Goal: Task Accomplishment & Management: Manage account settings

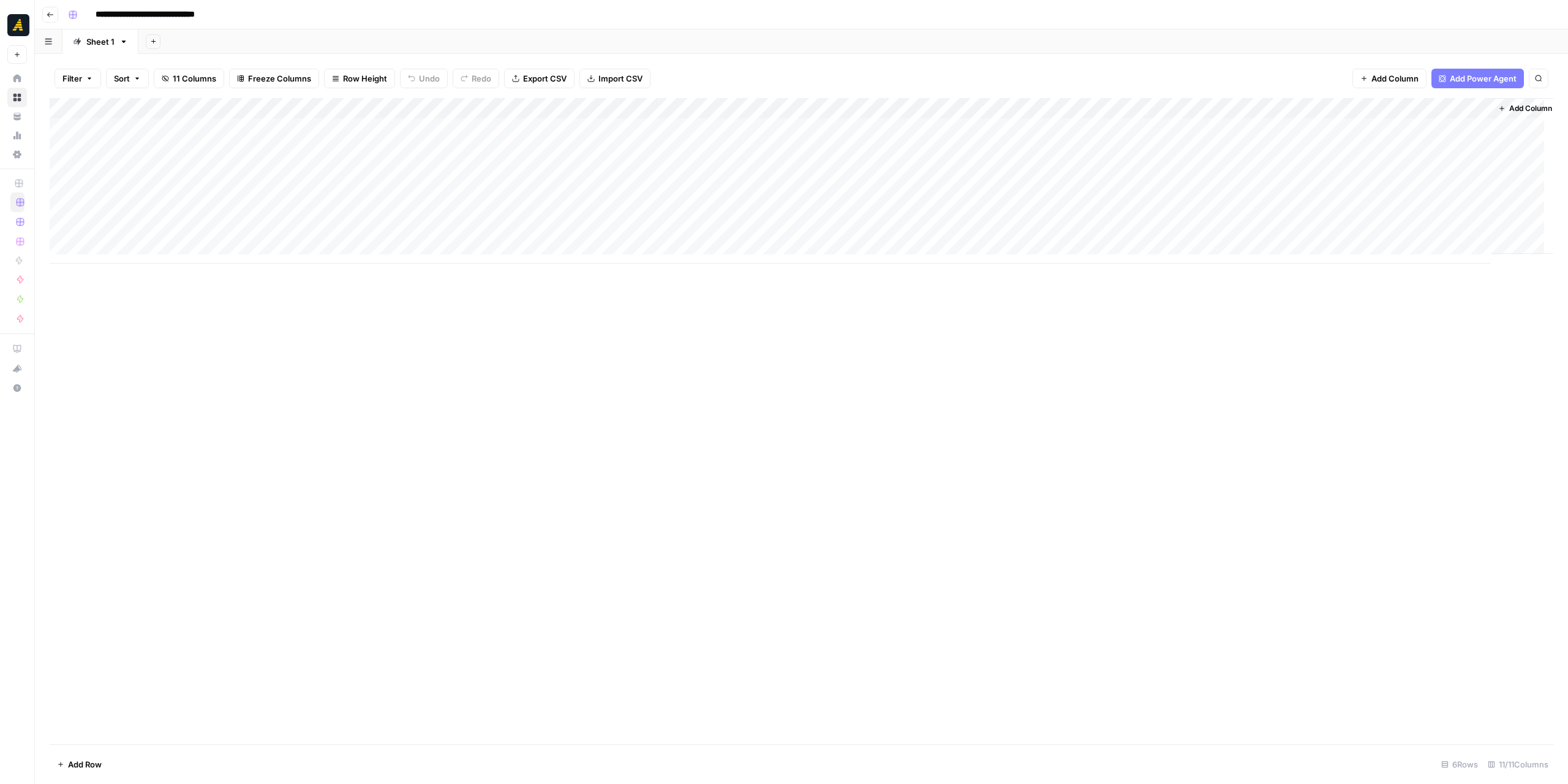
click at [646, 136] on div "Add Column" at bounding box center [802, 181] width 1504 height 166
click at [739, 387] on div "Add Column" at bounding box center [802, 421] width 1504 height 646
click at [1314, 119] on div "Add Column" at bounding box center [802, 181] width 1504 height 166
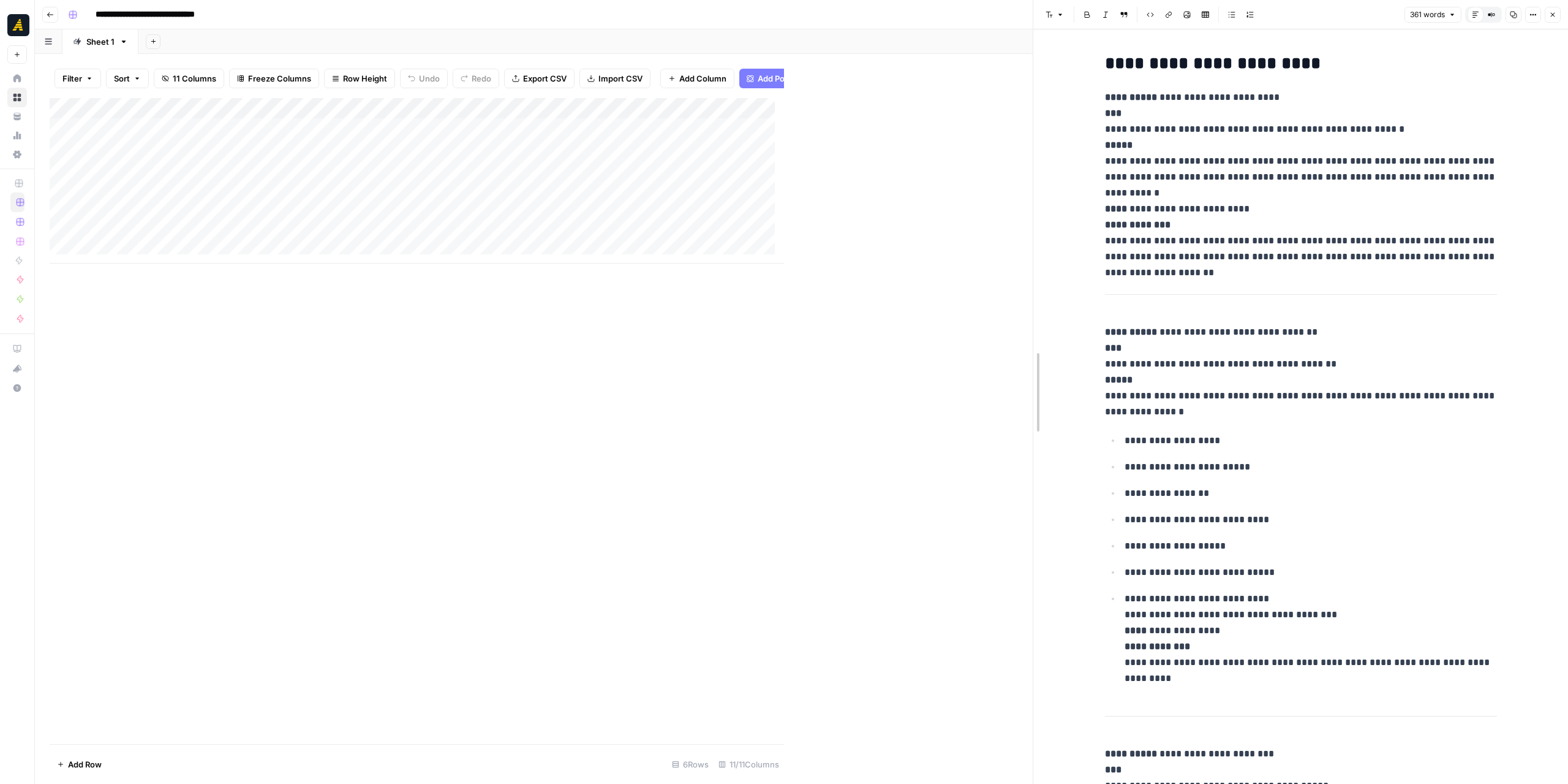
drag, startPoint x: 781, startPoint y: 329, endPoint x: 1028, endPoint y: 323, distance: 247.1
click at [1028, 323] on div at bounding box center [1033, 392] width 12 height 784
click at [1551, 16] on icon "button" at bounding box center [1552, 14] width 7 height 7
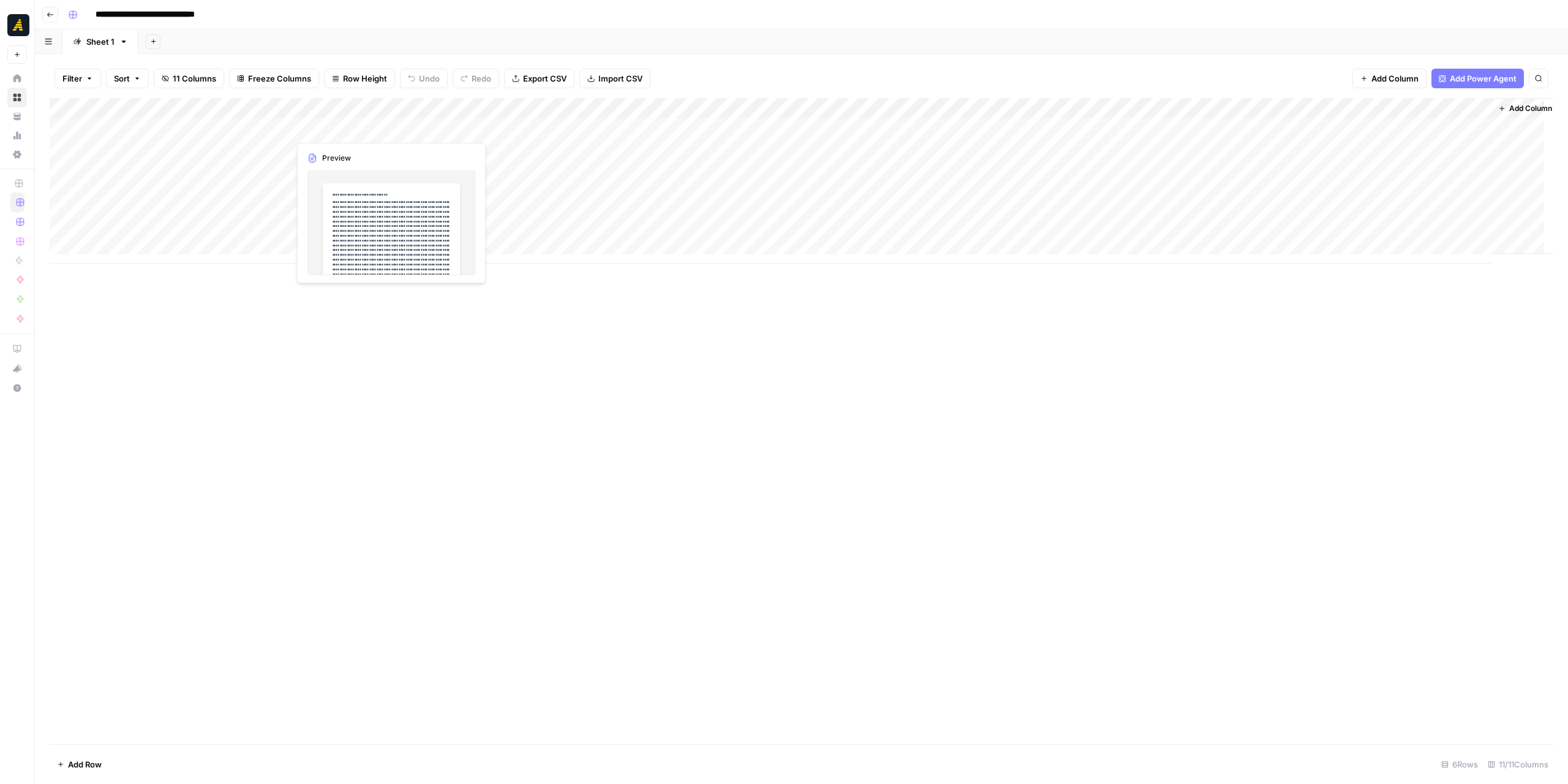
click at [326, 129] on div "Add Column" at bounding box center [802, 181] width 1504 height 166
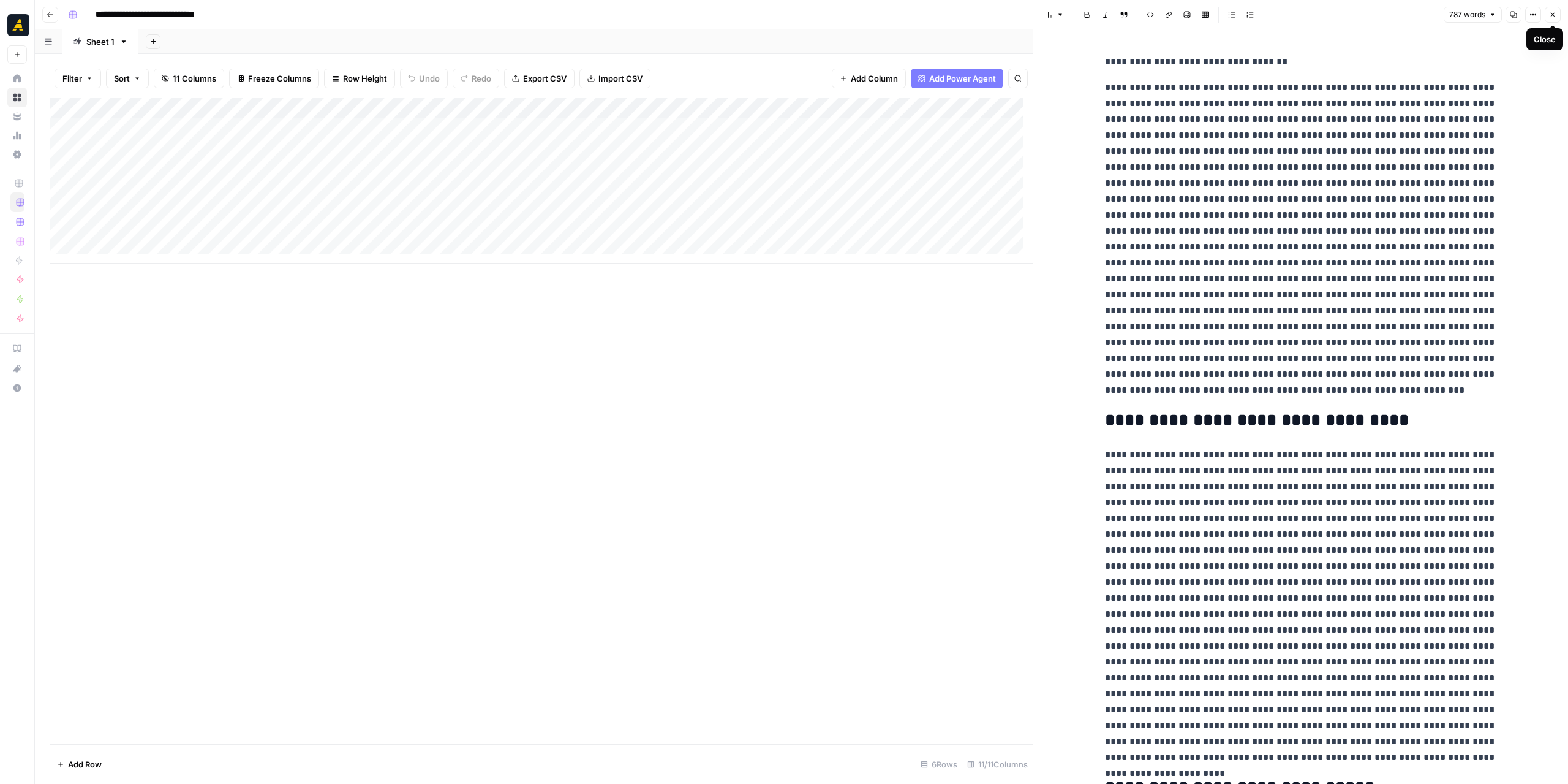
click at [1553, 12] on icon "button" at bounding box center [1552, 14] width 7 height 7
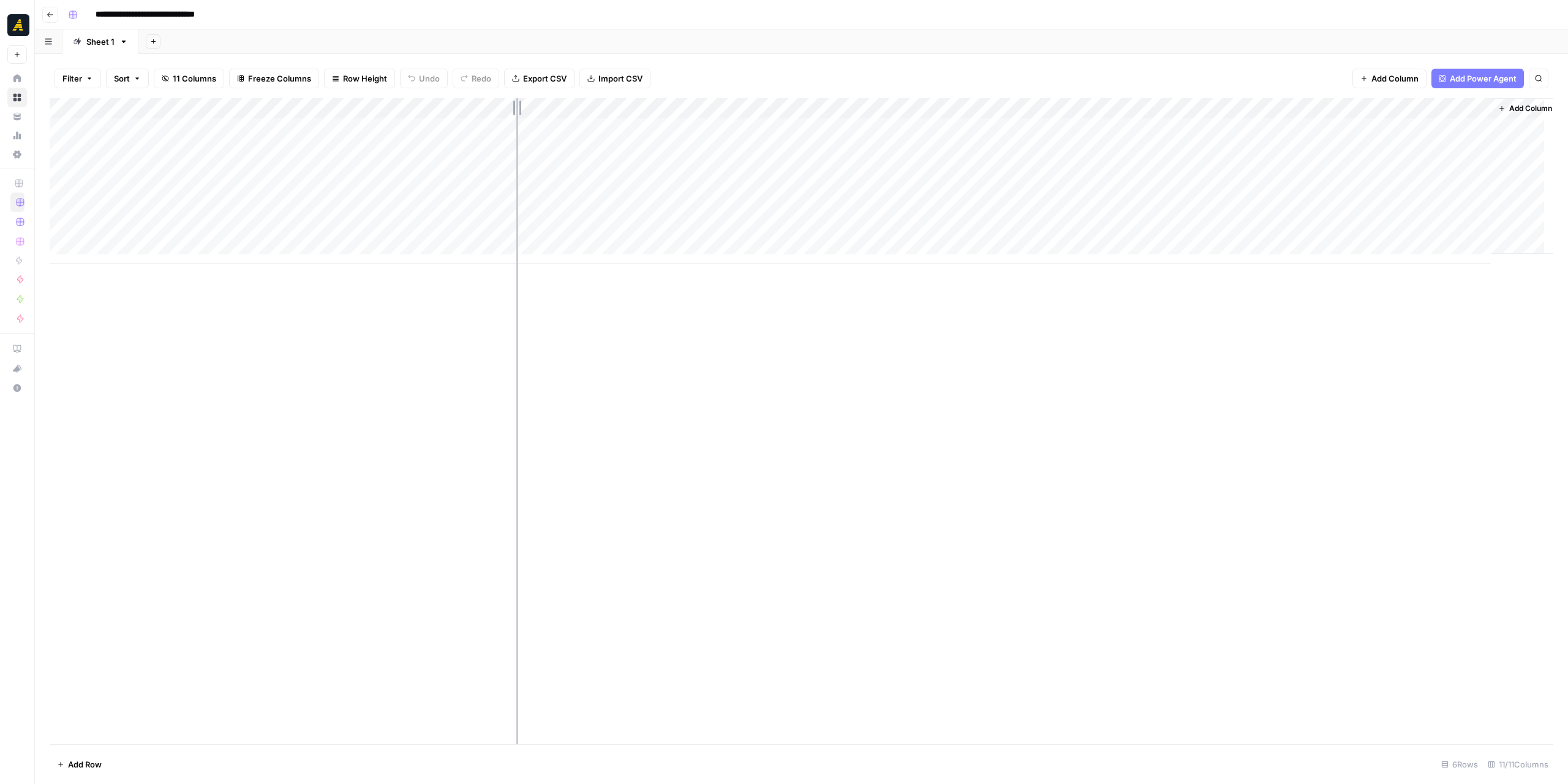
drag, startPoint x: 509, startPoint y: 111, endPoint x: 600, endPoint y: 111, distance: 91.0
click at [600, 111] on div "Add Column" at bounding box center [802, 181] width 1504 height 166
drag, startPoint x: 822, startPoint y: 103, endPoint x: 911, endPoint y: 105, distance: 89.0
click at [915, 104] on div "Add Column" at bounding box center [802, 181] width 1504 height 166
click at [844, 128] on div "Add Column" at bounding box center [802, 181] width 1504 height 166
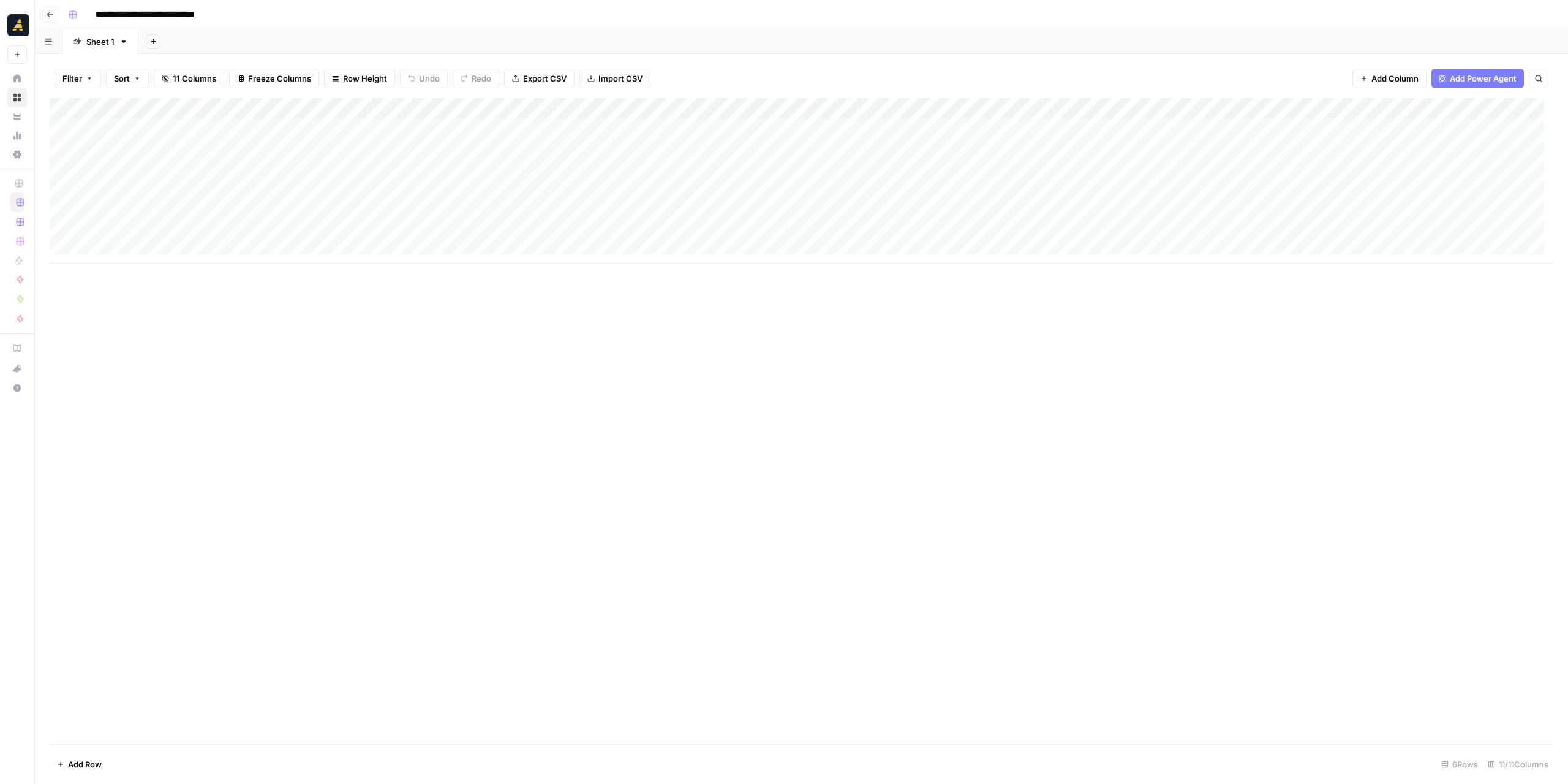
click at [839, 128] on div "Add Column" at bounding box center [802, 181] width 1504 height 166
click at [839, 128] on textarea "**********" at bounding box center [812, 129] width 207 height 17
click at [838, 130] on textarea "**********" at bounding box center [812, 129] width 207 height 17
click at [846, 131] on textarea "**********" at bounding box center [812, 129] width 207 height 17
type textarea "**********"
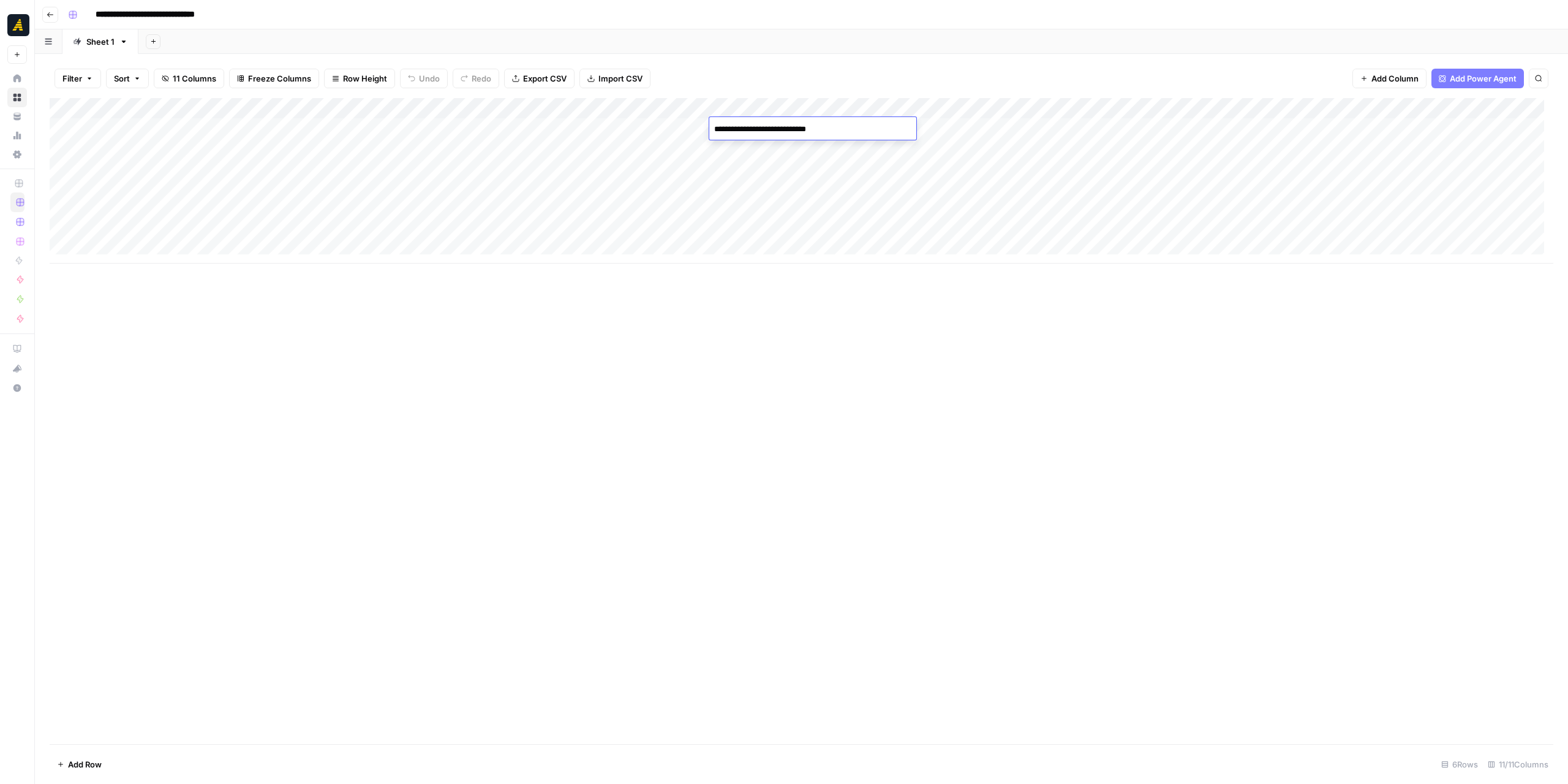
click at [659, 128] on div "Add Column" at bounding box center [802, 181] width 1504 height 166
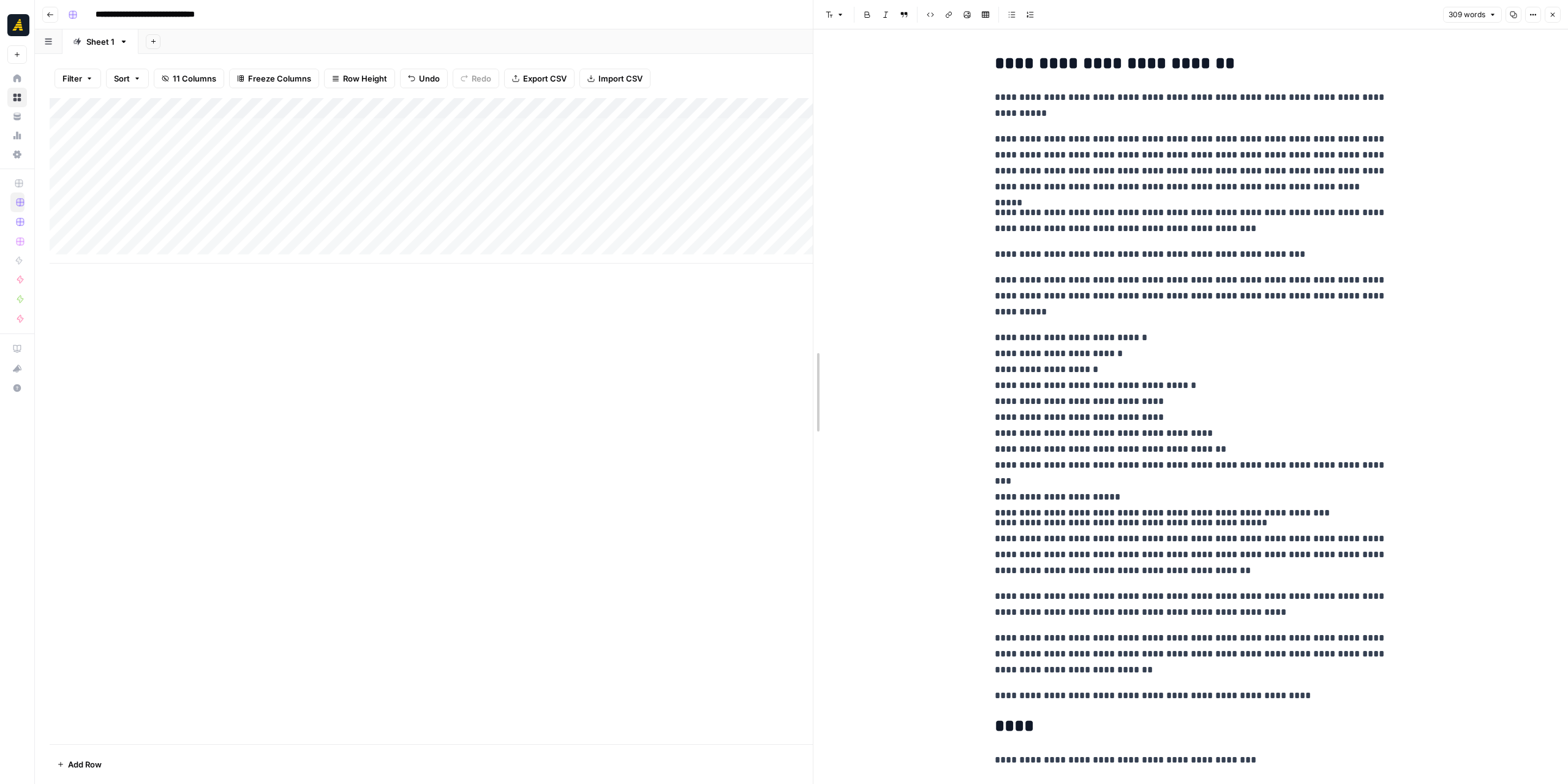
drag, startPoint x: 1035, startPoint y: 325, endPoint x: 793, endPoint y: 297, distance: 243.6
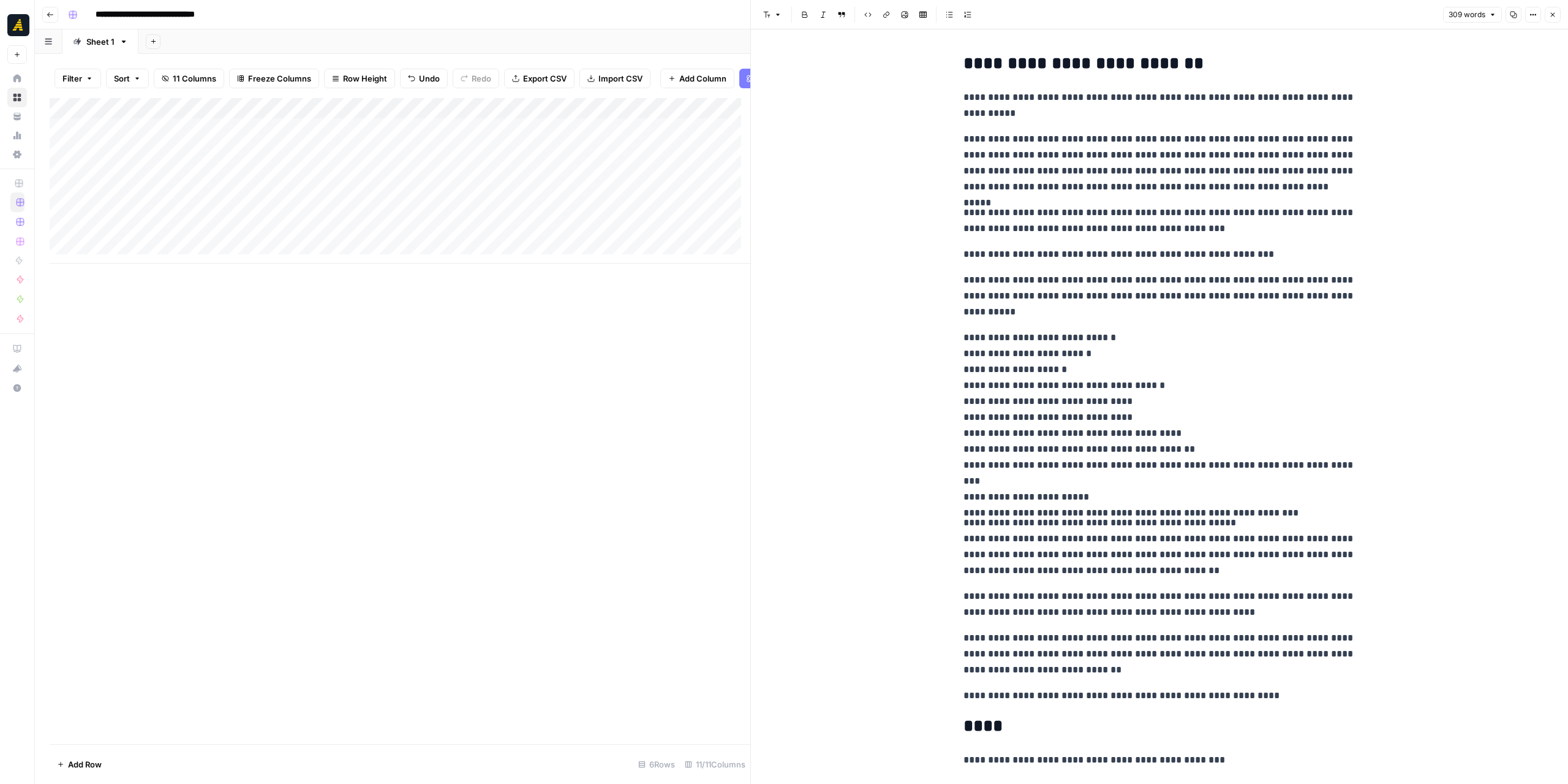
drag, startPoint x: 942, startPoint y: 96, endPoint x: 979, endPoint y: 107, distance: 38.6
click at [997, 120] on div "**********" at bounding box center [1159, 420] width 817 height 782
drag, startPoint x: 962, startPoint y: 97, endPoint x: 1333, endPoint y: 684, distance: 694.4
click at [1333, 684] on div "**********" at bounding box center [1160, 410] width 407 height 723
click at [1433, 632] on div "**********" at bounding box center [1159, 420] width 817 height 782
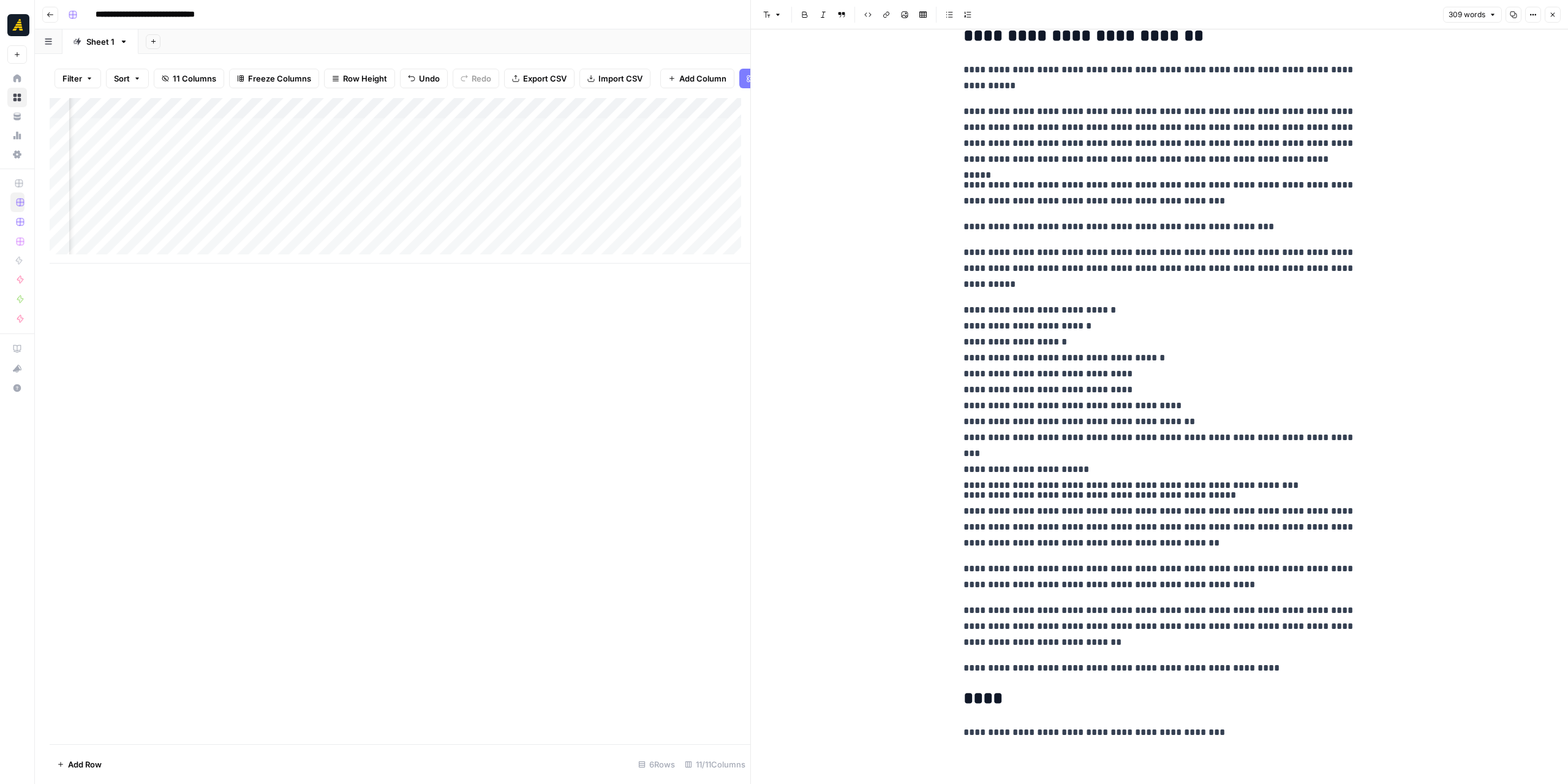
scroll to position [0, 602]
click at [555, 139] on div "Add Column" at bounding box center [400, 181] width 701 height 166
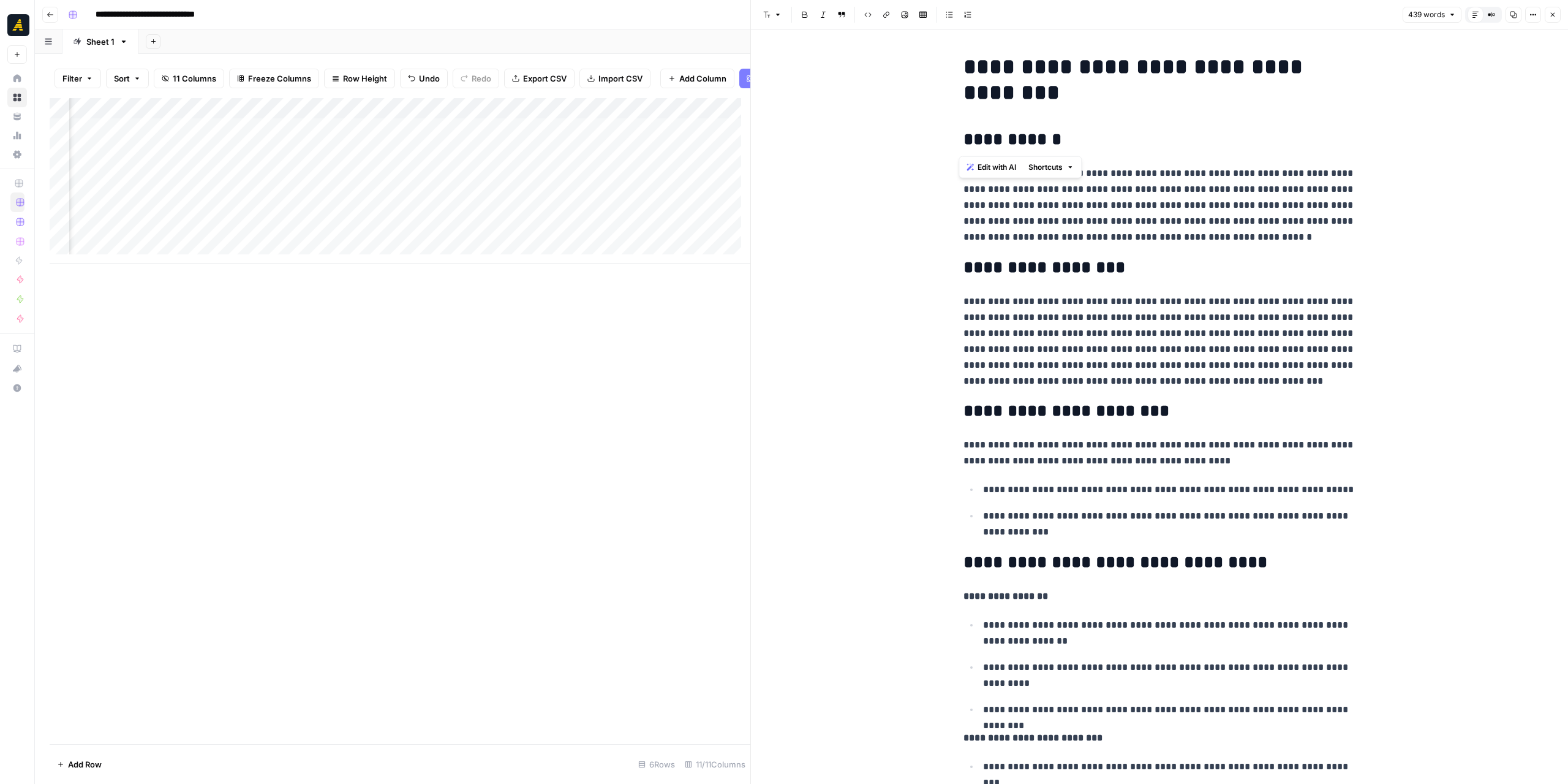
drag, startPoint x: 974, startPoint y: 140, endPoint x: 954, endPoint y: 141, distance: 20.0
click at [1164, 210] on p "**********" at bounding box center [1160, 205] width 392 height 79
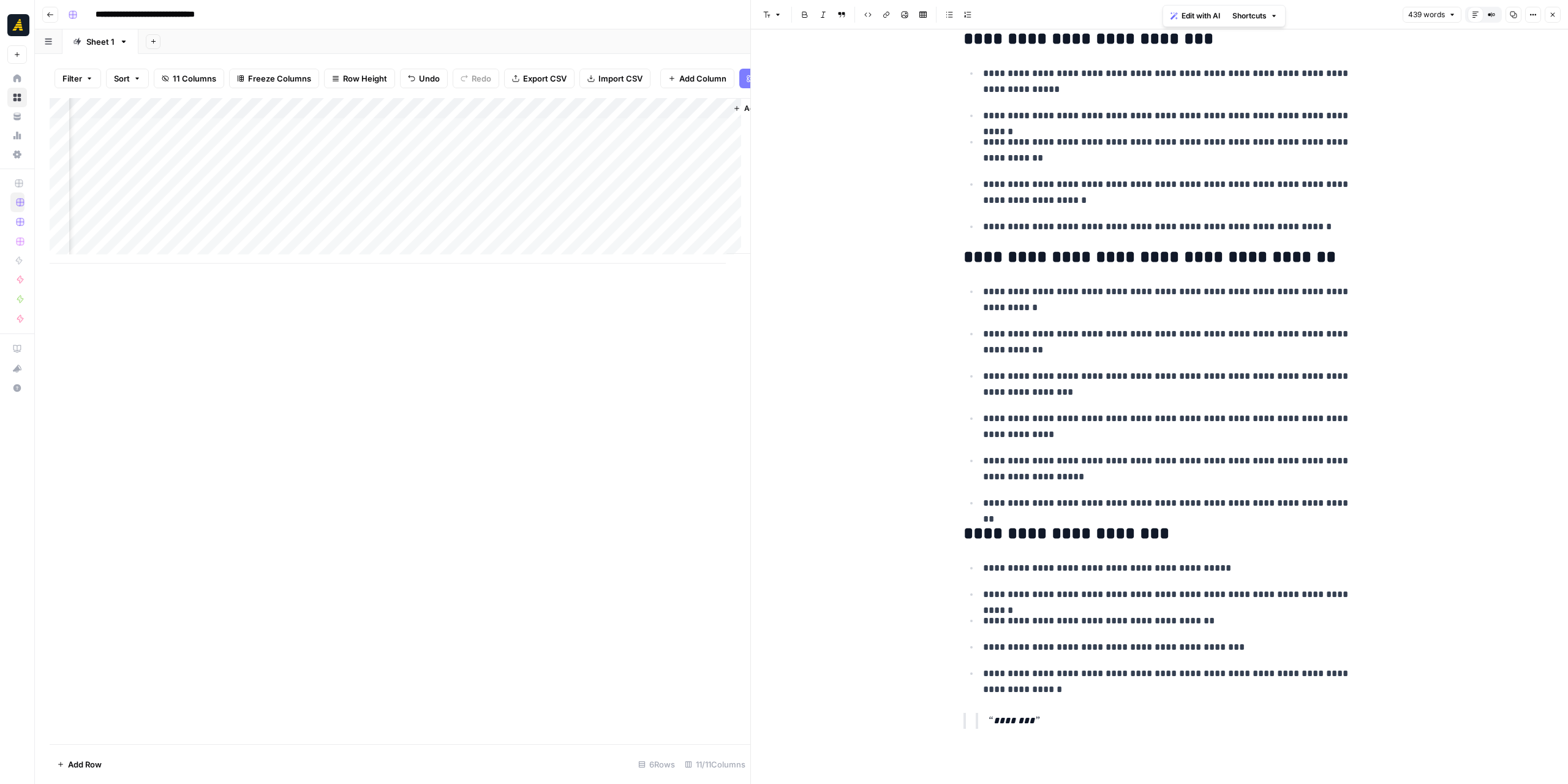
scroll to position [0, 1003]
click at [381, 134] on div "Add Column" at bounding box center [400, 181] width 701 height 166
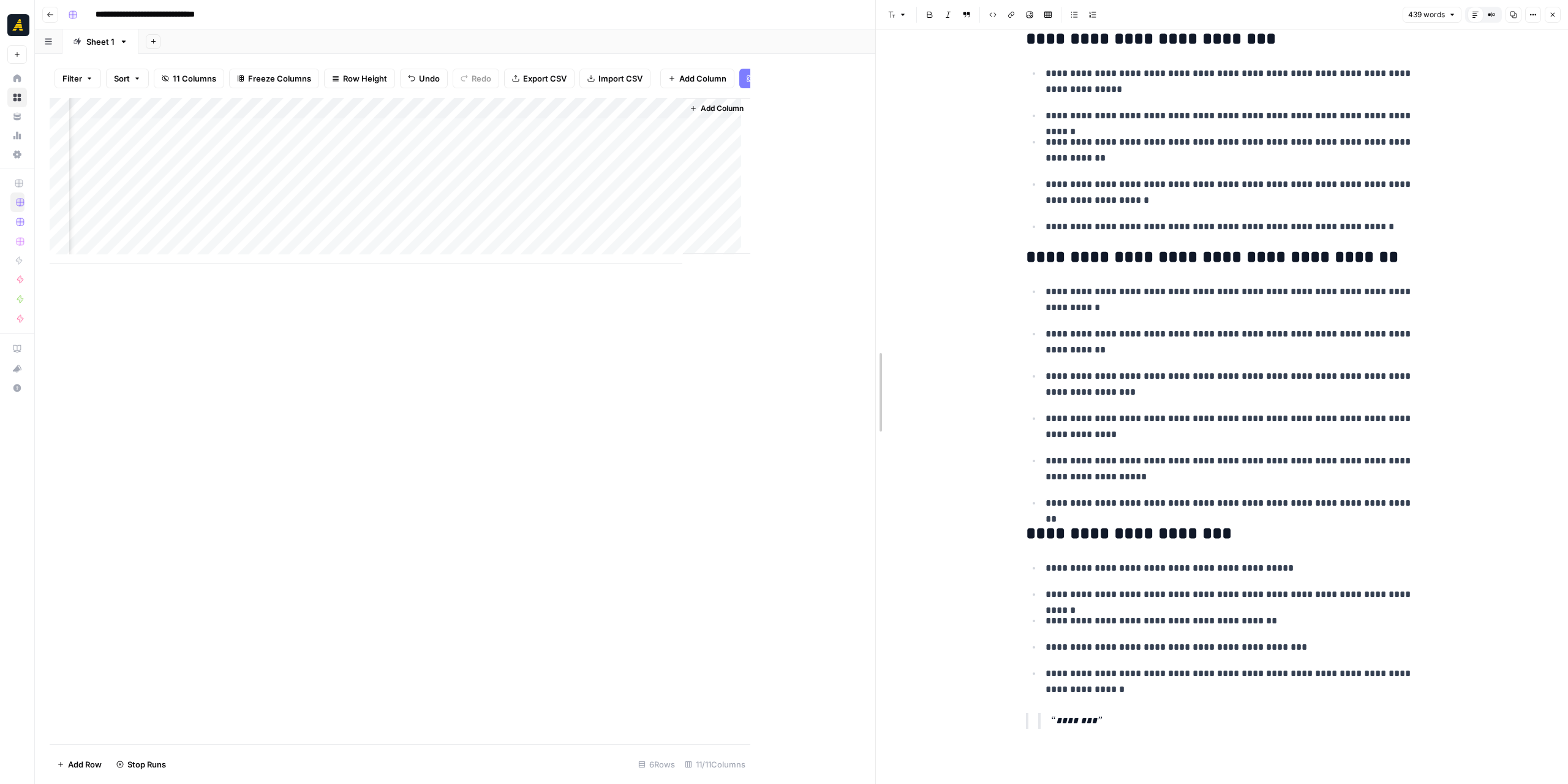
drag, startPoint x: 751, startPoint y: 368, endPoint x: 876, endPoint y: 361, distance: 125.2
click at [490, 128] on div "Add Column" at bounding box center [463, 181] width 826 height 166
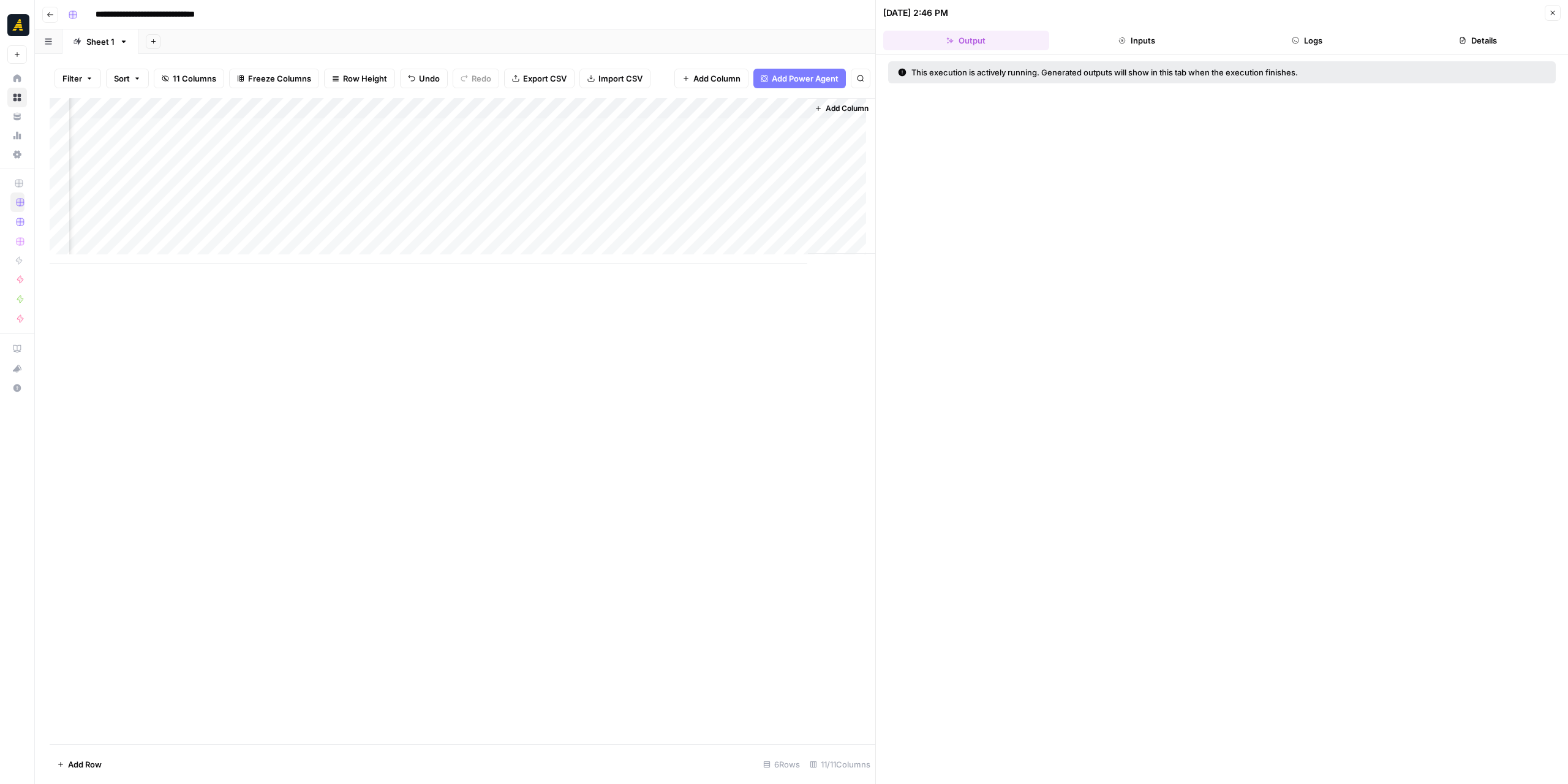
click at [1312, 33] on button "Logs" at bounding box center [1307, 40] width 166 height 20
click at [911, 71] on icon "button" at bounding box center [915, 72] width 10 height 10
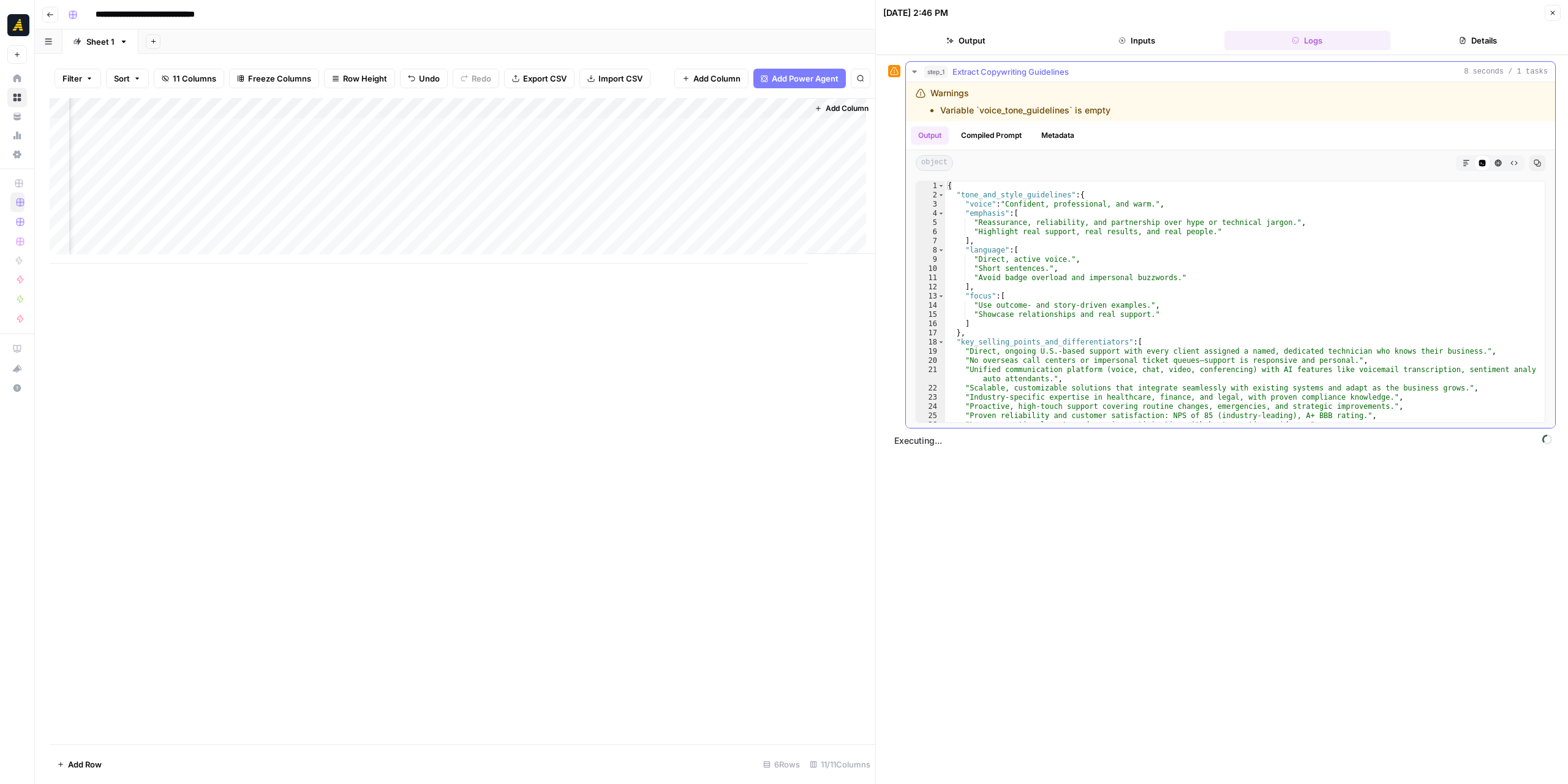
click at [915, 71] on icon "button" at bounding box center [915, 72] width 4 height 2
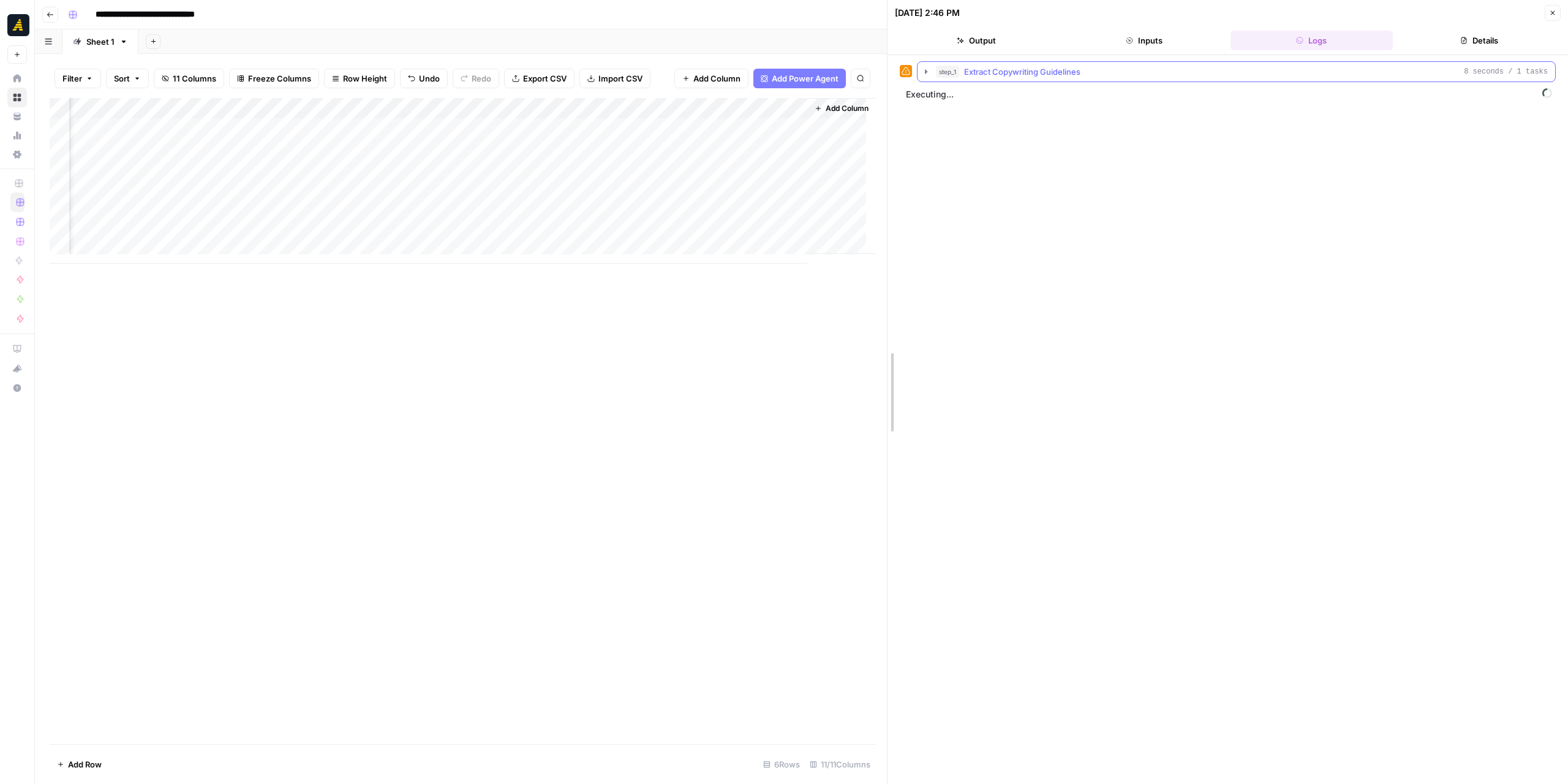
drag, startPoint x: 876, startPoint y: 309, endPoint x: 906, endPoint y: 304, distance: 30.4
click at [942, 93] on icon "button" at bounding box center [944, 97] width 10 height 10
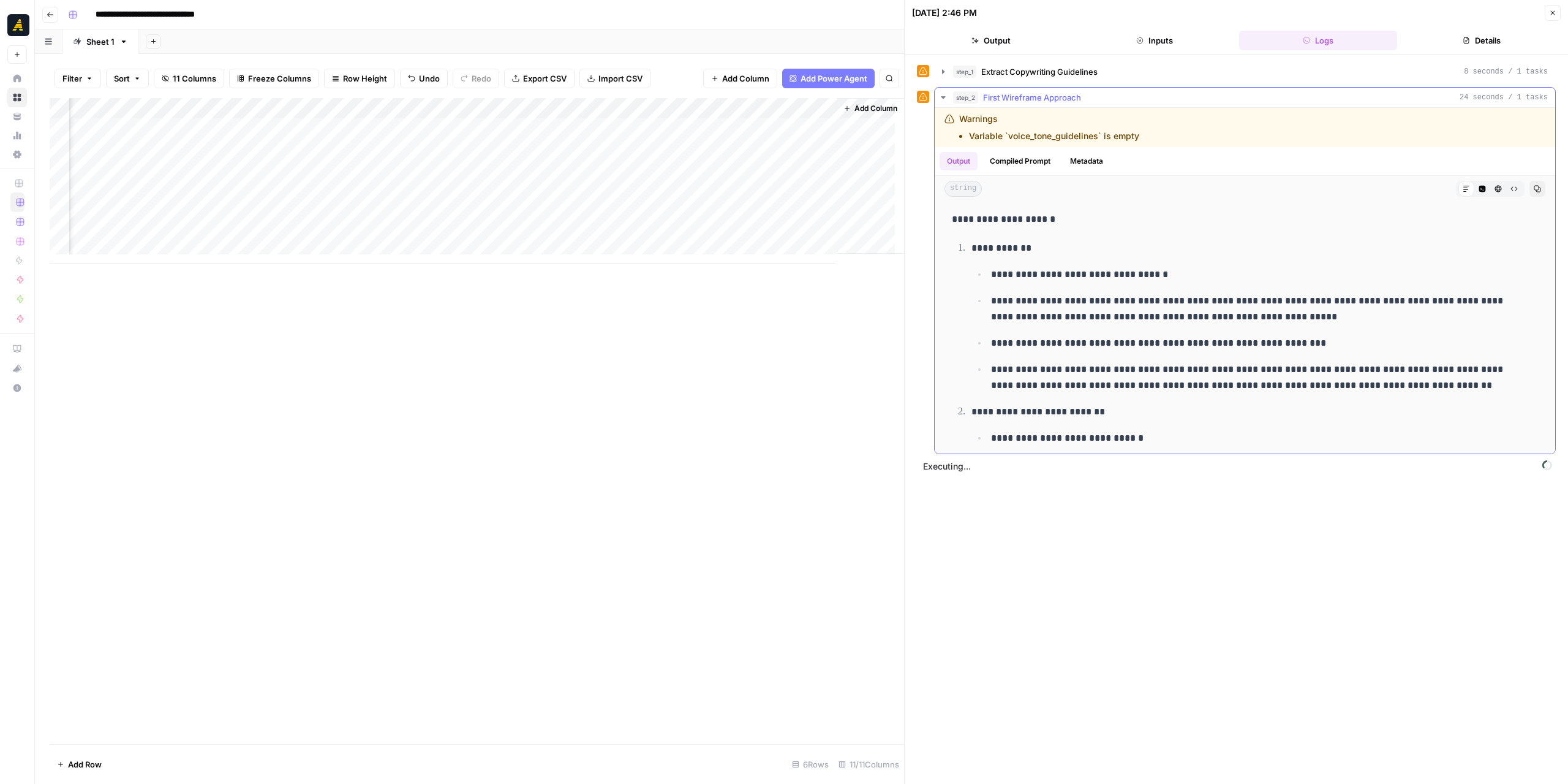
click at [942, 93] on icon "button" at bounding box center [944, 97] width 10 height 10
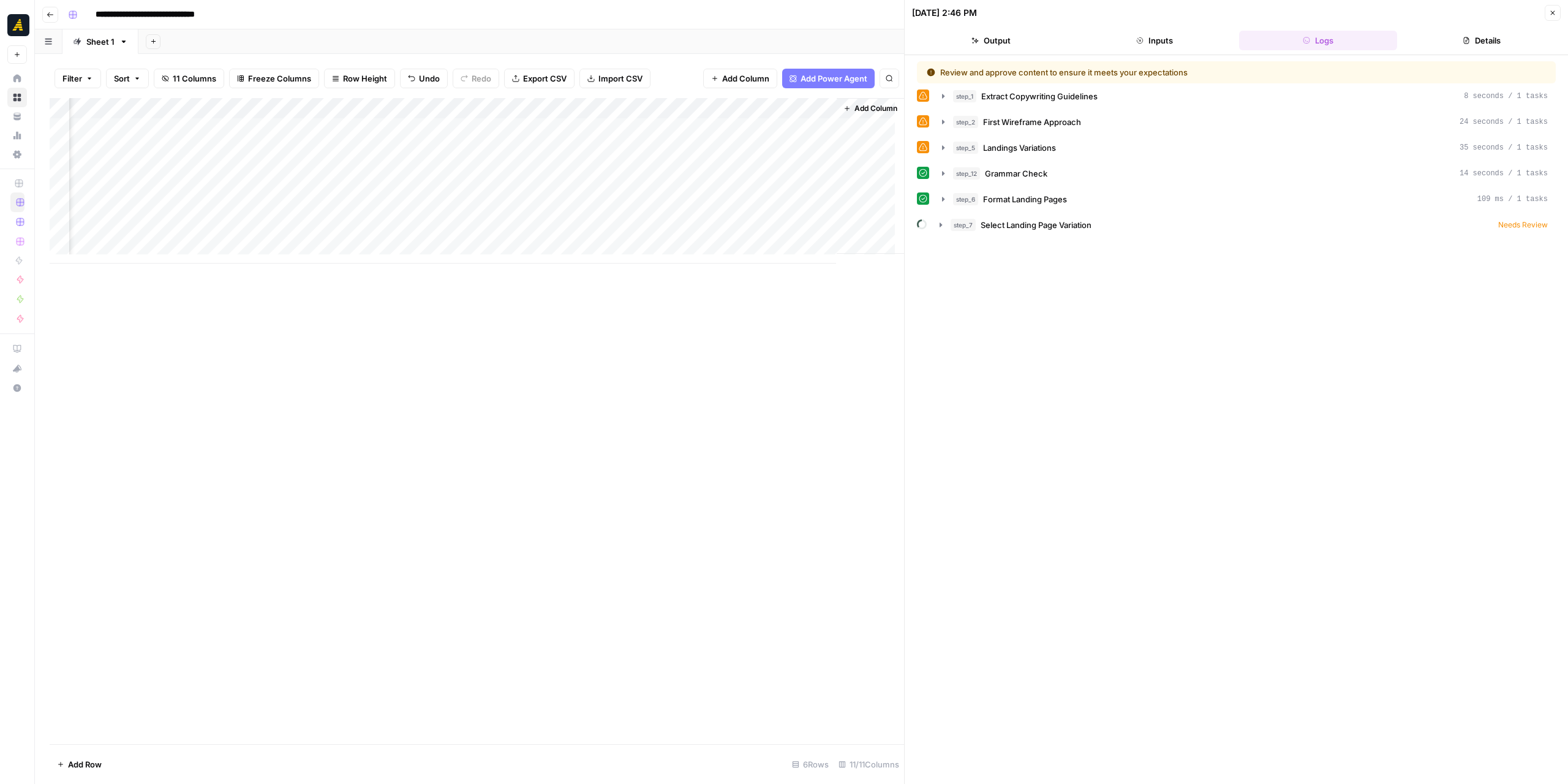
click at [457, 132] on div "Add Column" at bounding box center [477, 181] width 855 height 166
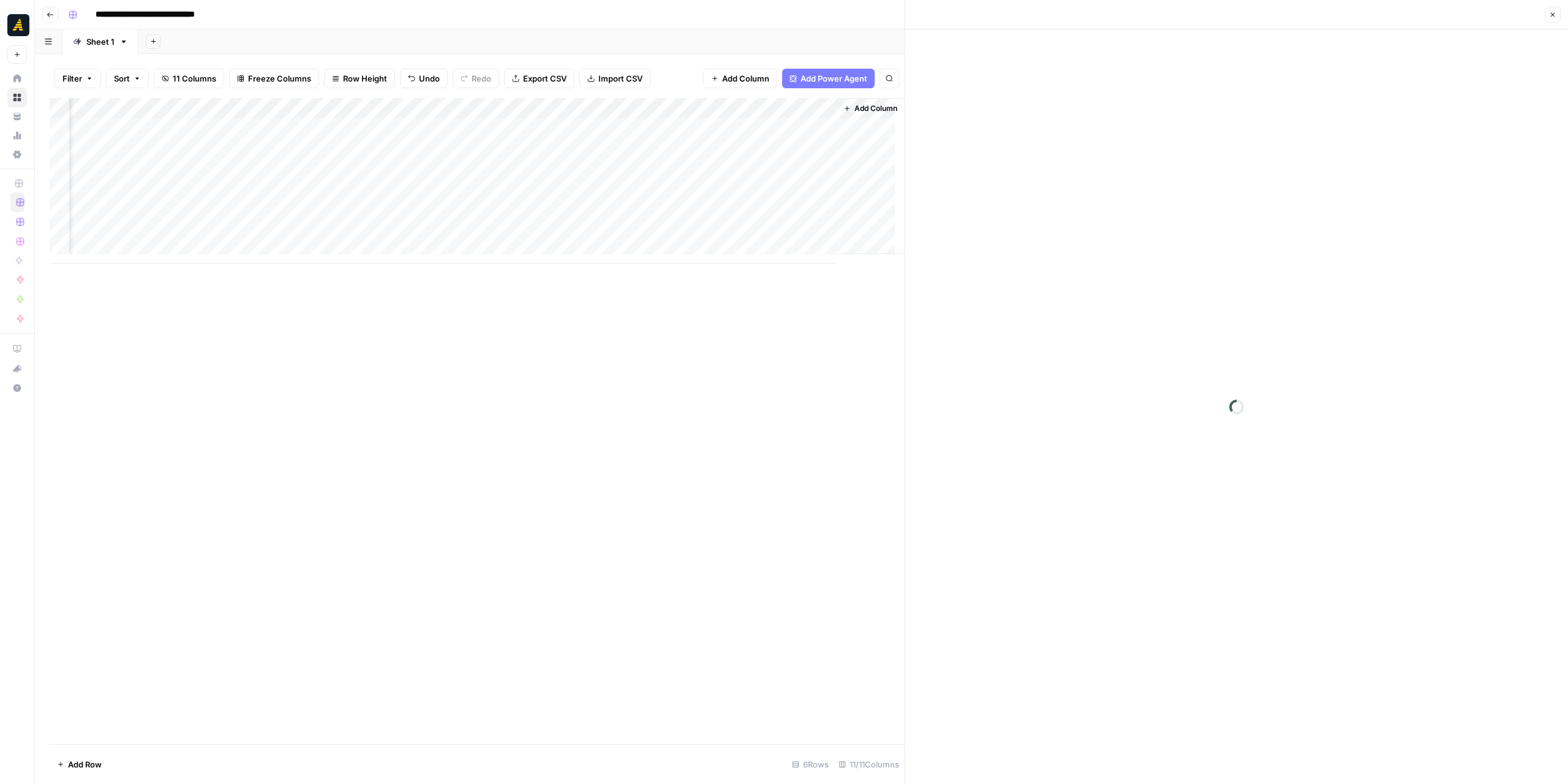
click at [457, 132] on div at bounding box center [468, 128] width 160 height 23
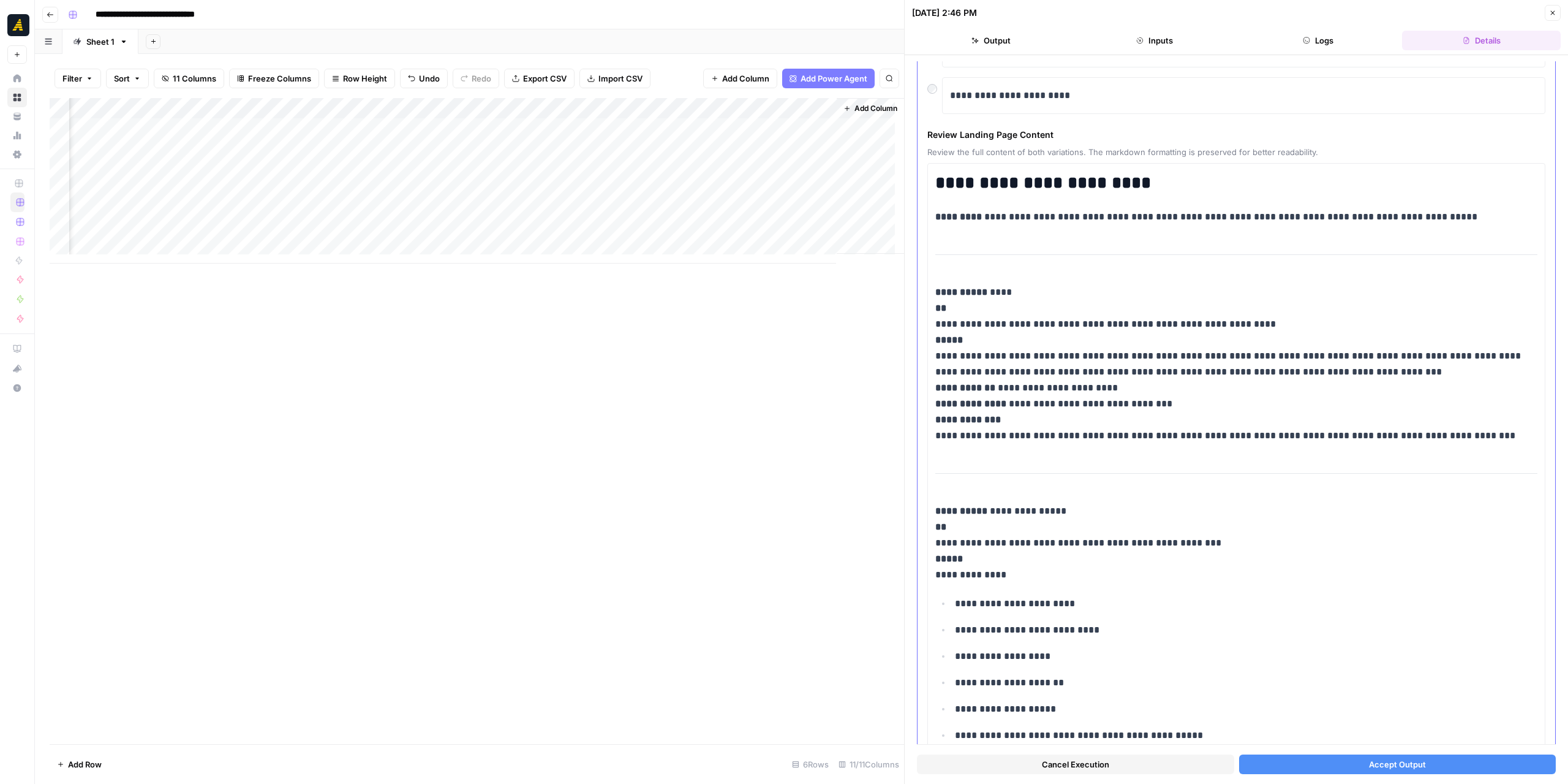
scroll to position [183, 0]
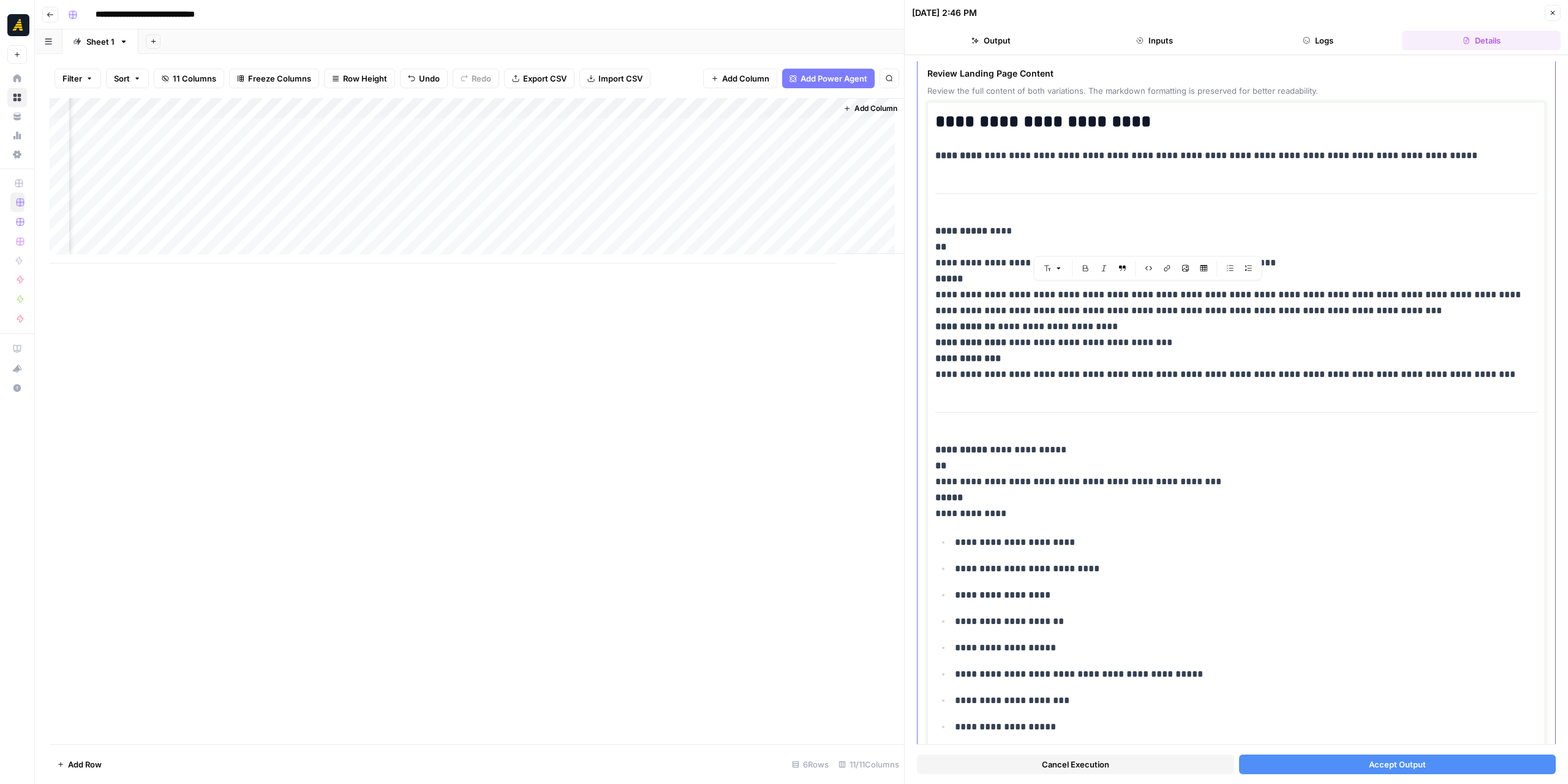
drag, startPoint x: 1362, startPoint y: 306, endPoint x: 929, endPoint y: 294, distance: 433.2
click at [1117, 348] on p "**********" at bounding box center [1231, 302] width 594 height 159
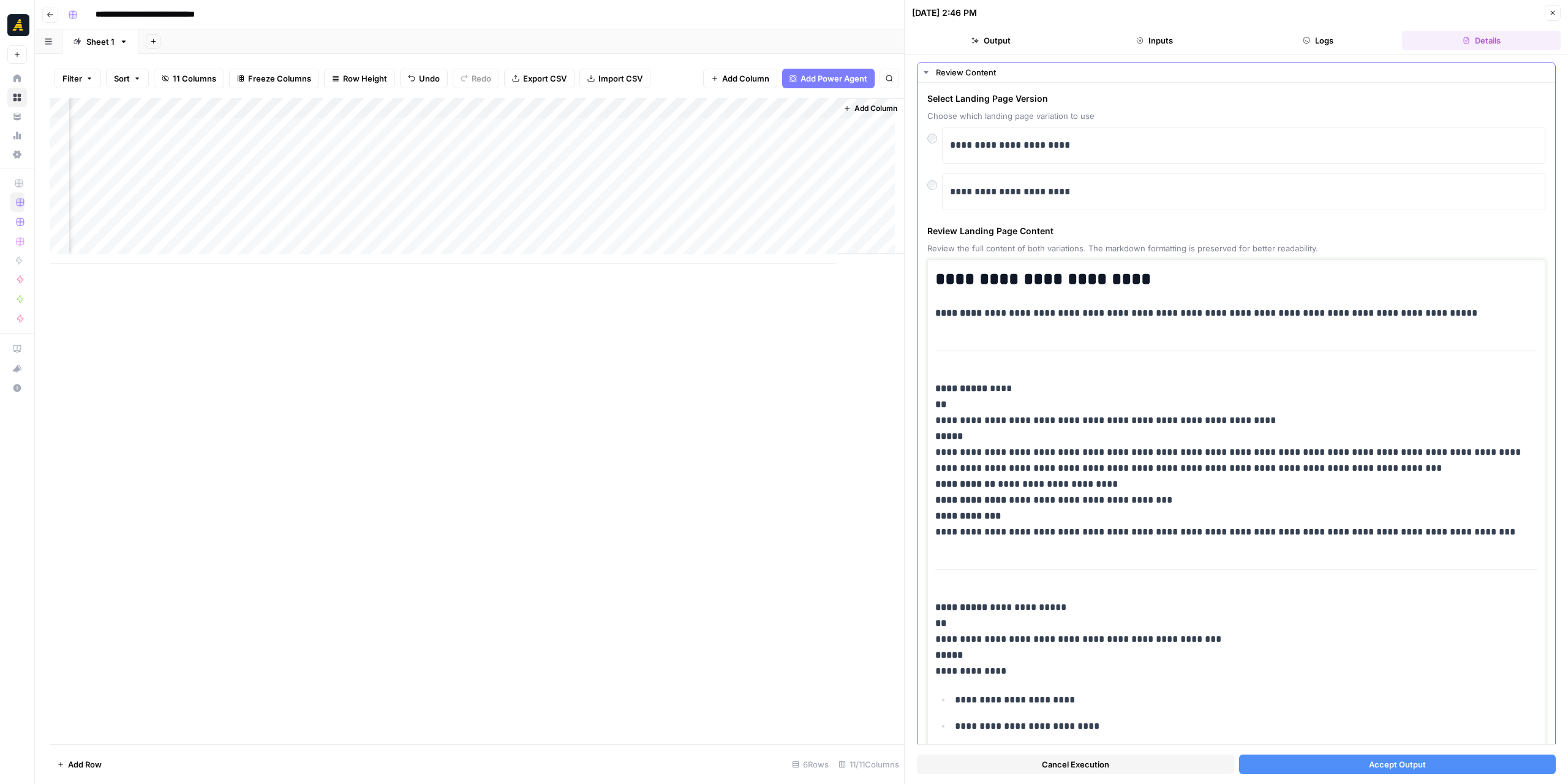
scroll to position [0, 0]
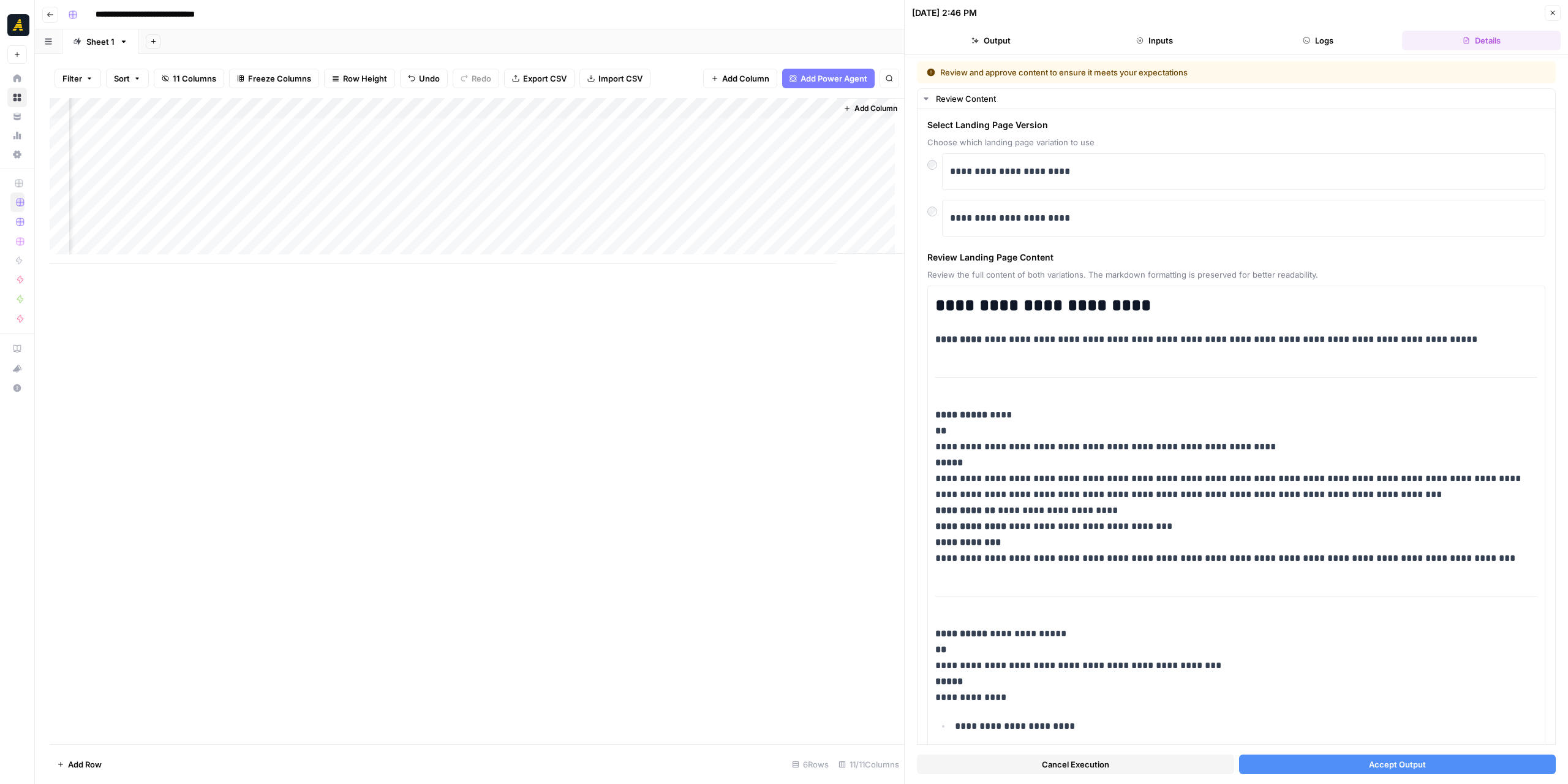
click at [1327, 766] on button "Accept Output" at bounding box center [1397, 764] width 317 height 20
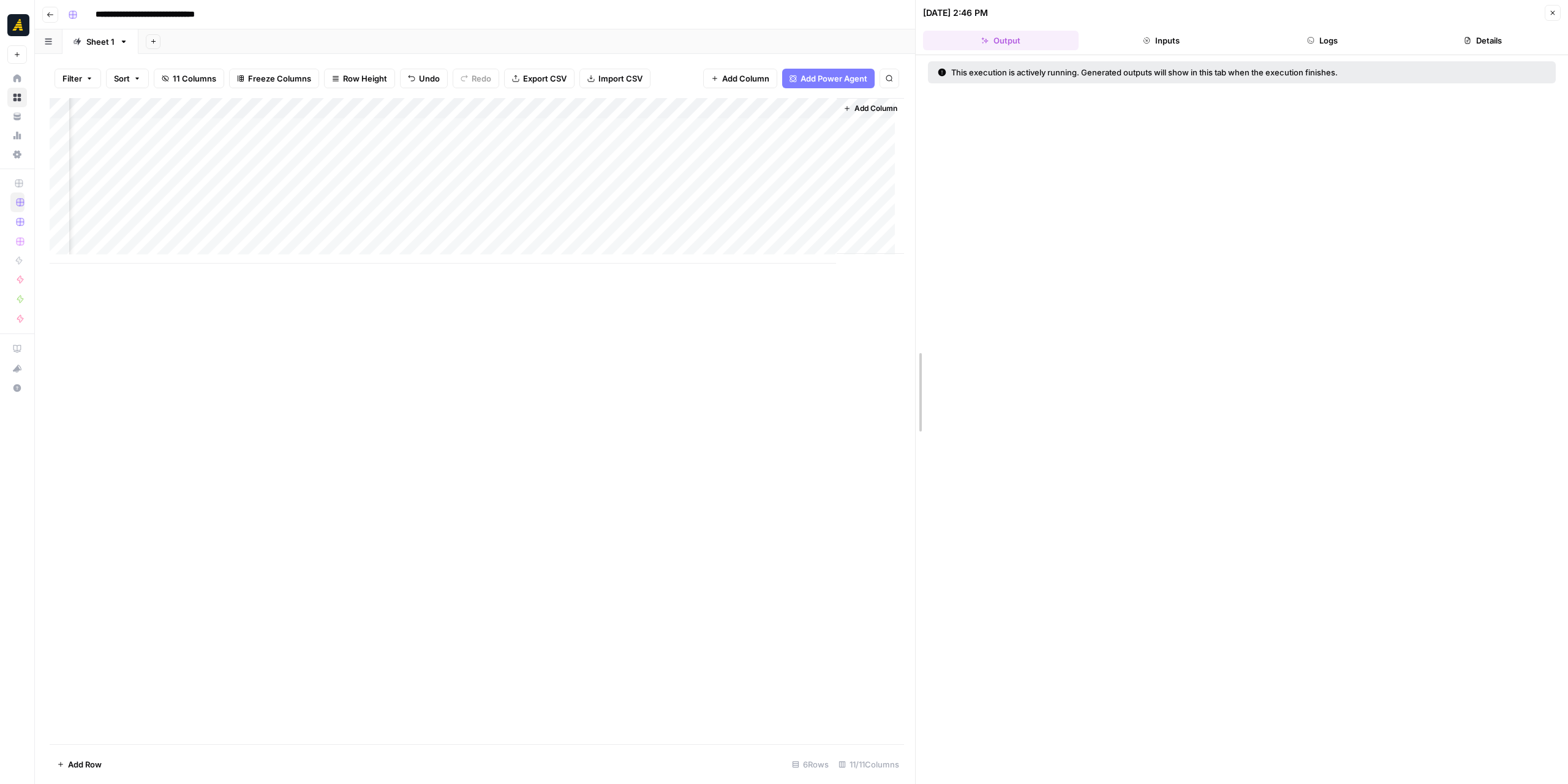
drag, startPoint x: 902, startPoint y: 284, endPoint x: 926, endPoint y: 288, distance: 24.3
click at [922, 288] on div at bounding box center [915, 392] width 12 height 784
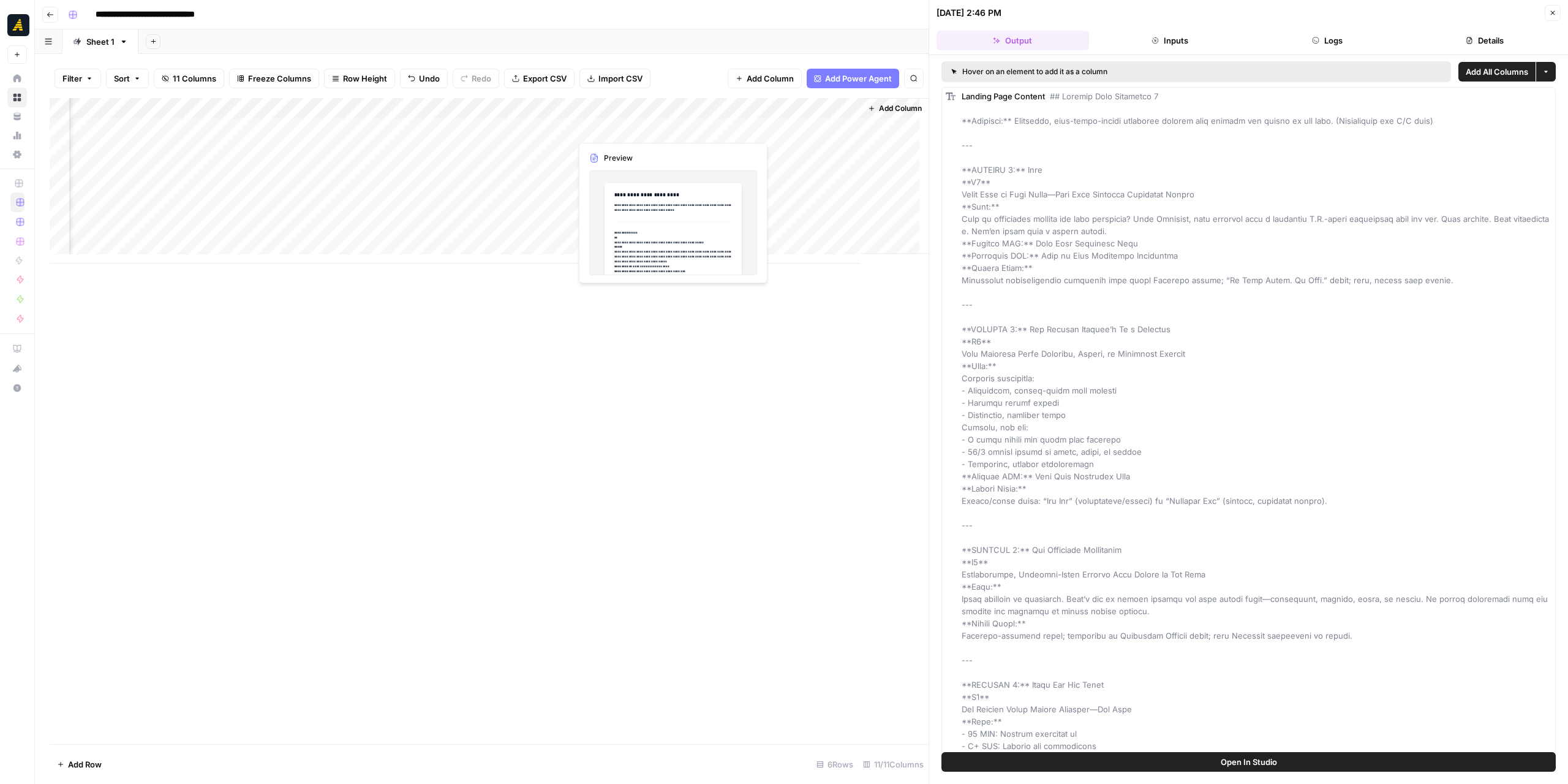
click at [667, 126] on div "Add Column" at bounding box center [490, 181] width 879 height 166
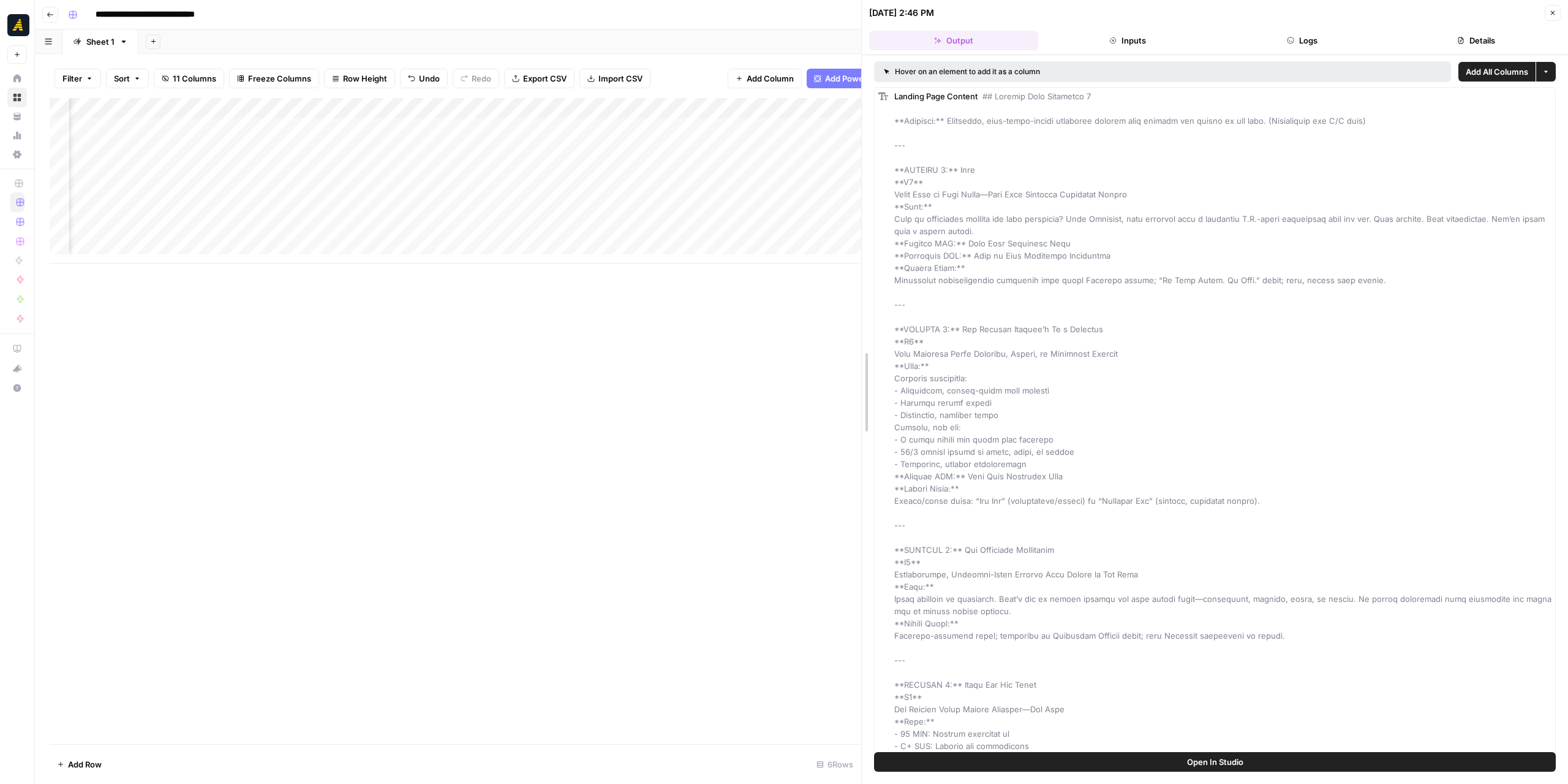
drag, startPoint x: 934, startPoint y: 408, endPoint x: 866, endPoint y: 405, distance: 68.1
click at [704, 132] on div "Add Column" at bounding box center [455, 181] width 811 height 166
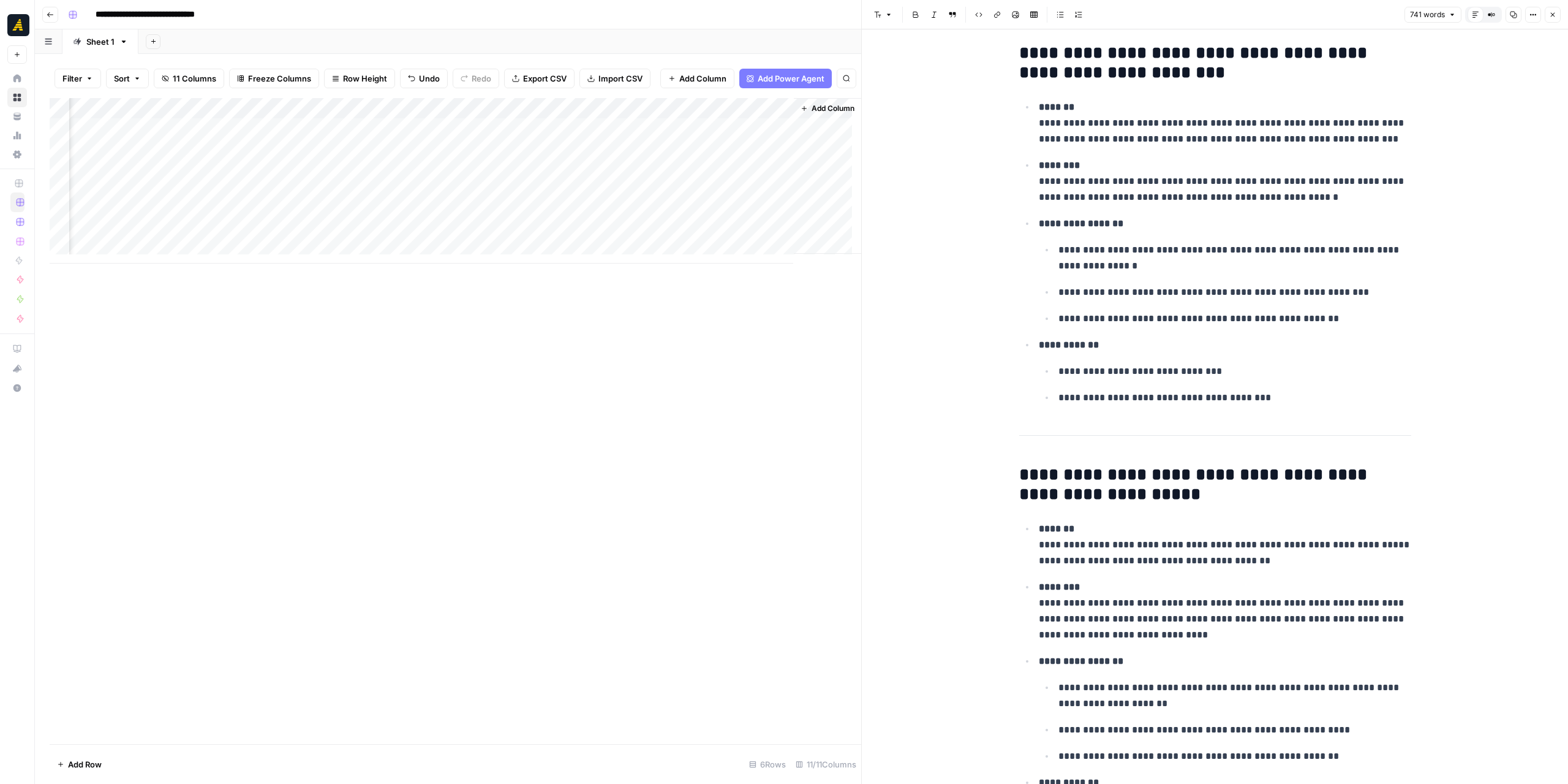
scroll to position [612, 0]
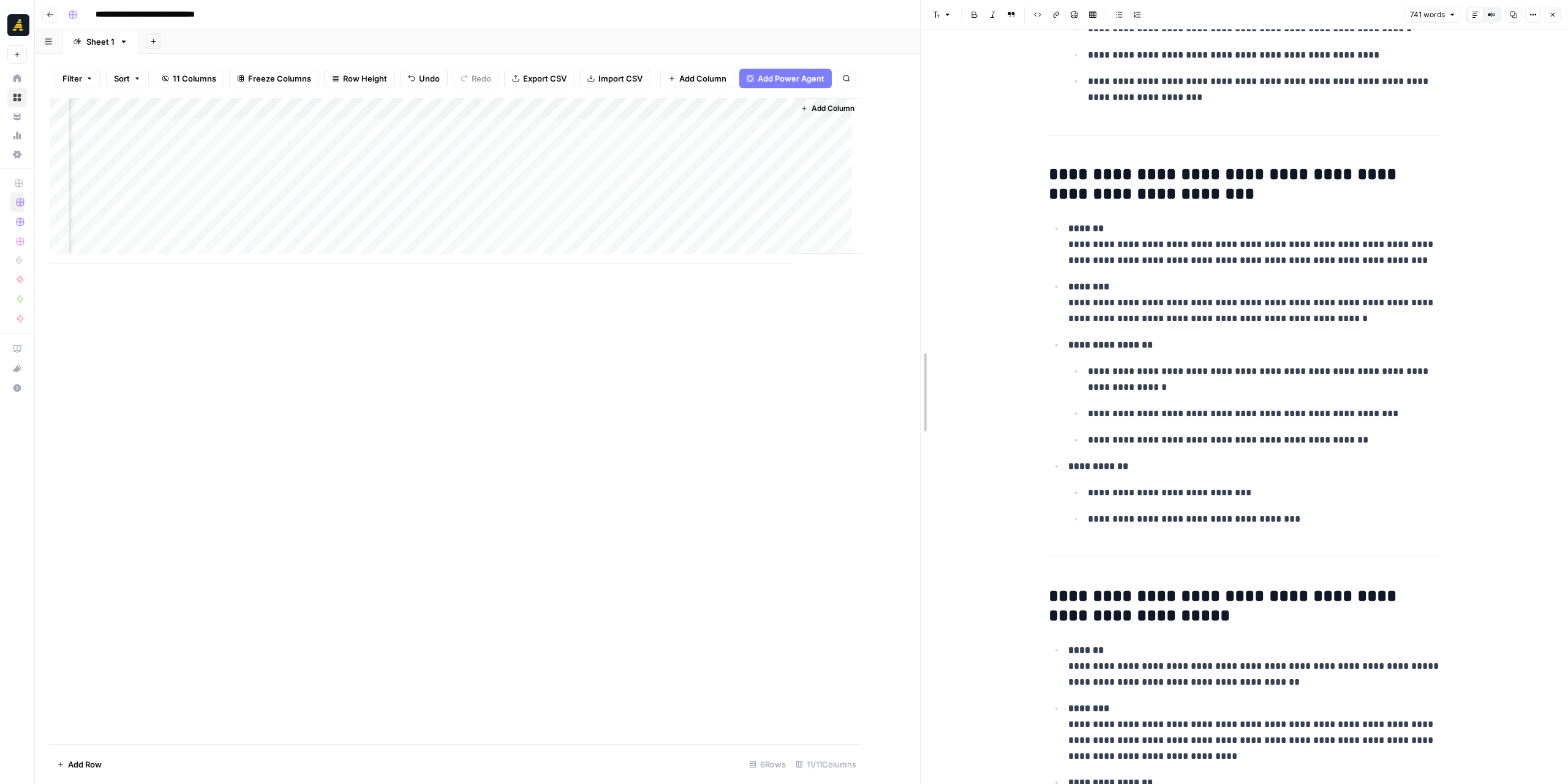
drag, startPoint x: 862, startPoint y: 323, endPoint x: 921, endPoint y: 340, distance: 61.4
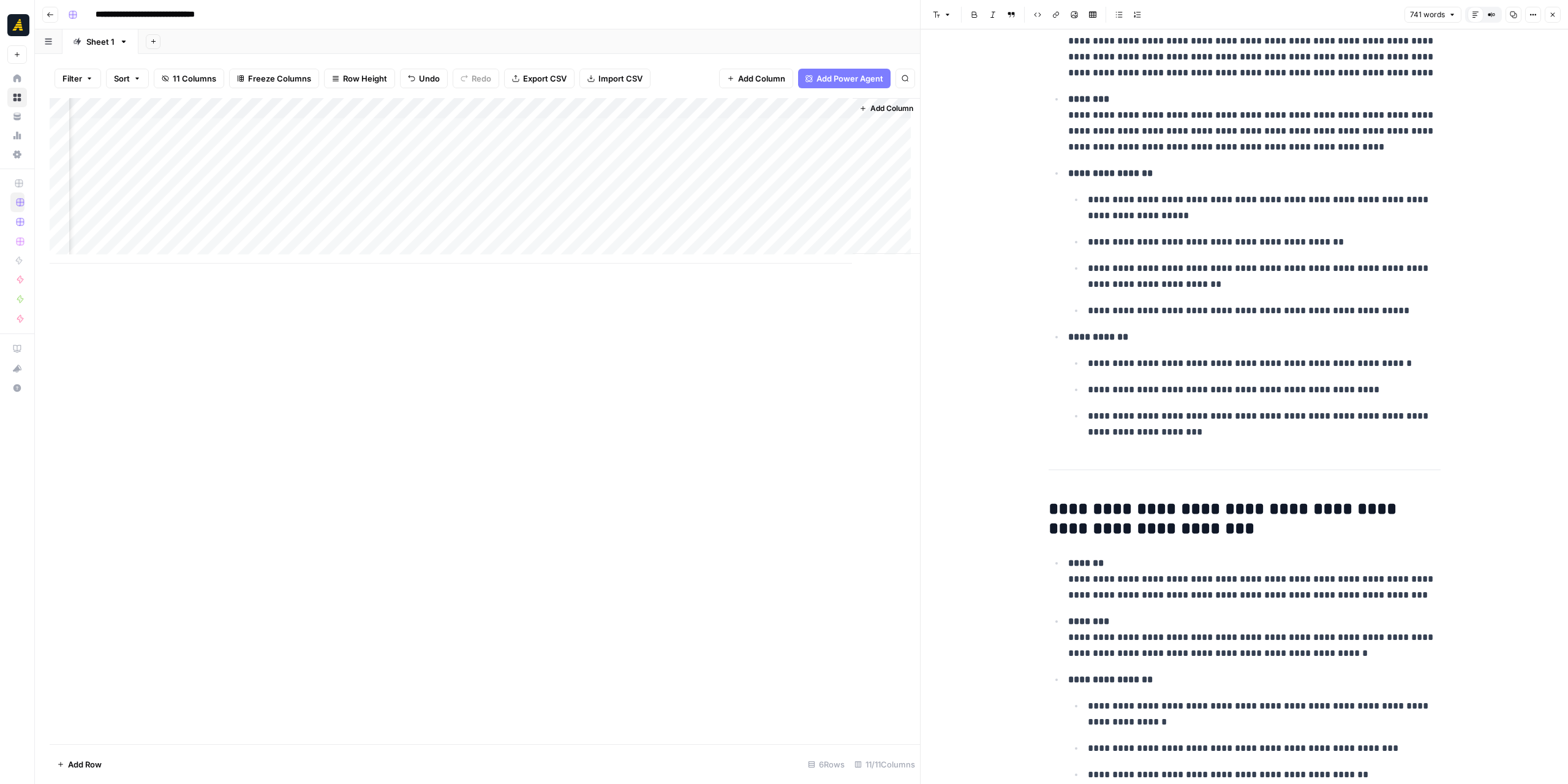
scroll to position [0, 0]
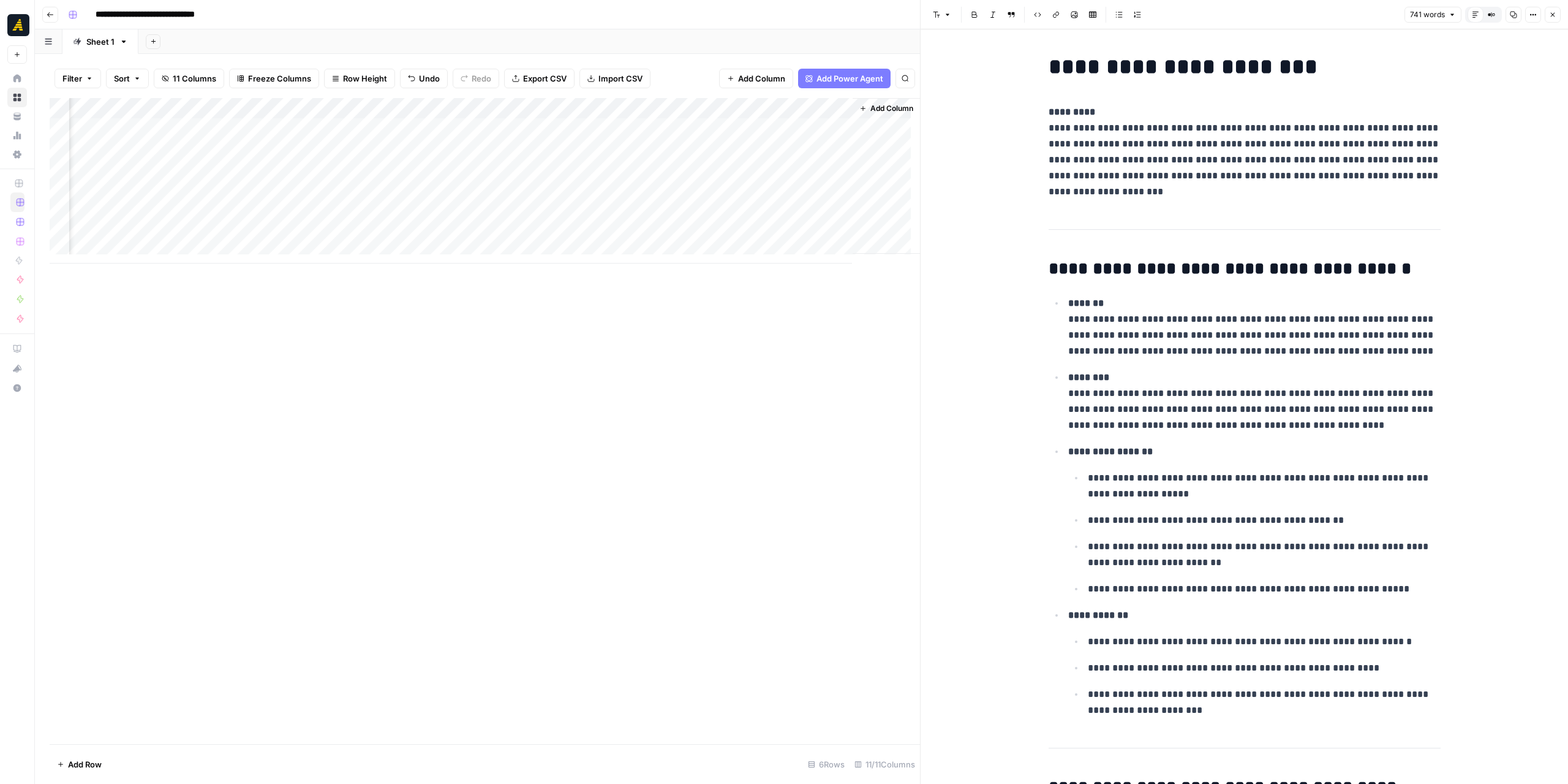
drag, startPoint x: 1557, startPoint y: 15, endPoint x: 1370, endPoint y: 56, distance: 191.4
click at [1556, 15] on button "Close" at bounding box center [1553, 15] width 16 height 16
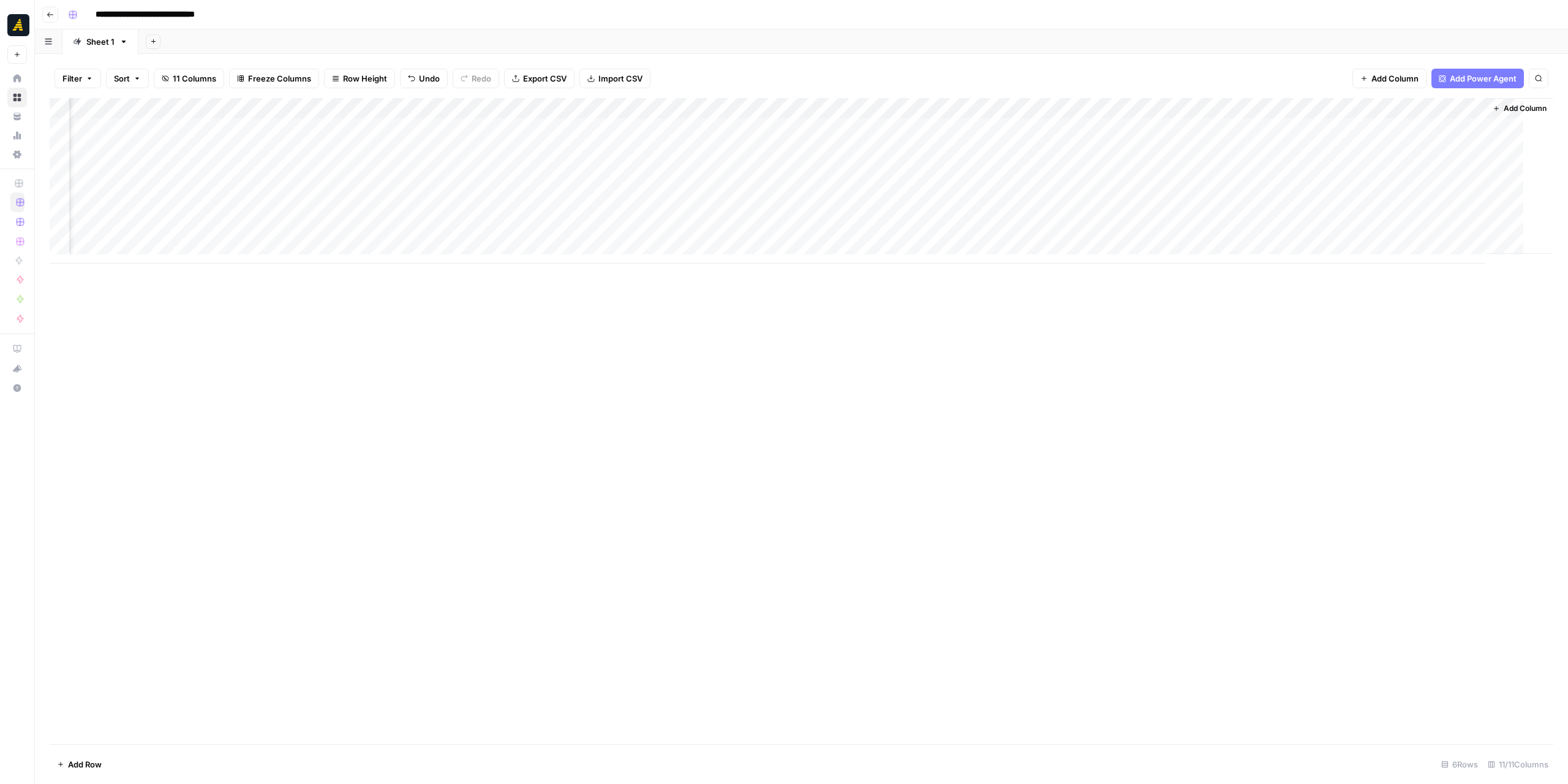
scroll to position [0, 185]
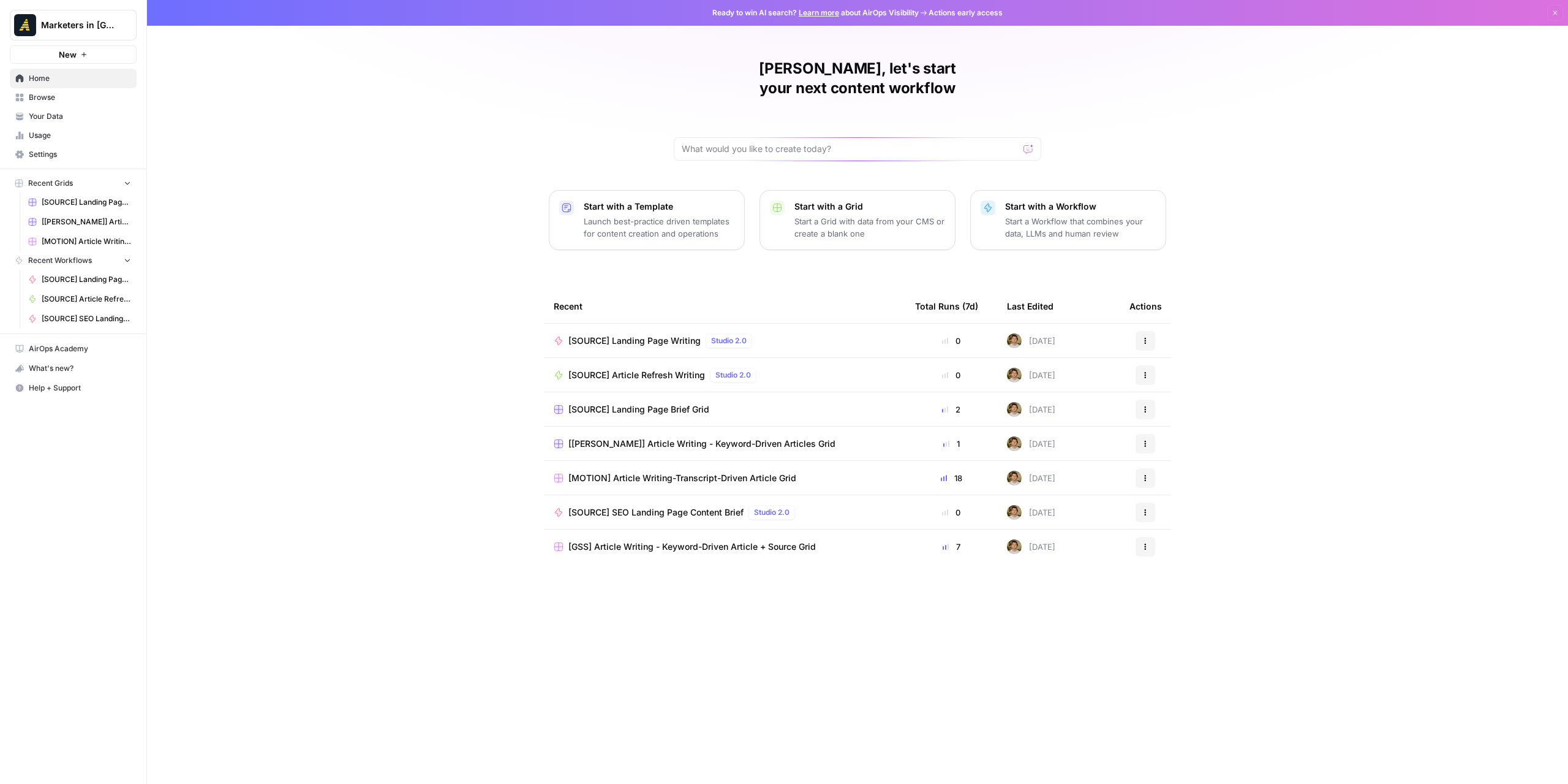
click at [61, 117] on span "Your Data" at bounding box center [79, 116] width 102 height 11
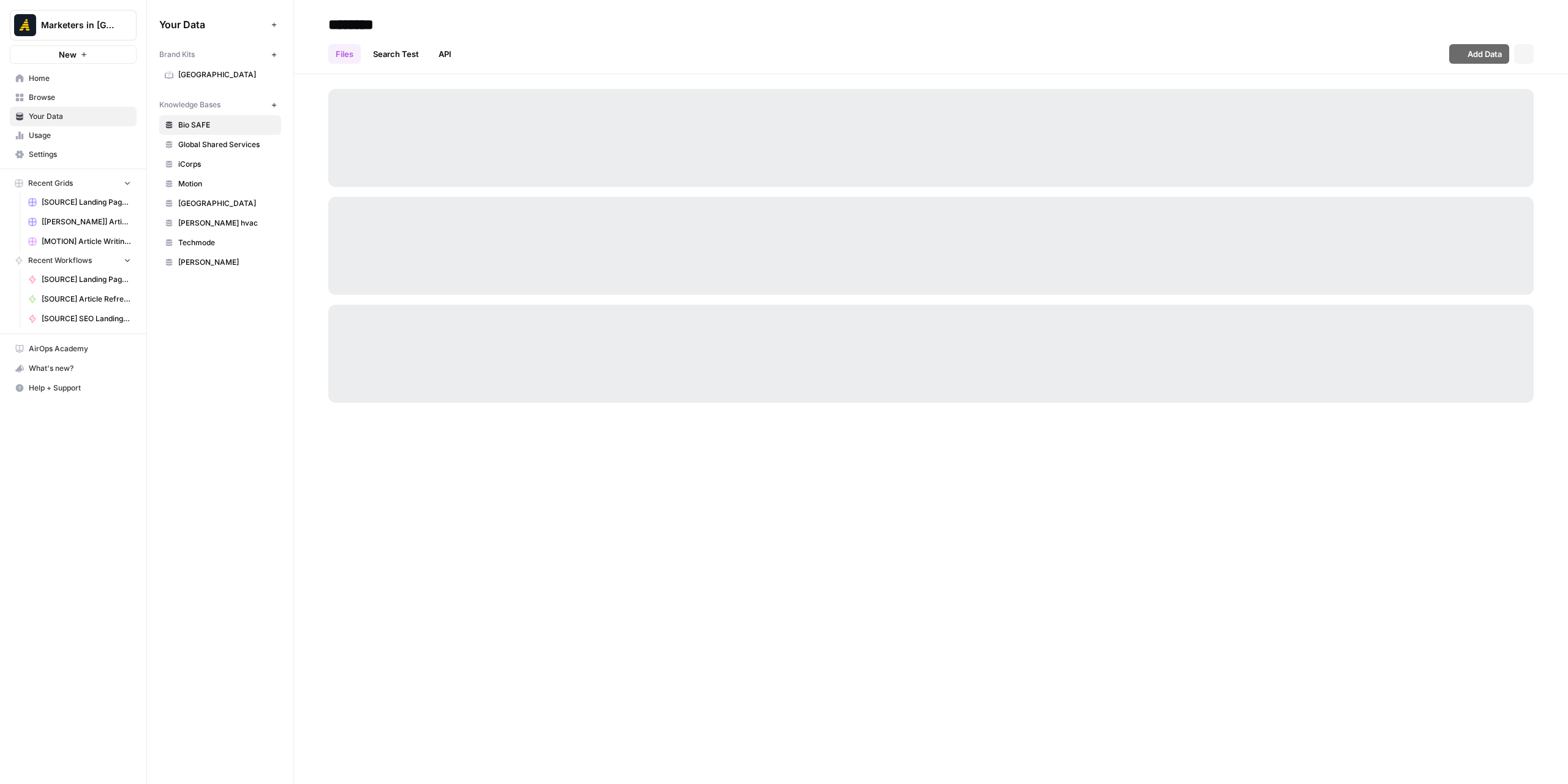
click at [44, 158] on span "Settings" at bounding box center [79, 154] width 102 height 11
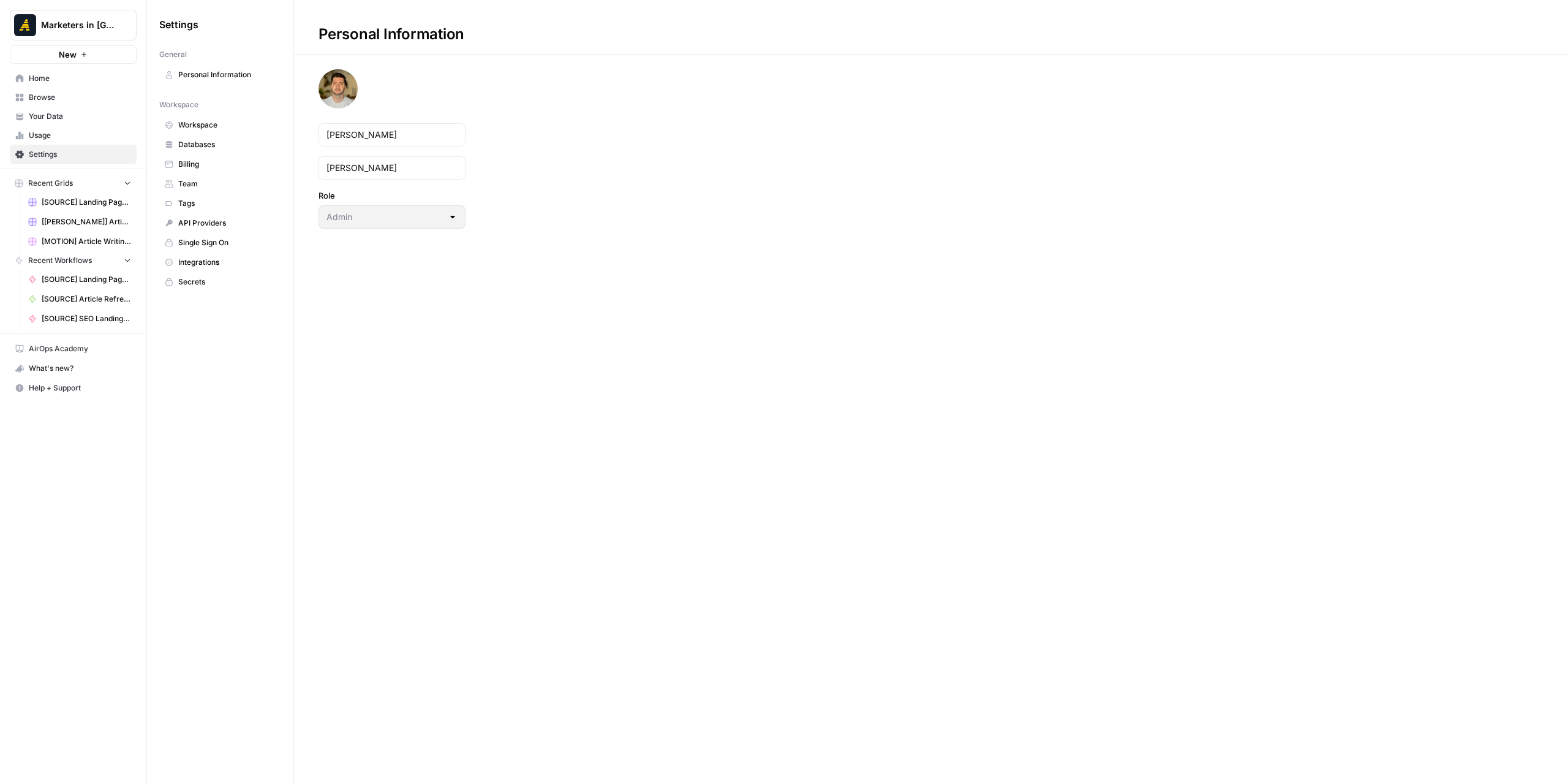
click at [234, 122] on span "Workspace" at bounding box center [227, 125] width 97 height 11
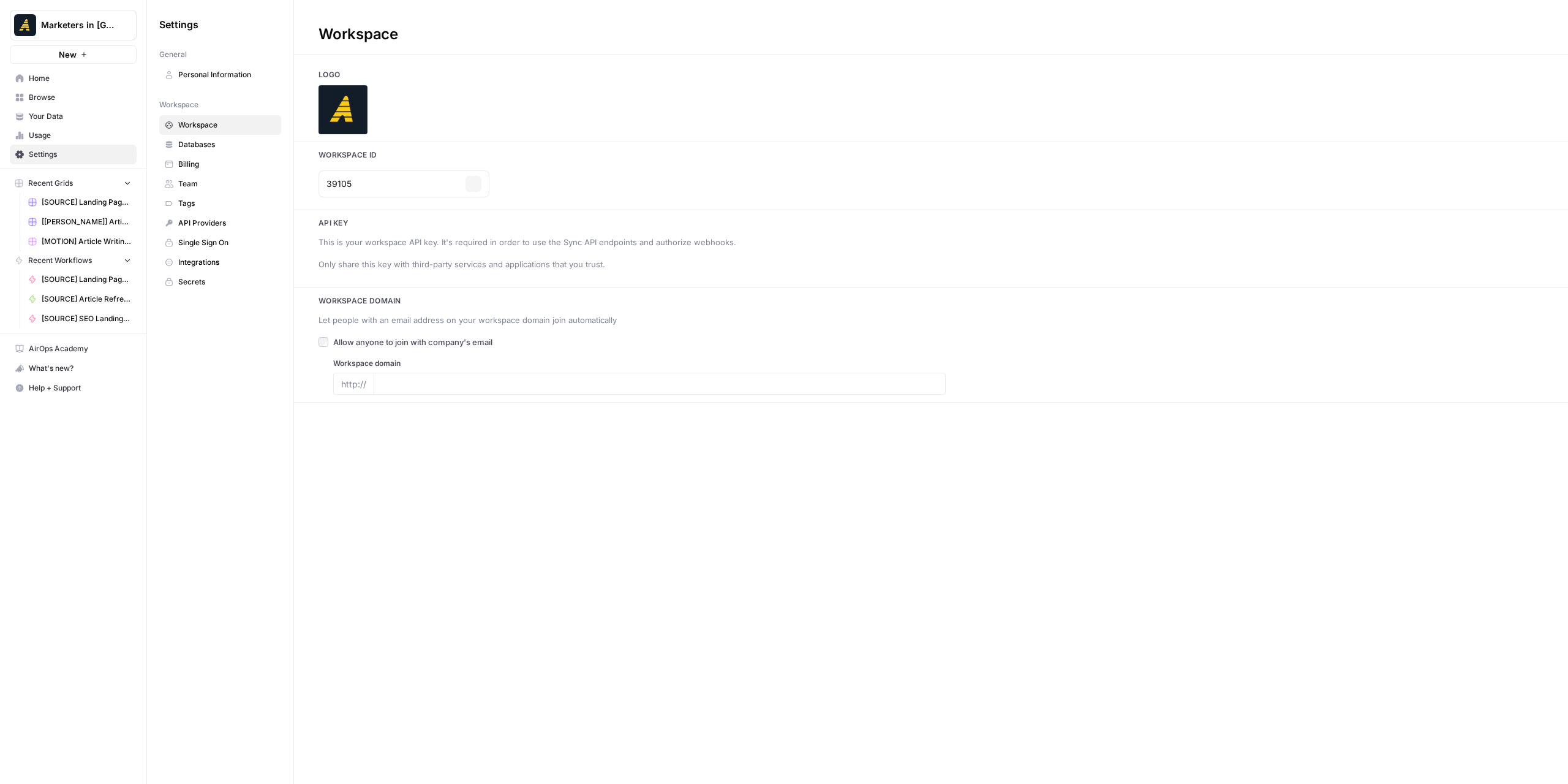
type input "www.newnorth.com"
click at [228, 78] on span "Personal Information" at bounding box center [227, 75] width 97 height 11
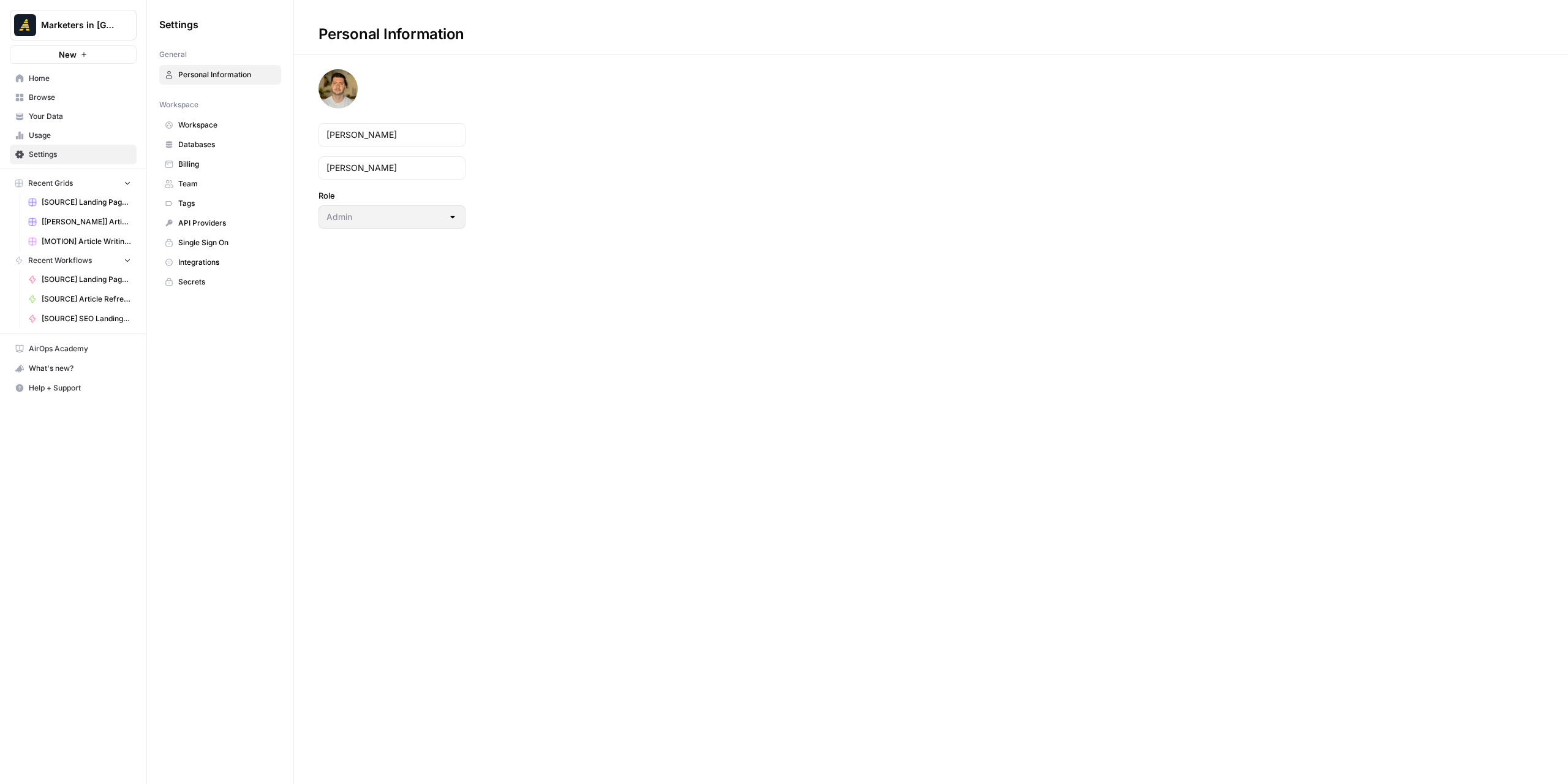
click at [203, 181] on span "Team" at bounding box center [227, 183] width 97 height 11
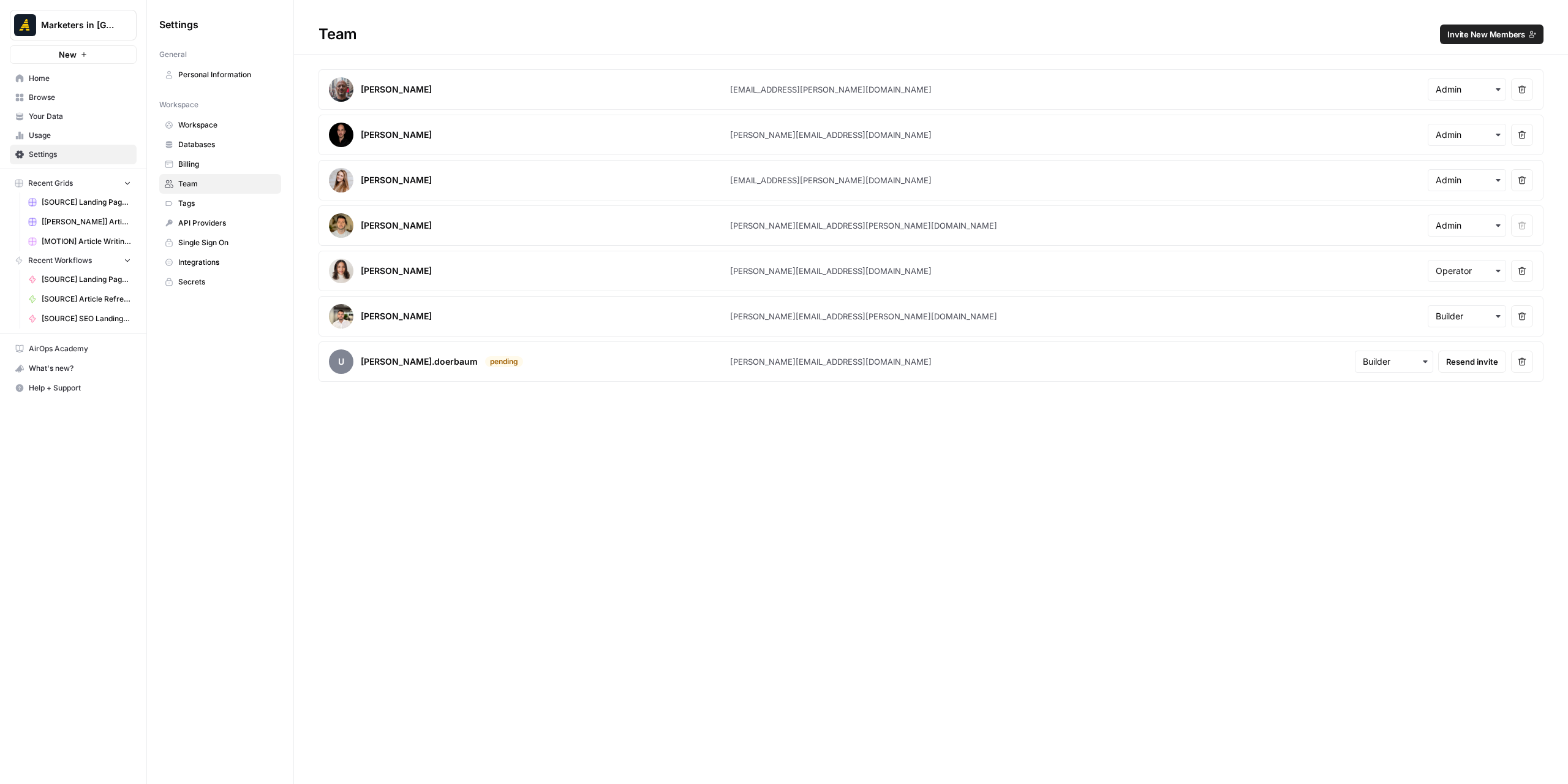
click at [1482, 34] on span "Invite New Members" at bounding box center [1486, 34] width 78 height 12
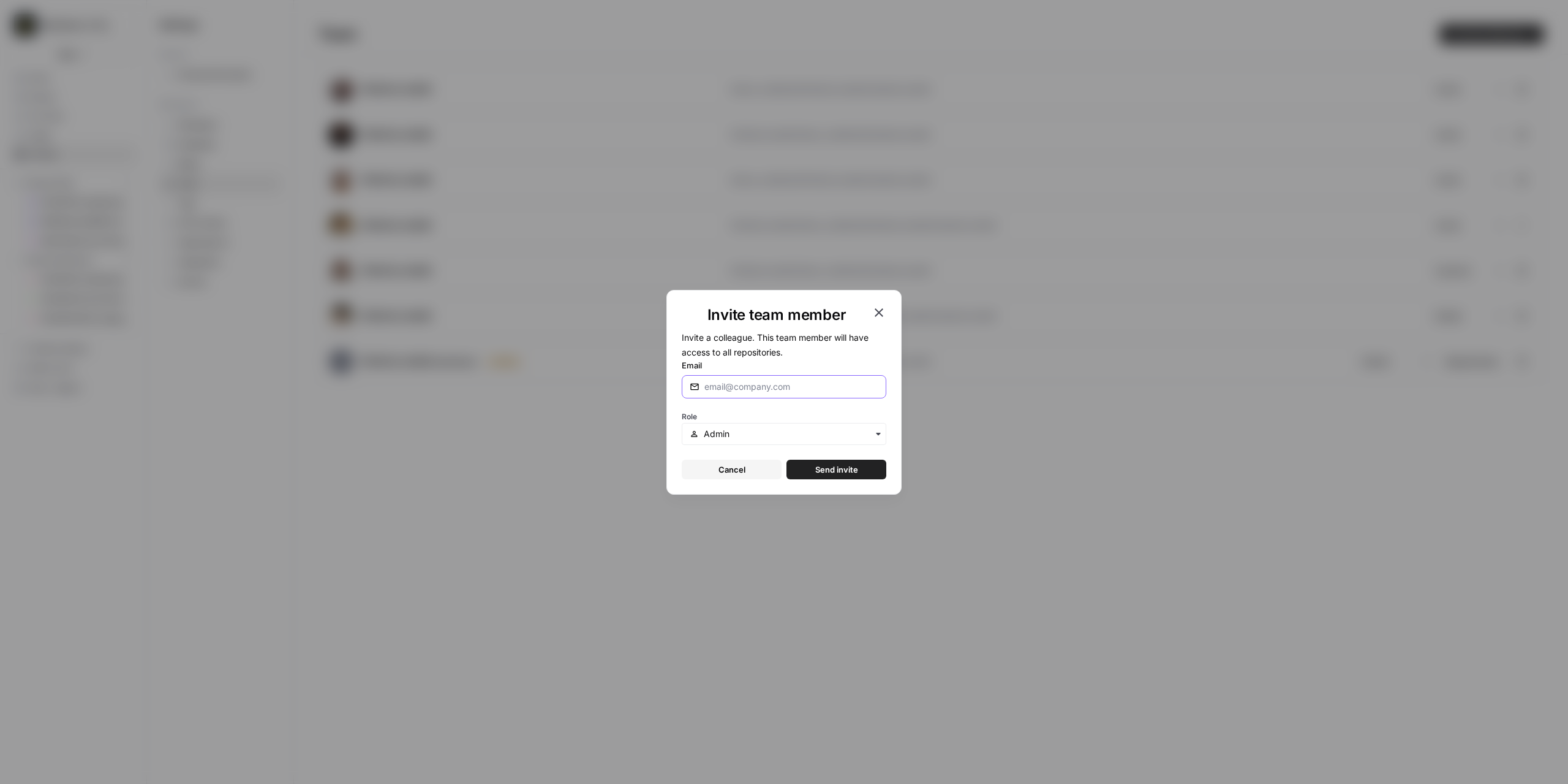
click at [772, 387] on input "Email" at bounding box center [789, 387] width 169 height 12
paste input "esteban.henao@marketersindemand.com"
type input "esteban.henao@marketersindemand.com"
click at [802, 436] on input "text" at bounding box center [791, 434] width 175 height 12
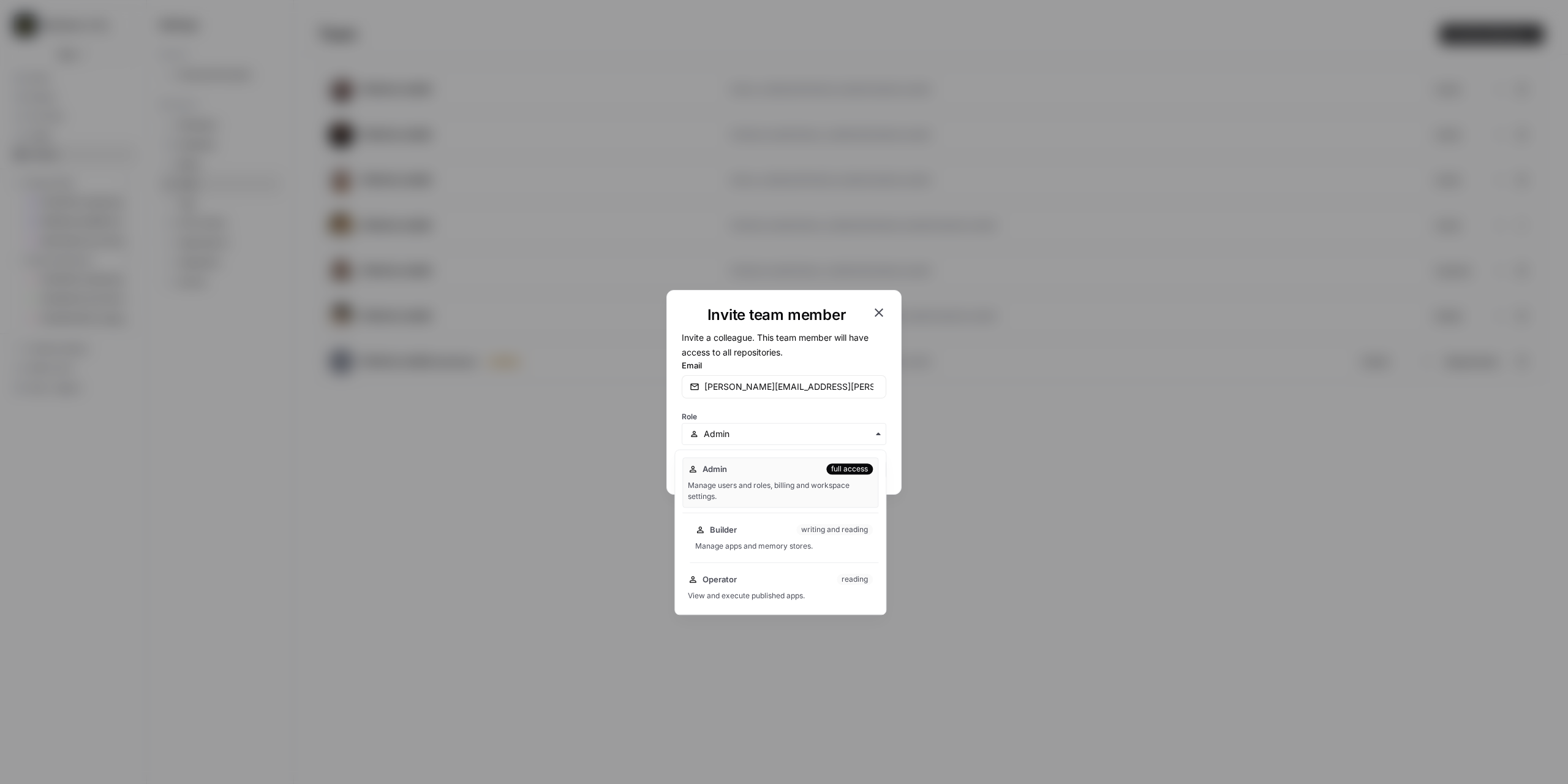
click at [770, 529] on div "Builder writing and reading" at bounding box center [784, 529] width 178 height 12
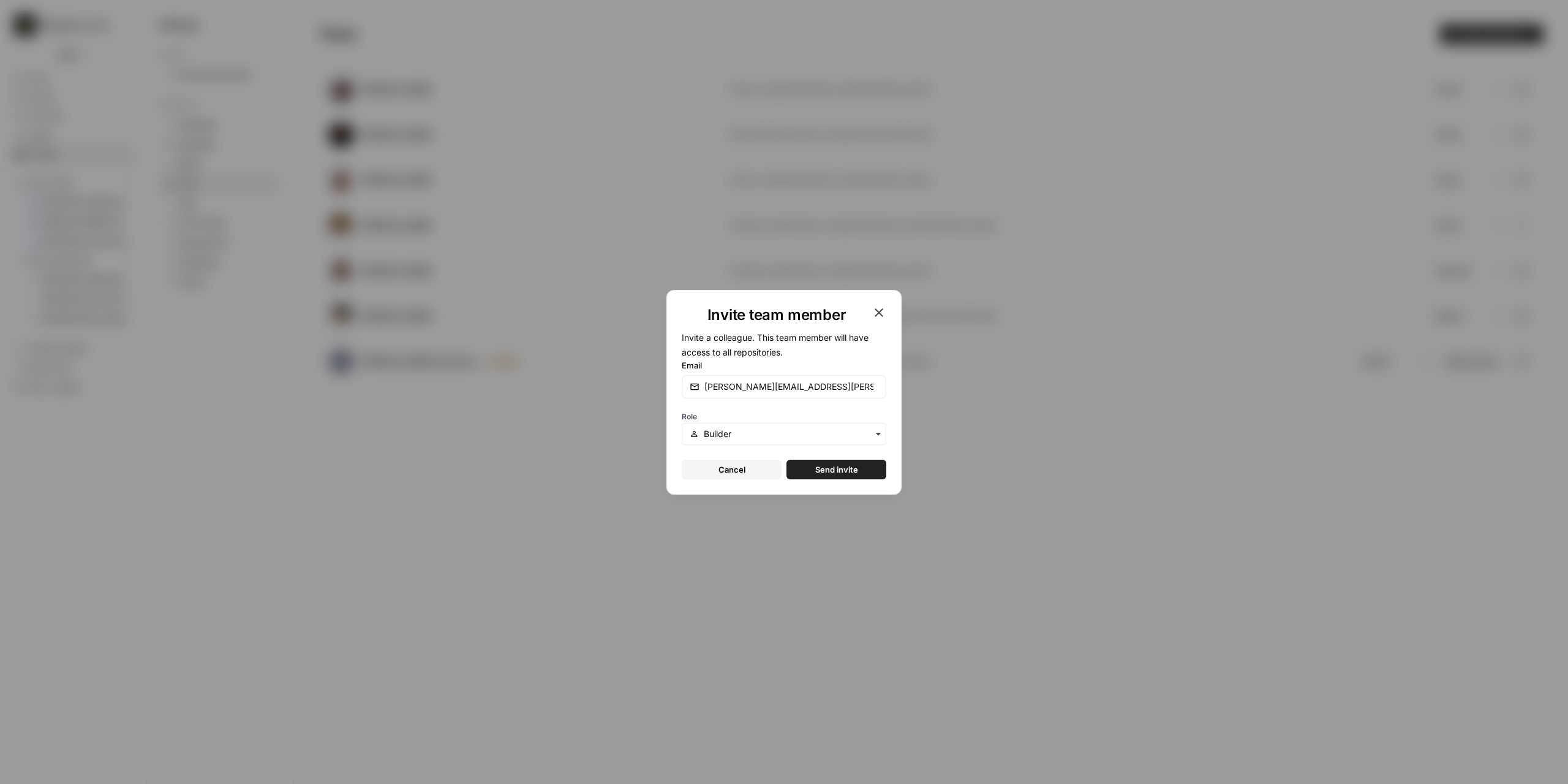
click at [844, 470] on span "Send invite" at bounding box center [837, 469] width 43 height 12
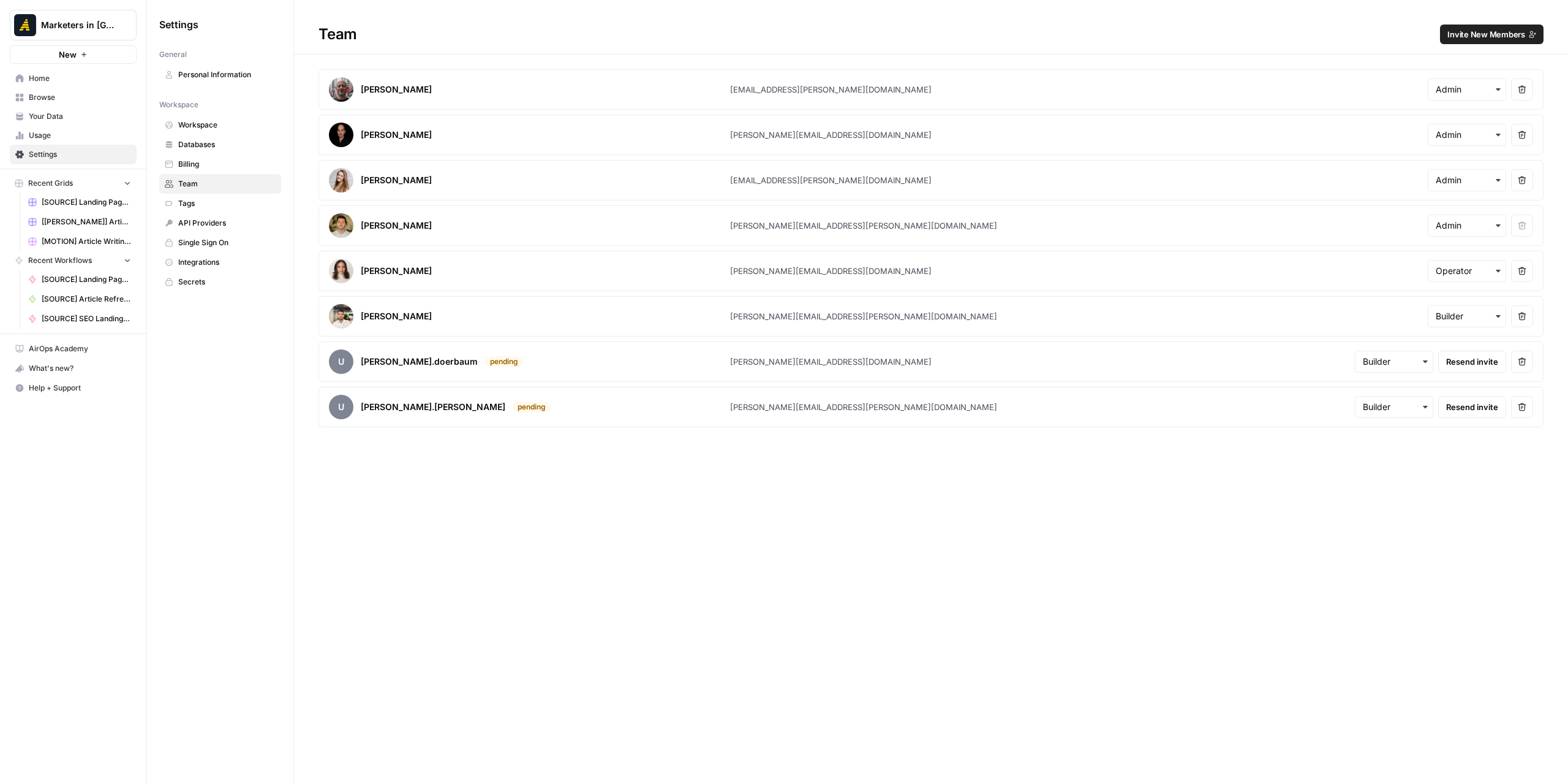
click at [75, 73] on span "Home" at bounding box center [79, 78] width 102 height 11
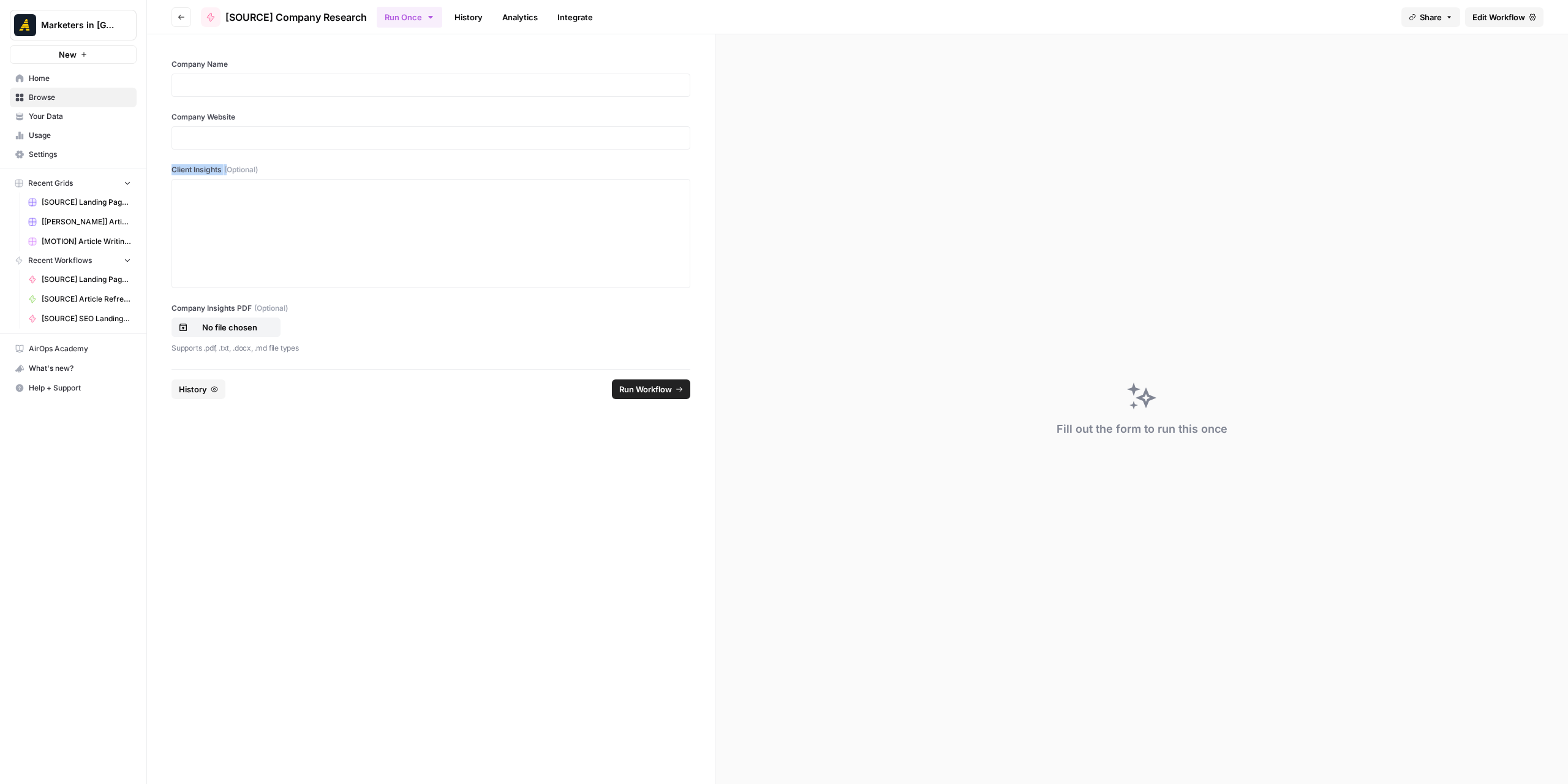
drag, startPoint x: 169, startPoint y: 162, endPoint x: 233, endPoint y: 166, distance: 64.1
click at [230, 164] on div "Company Name Company Website Client Insights (Optional) Company Insights PDF (O…" at bounding box center [431, 201] width 568 height 335
click at [260, 198] on div at bounding box center [431, 234] width 503 height 98
click at [480, 18] on link "History" at bounding box center [469, 17] width 43 height 20
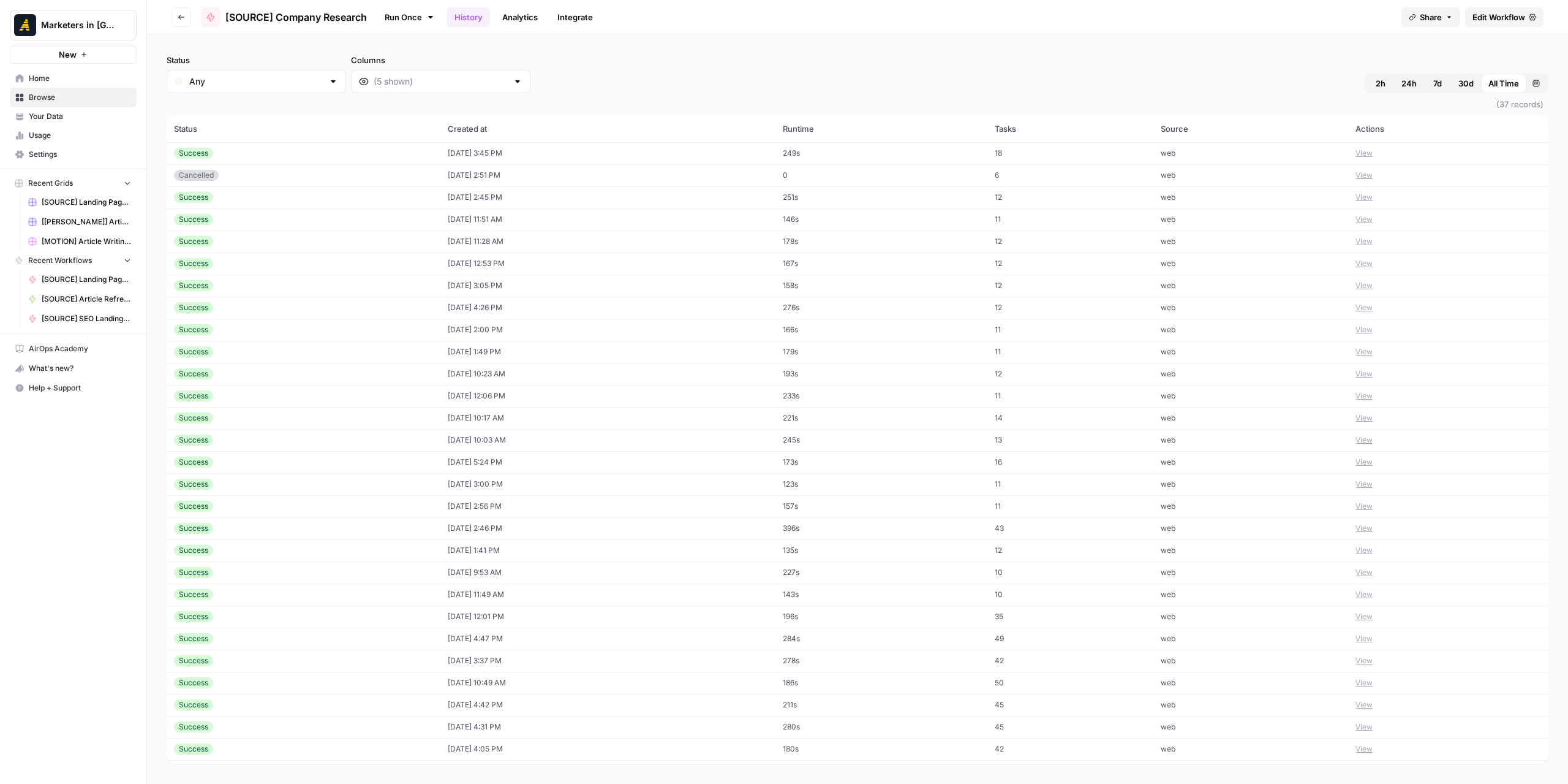
click at [247, 152] on div "Success" at bounding box center [303, 152] width 259 height 11
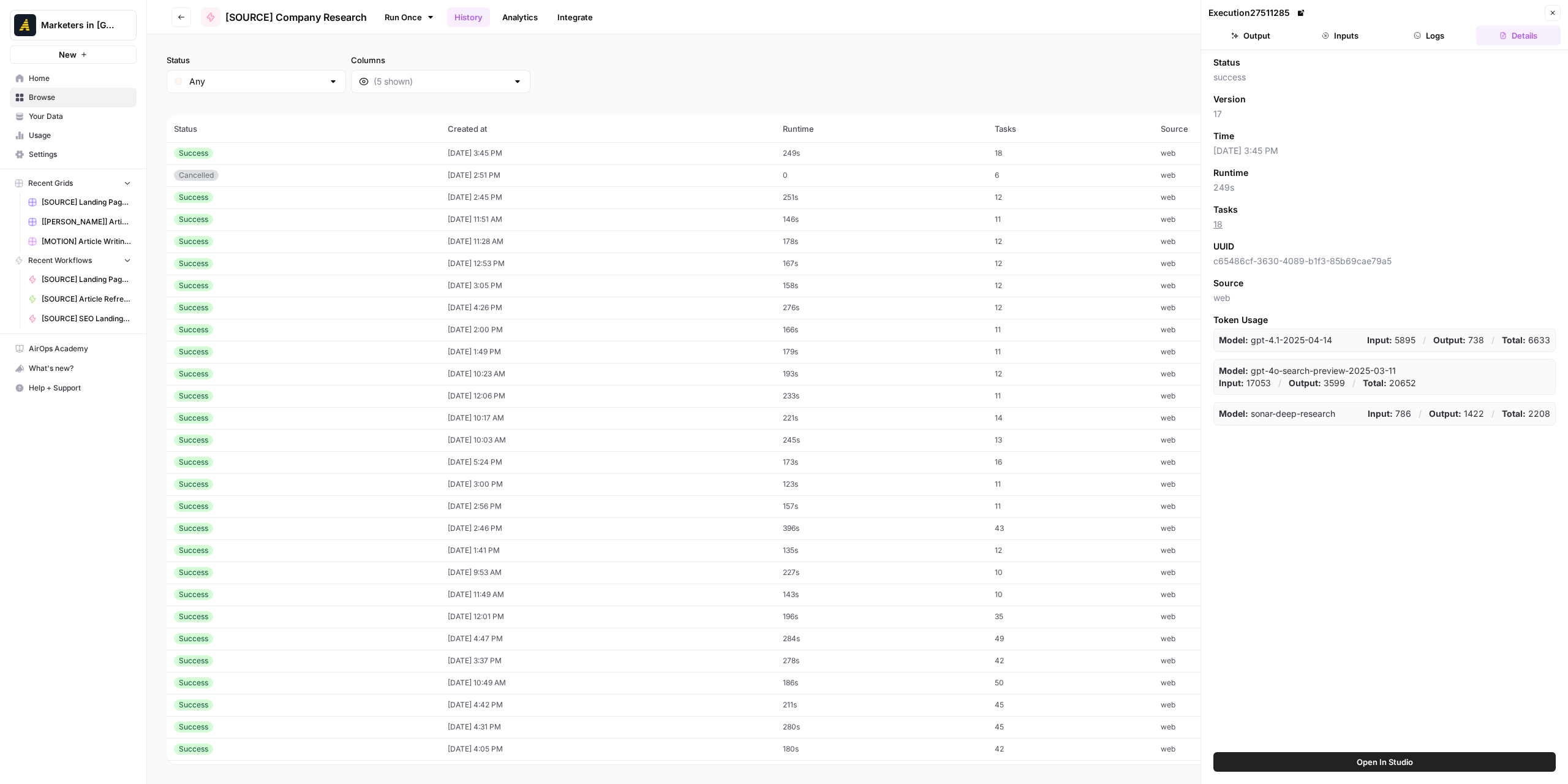
click at [1265, 33] on button "Output" at bounding box center [1251, 35] width 84 height 20
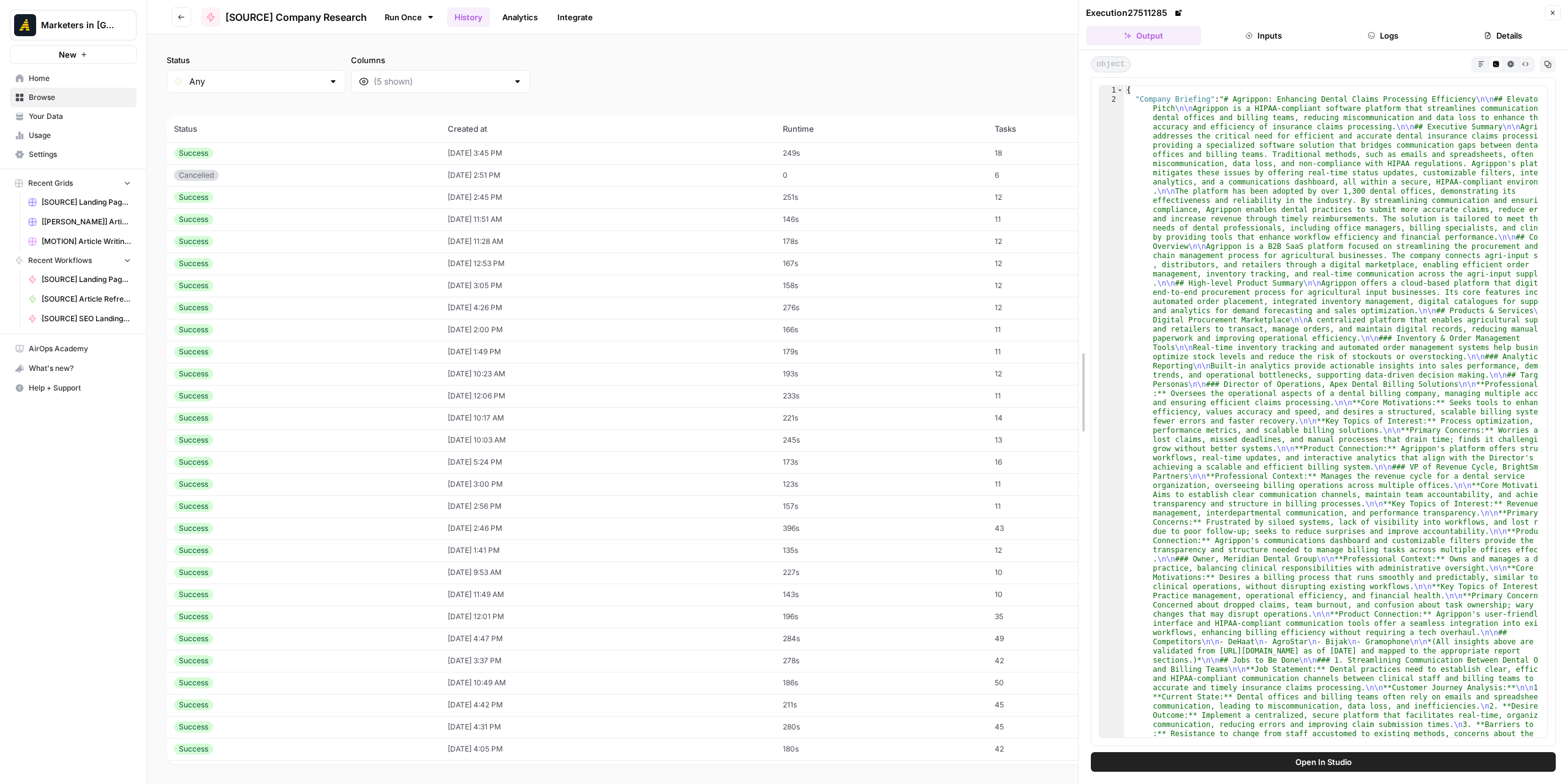
drag, startPoint x: 1201, startPoint y: 228, endPoint x: 1102, endPoint y: 148, distance: 127.3
click at [360, 244] on body "Marketers in Demand New Home Browse Your Data Usage Settings Recent Grids [SOUR…" at bounding box center [784, 392] width 1568 height 784
click at [1479, 68] on button "Markdown" at bounding box center [1481, 63] width 15 height 15
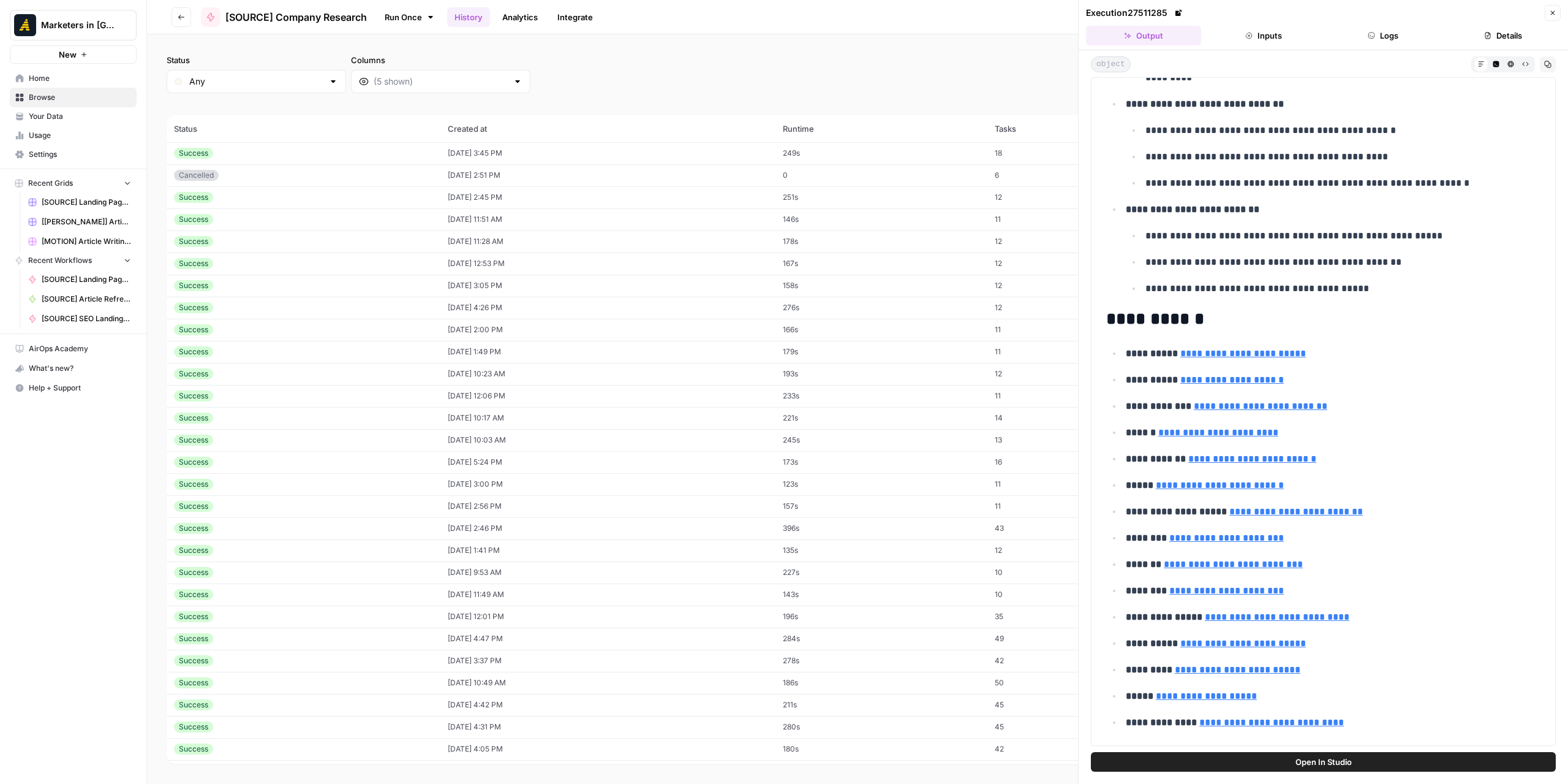
scroll to position [3982, 0]
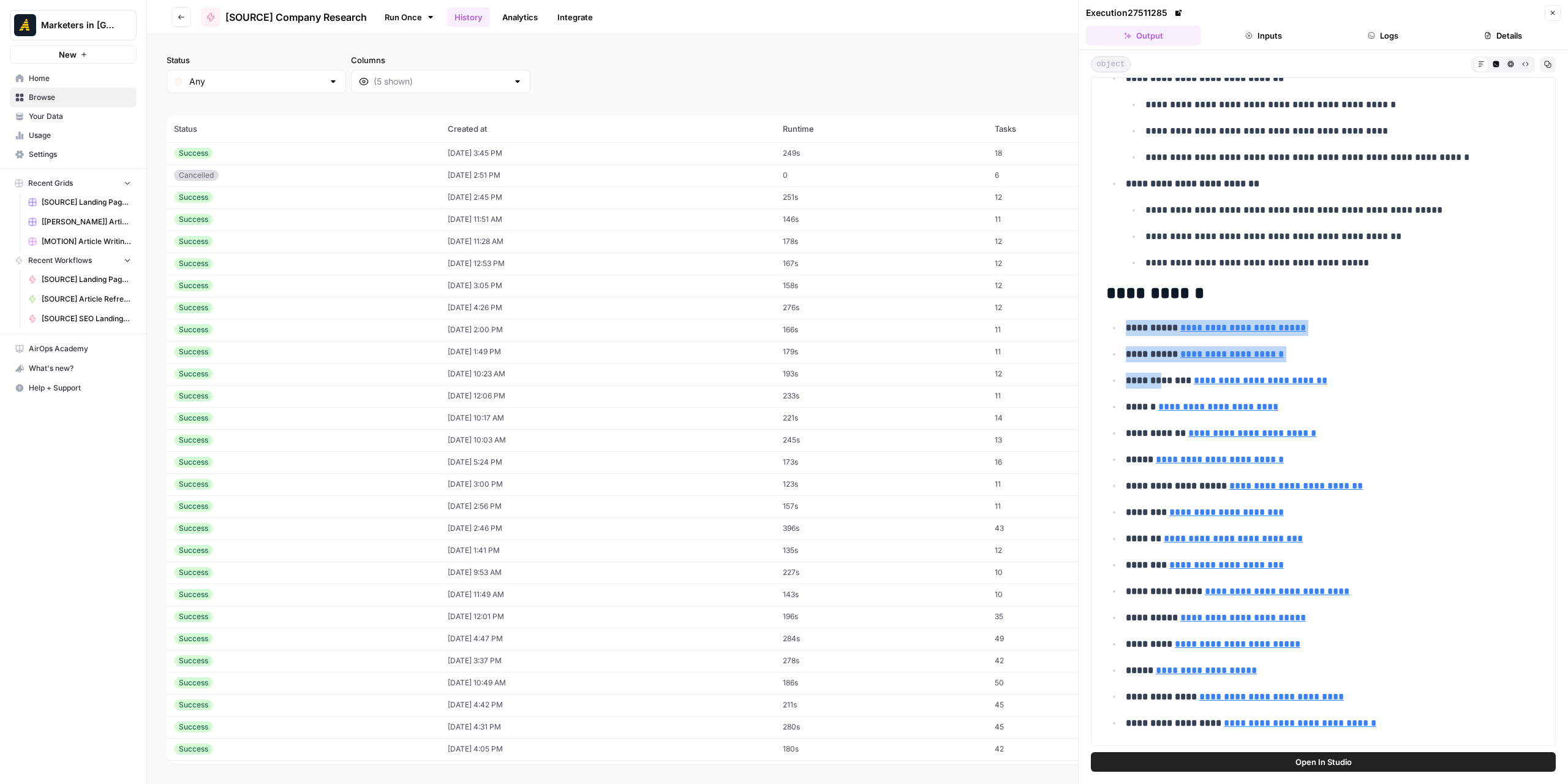
drag, startPoint x: 1126, startPoint y: 314, endPoint x: 1151, endPoint y: 350, distance: 43.8
click at [1161, 367] on ul "**********" at bounding box center [1324, 577] width 435 height 517
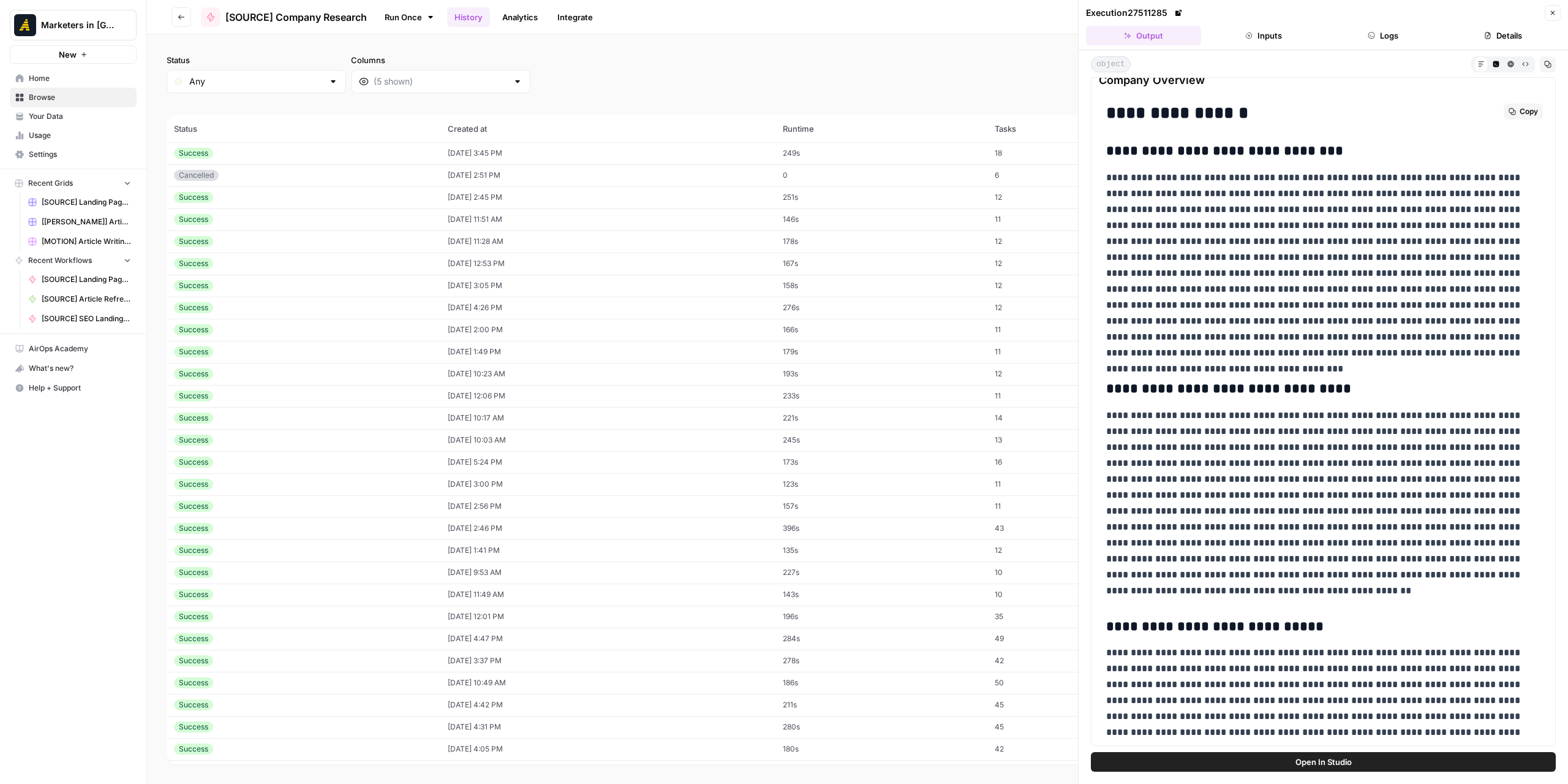
scroll to position [4595, 0]
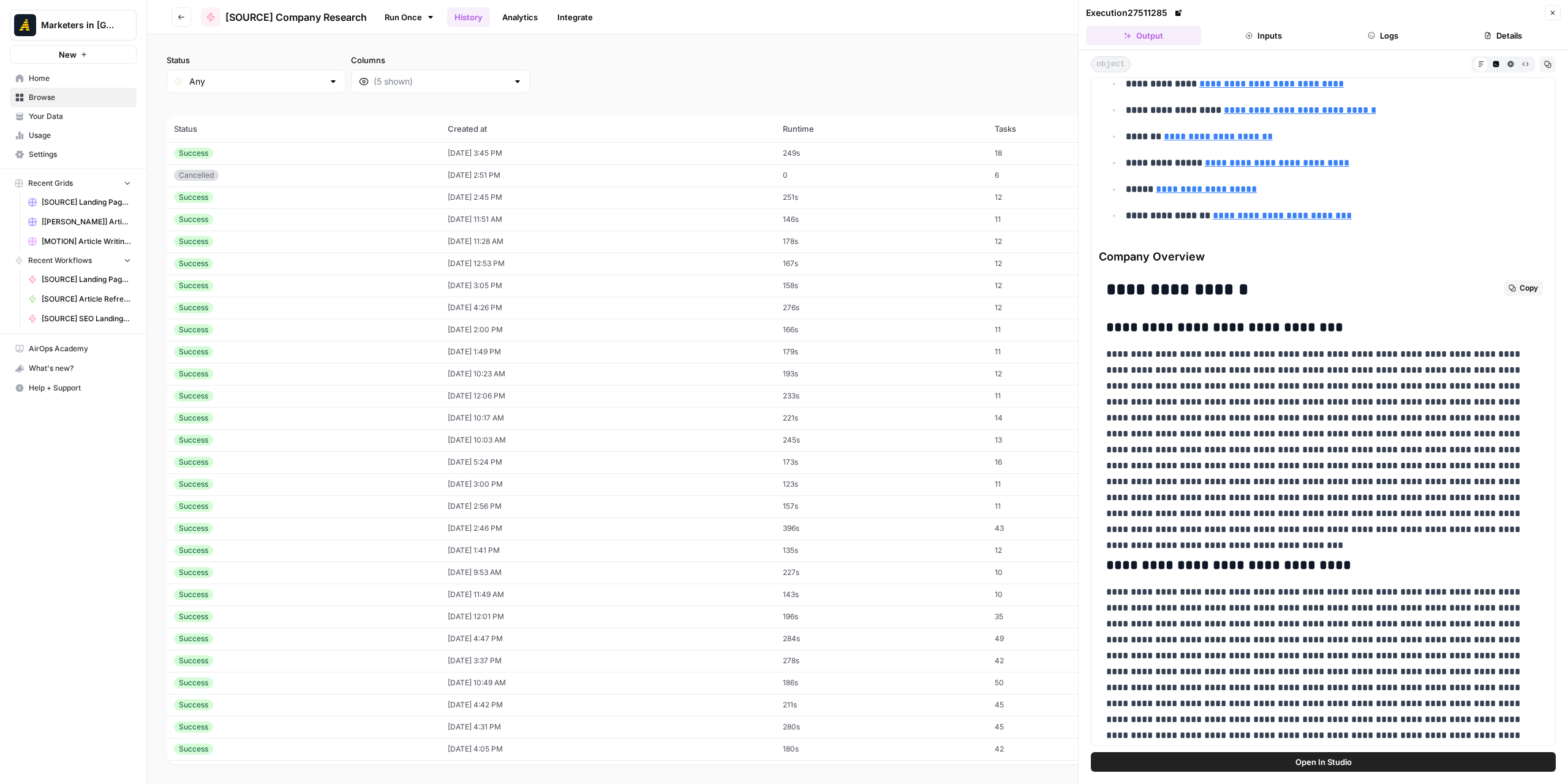
click at [1504, 280] on button "Copy" at bounding box center [1524, 287] width 39 height 16
click at [183, 18] on icon "button" at bounding box center [181, 17] width 7 height 7
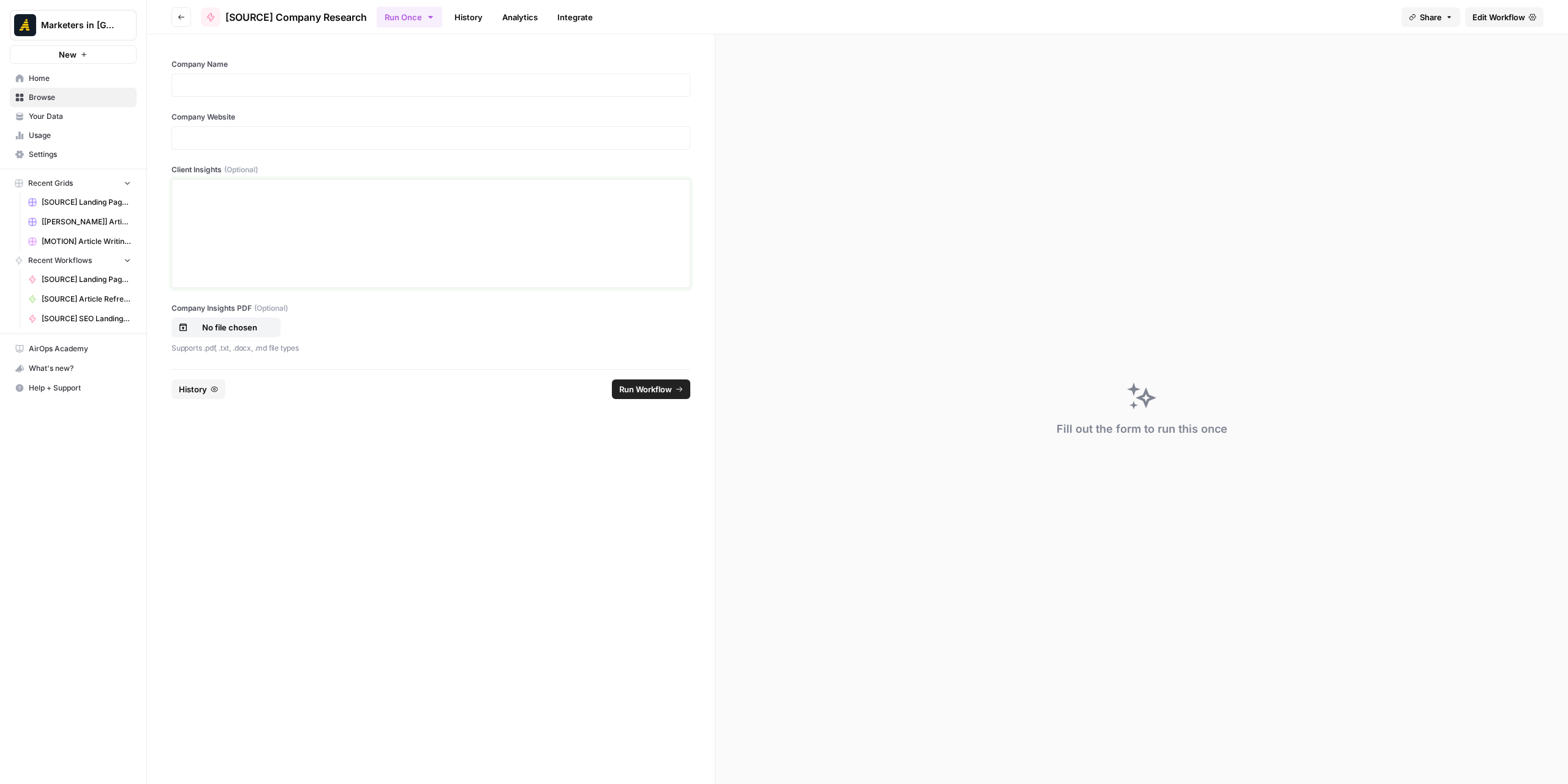
click at [266, 220] on div at bounding box center [431, 234] width 503 height 98
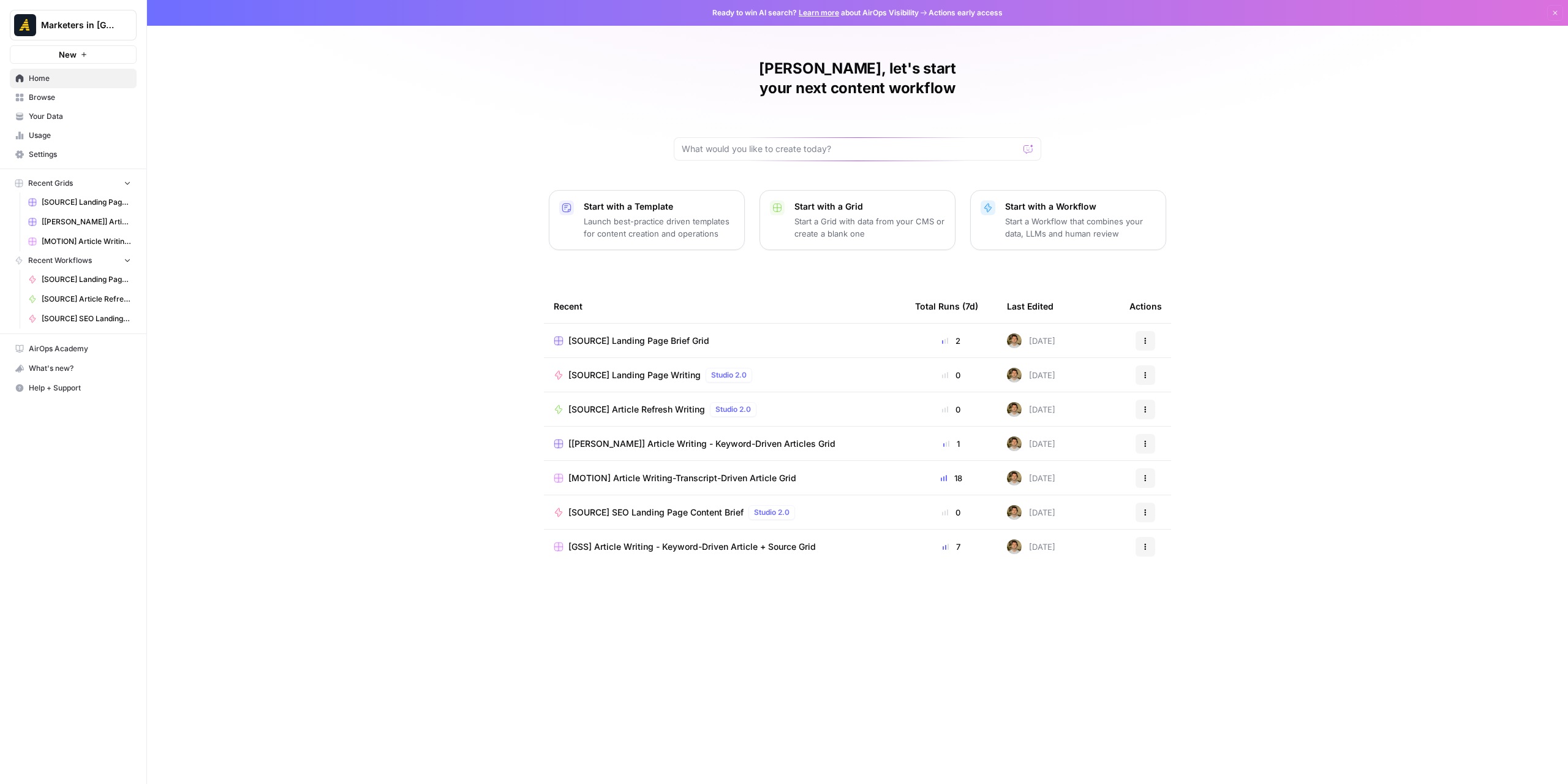
click at [58, 94] on span "Browse" at bounding box center [79, 97] width 102 height 11
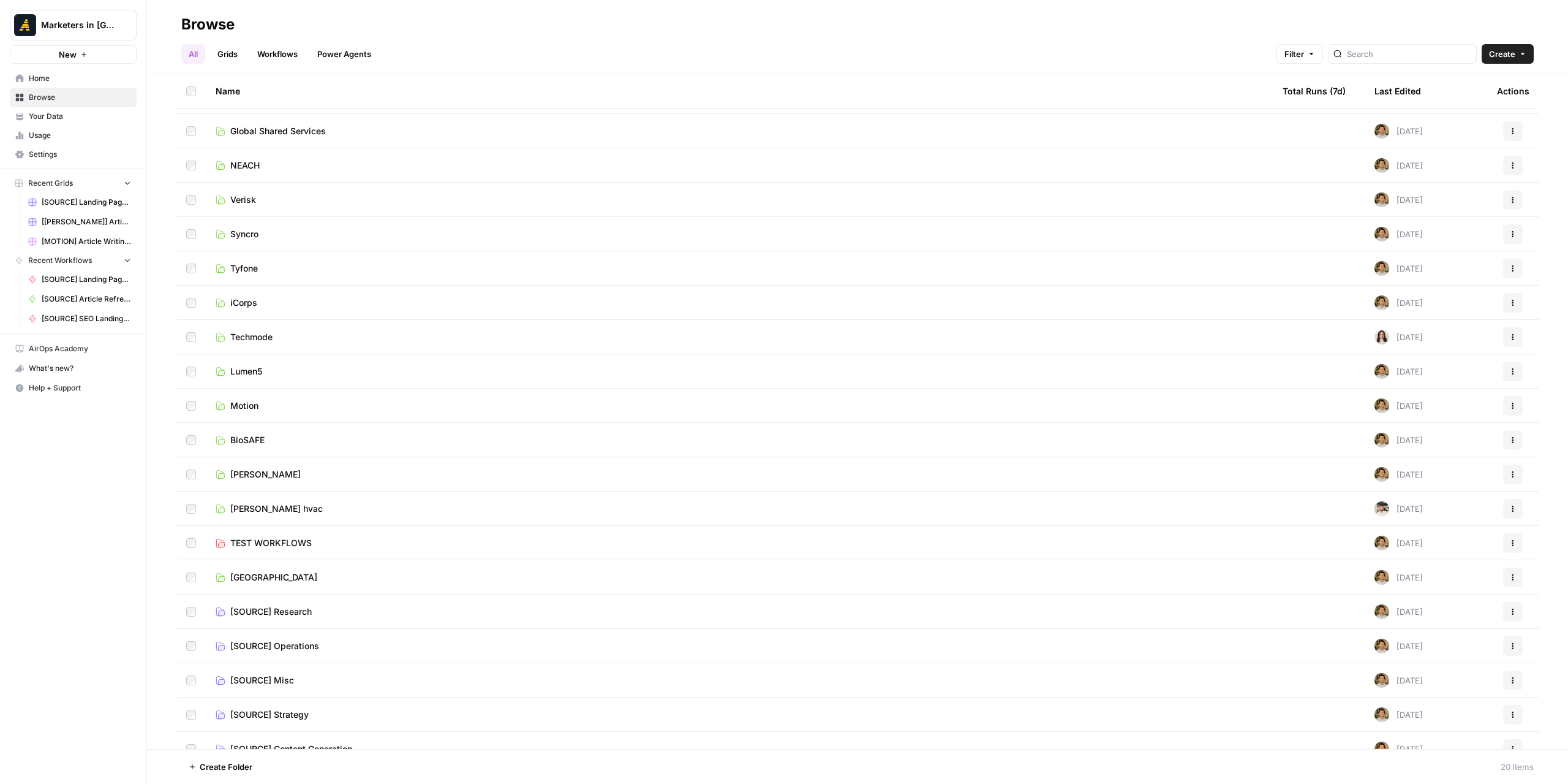
scroll to position [45, 0]
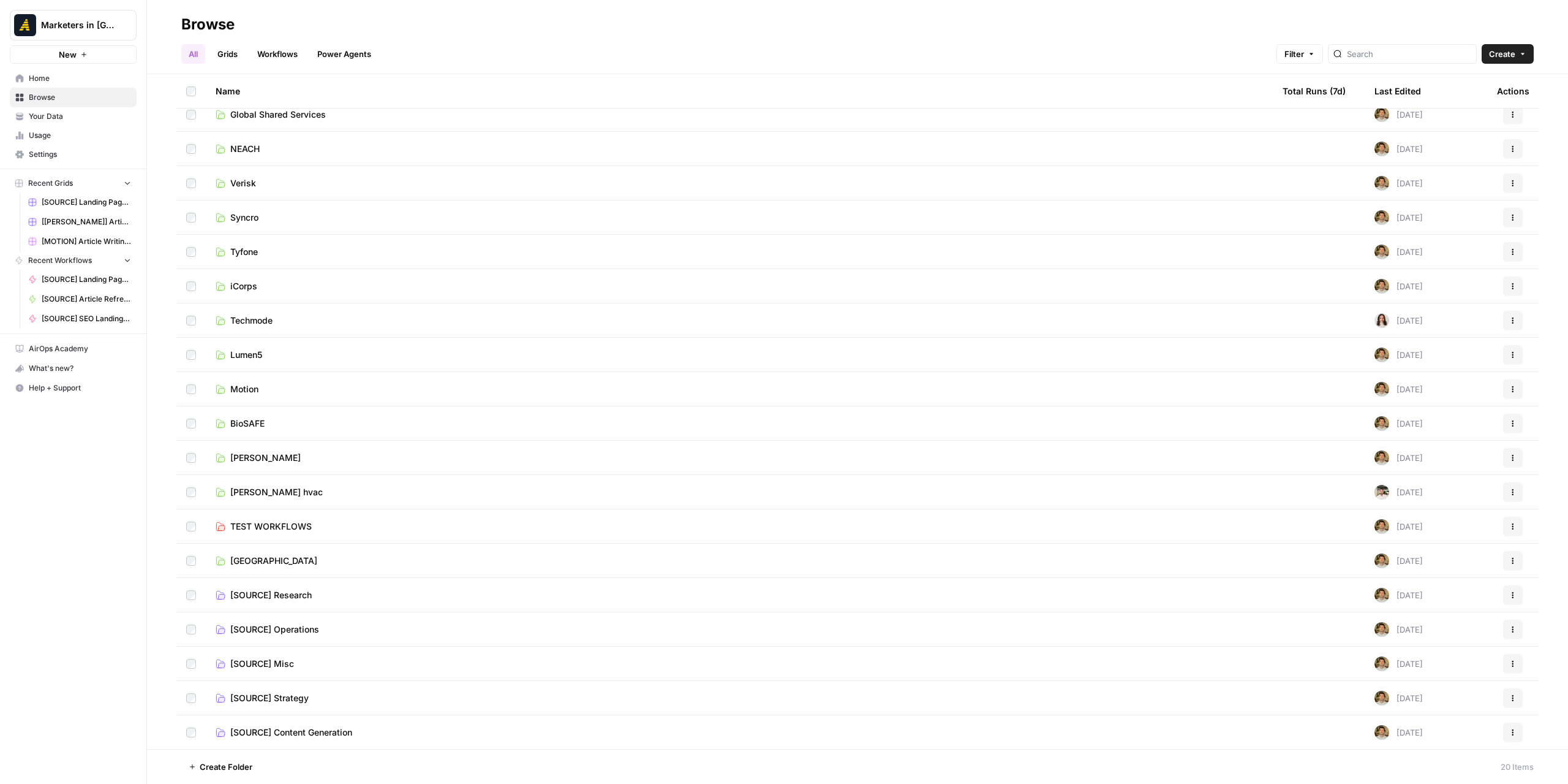
click at [242, 430] on td "BioSAFE" at bounding box center [740, 423] width 1068 height 33
click at [242, 424] on span "BioSAFE" at bounding box center [247, 423] width 34 height 12
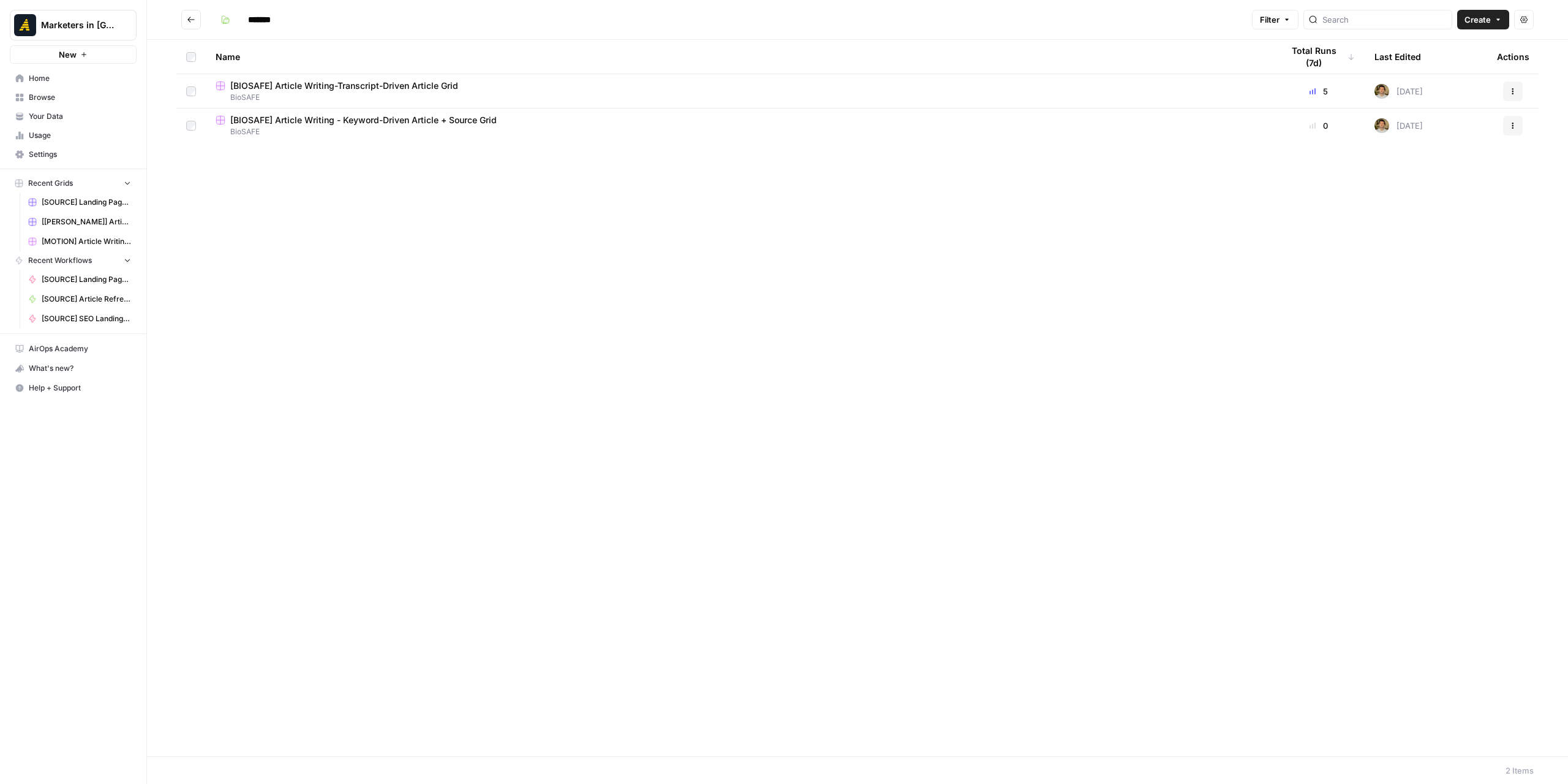
click at [365, 82] on span "[BIOSAFE] Article Writing-Transcript-Driven Article Grid" at bounding box center [344, 85] width 228 height 12
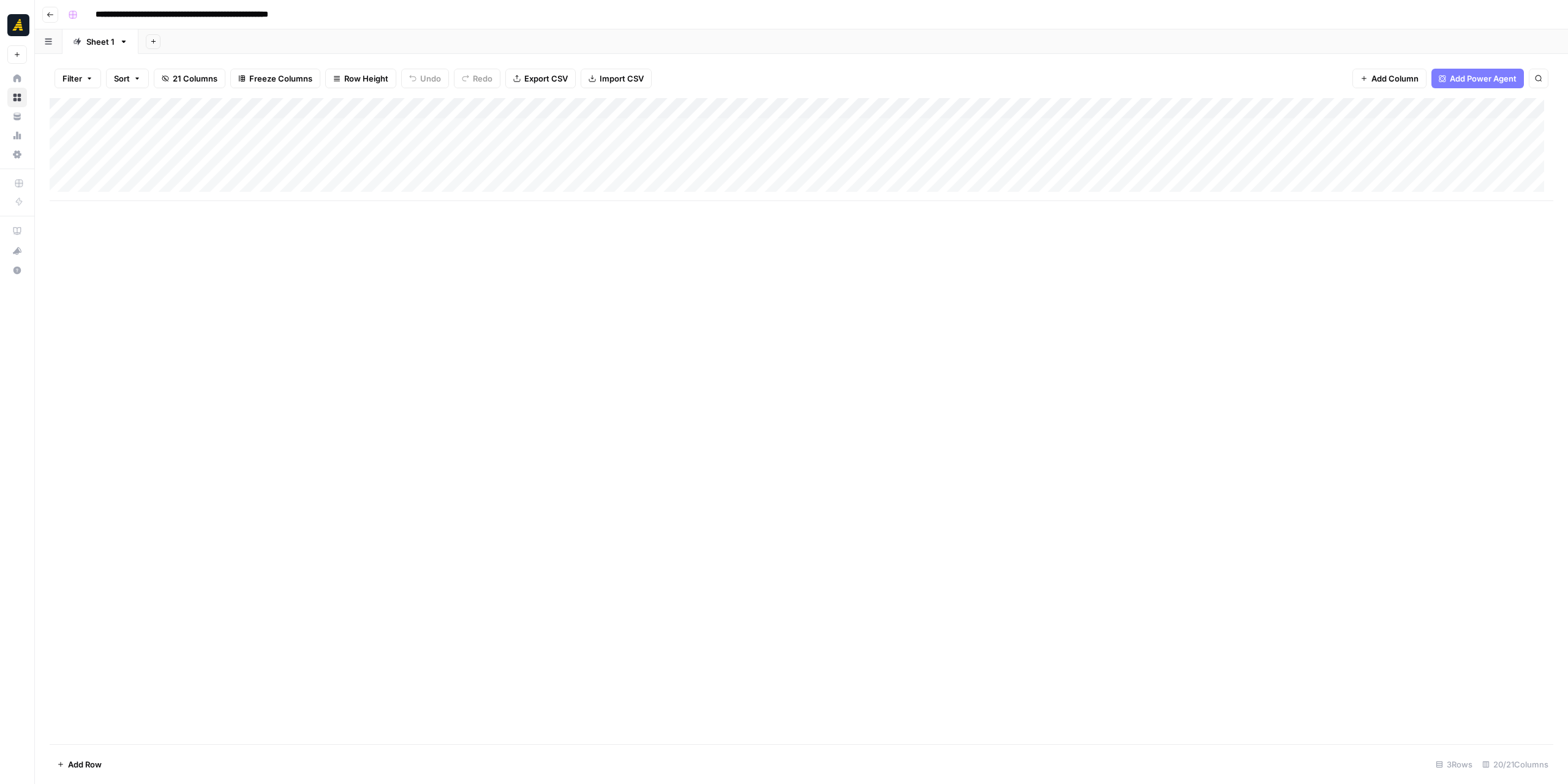
click at [317, 426] on div "Add Column" at bounding box center [802, 421] width 1504 height 646
click at [331, 531] on div "Add Column" at bounding box center [802, 421] width 1504 height 646
click at [975, 129] on div "Add Column" at bounding box center [802, 149] width 1504 height 103
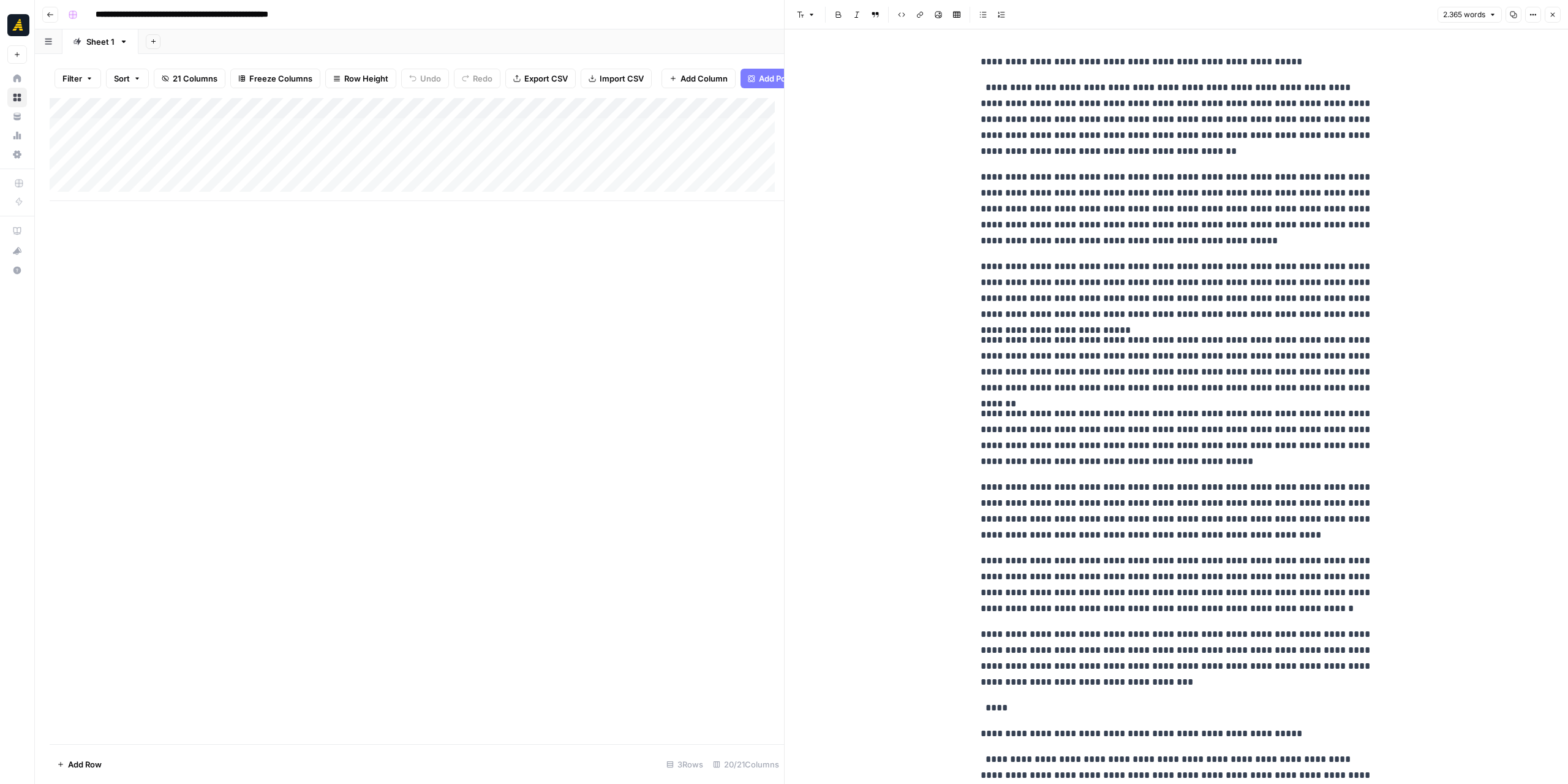
click at [1301, 62] on p "**********" at bounding box center [1177, 62] width 392 height 16
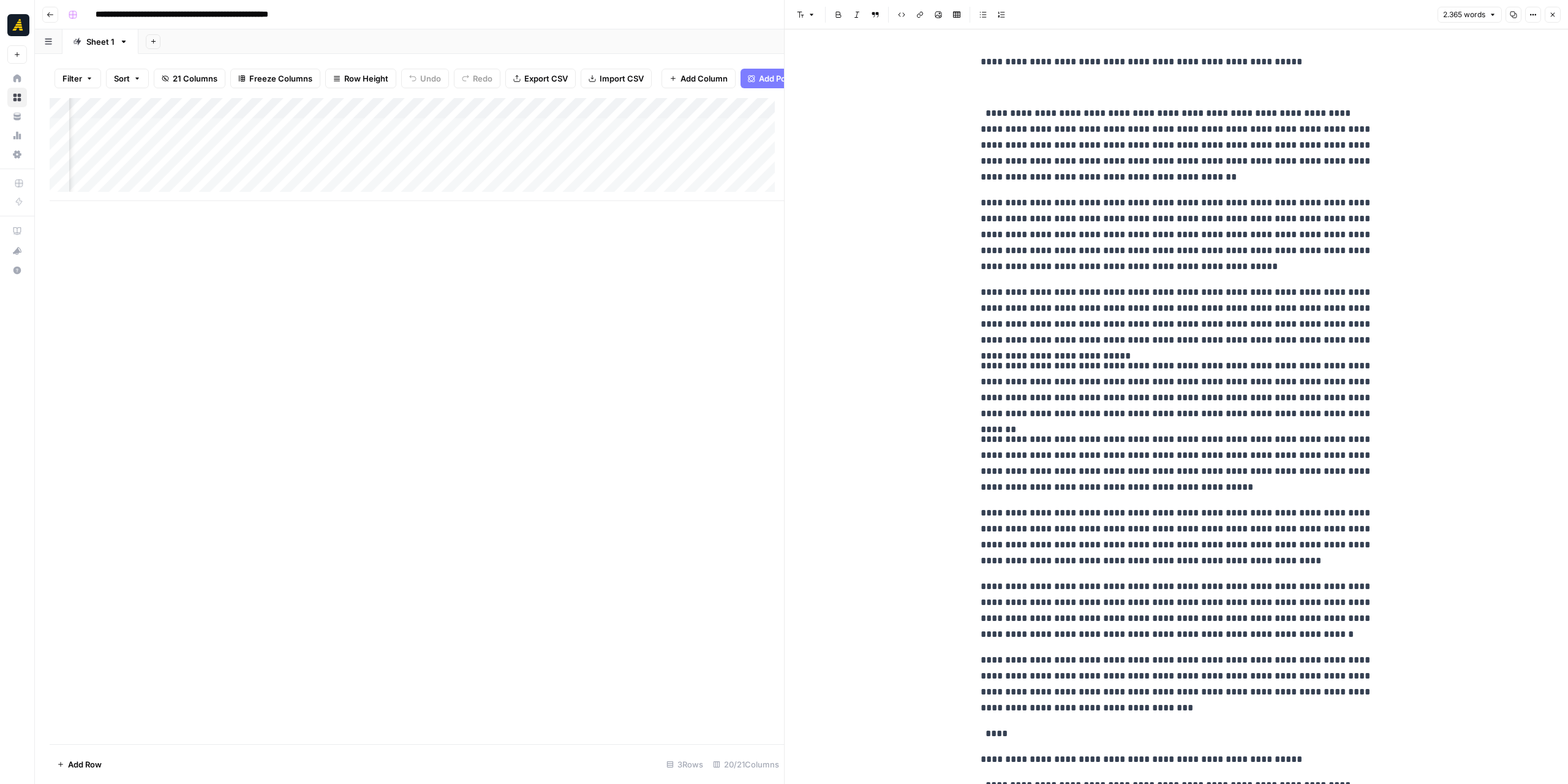
scroll to position [0, 397]
click at [443, 131] on div "Add Column" at bounding box center [417, 149] width 735 height 103
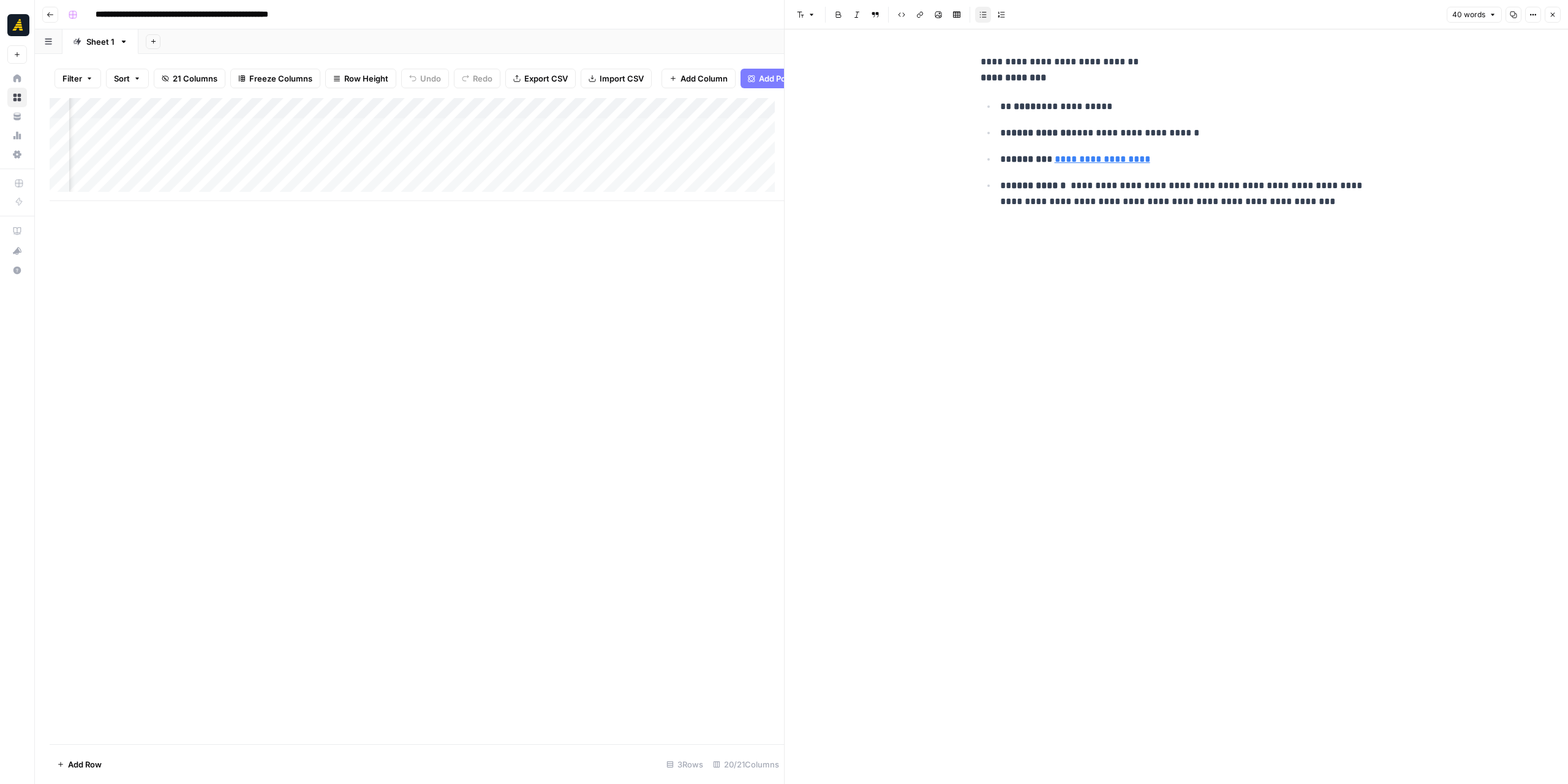
drag, startPoint x: 216, startPoint y: 373, endPoint x: 210, endPoint y: 381, distance: 10.0
click at [211, 380] on div "Add Column" at bounding box center [417, 421] width 735 height 646
click at [1548, 13] on button "Close" at bounding box center [1553, 15] width 16 height 16
